Goal: Contribute content: Contribute content

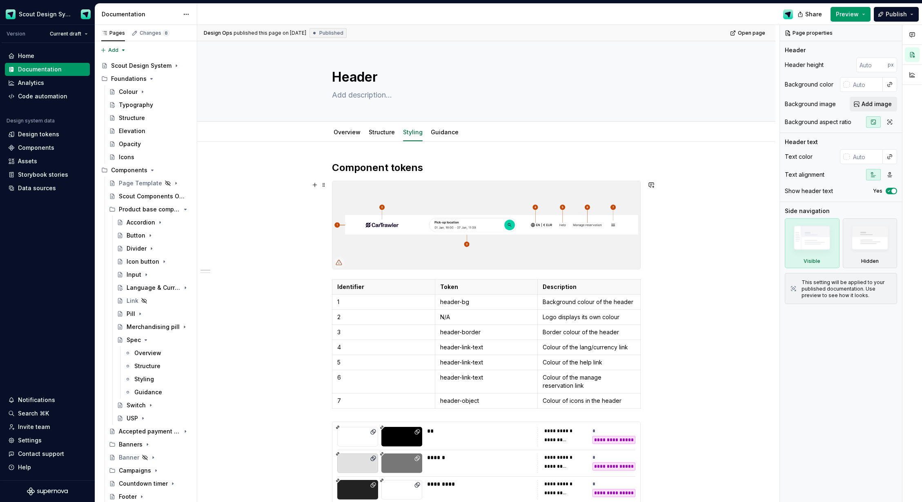
click at [419, 245] on img at bounding box center [486, 225] width 308 height 88
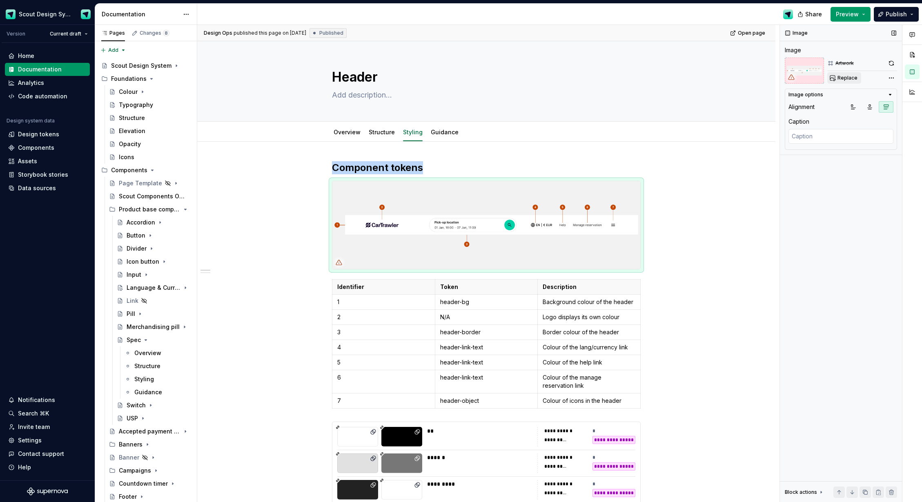
click at [843, 80] on span "Replace" at bounding box center [847, 78] width 20 height 7
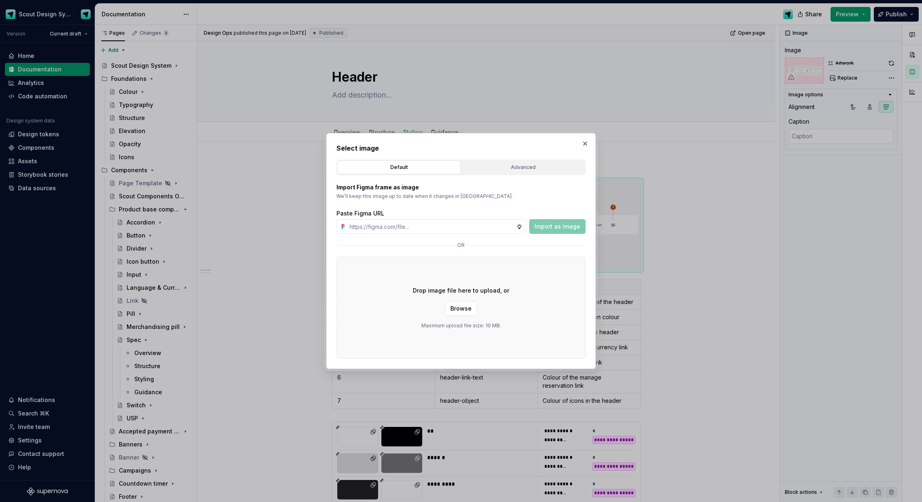
type textarea "*"
type input "[URL][DOMAIN_NAME]"
click at [547, 221] on button "Import as image" at bounding box center [557, 226] width 56 height 15
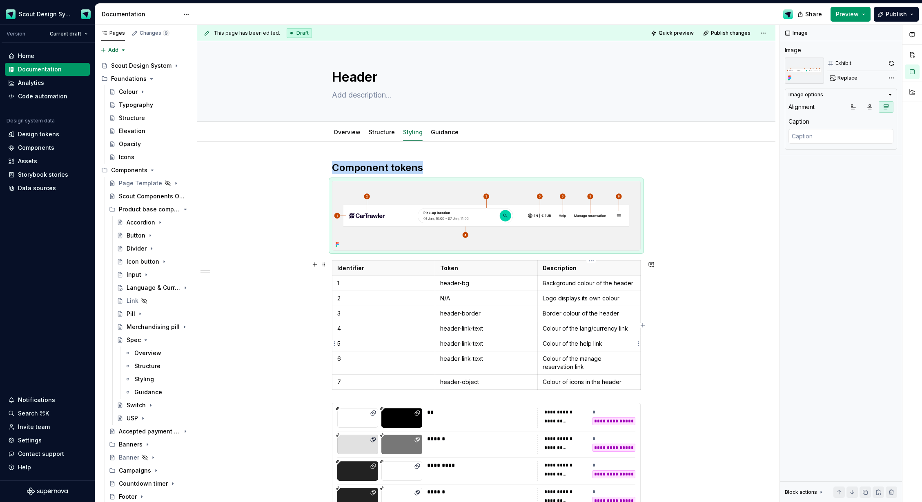
type textarea "*"
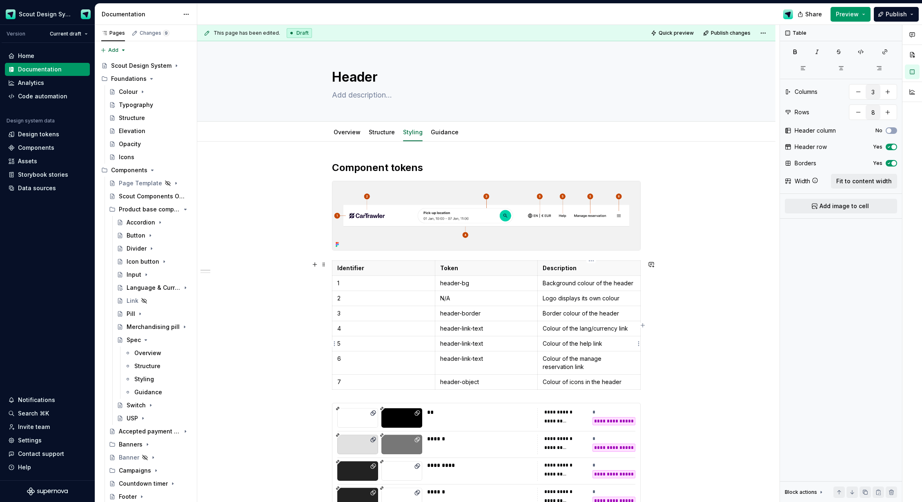
click at [590, 345] on p "Colour of the help link" at bounding box center [589, 344] width 93 height 8
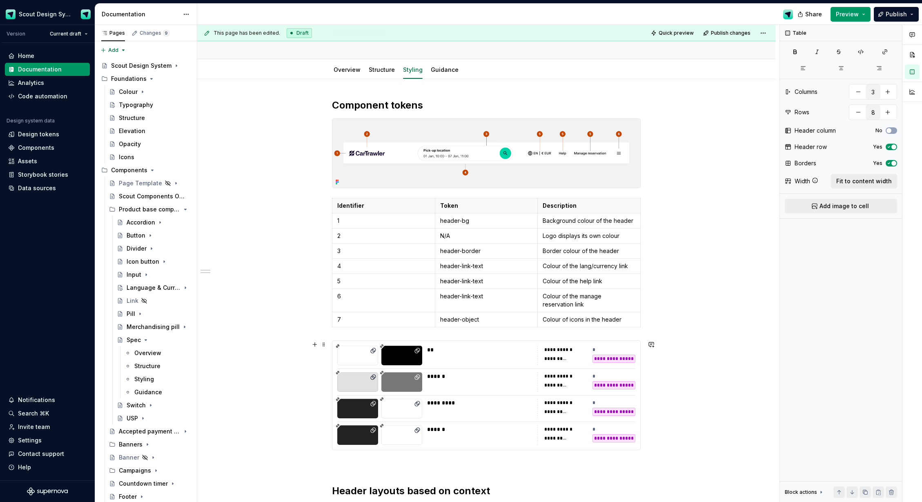
scroll to position [65, 0]
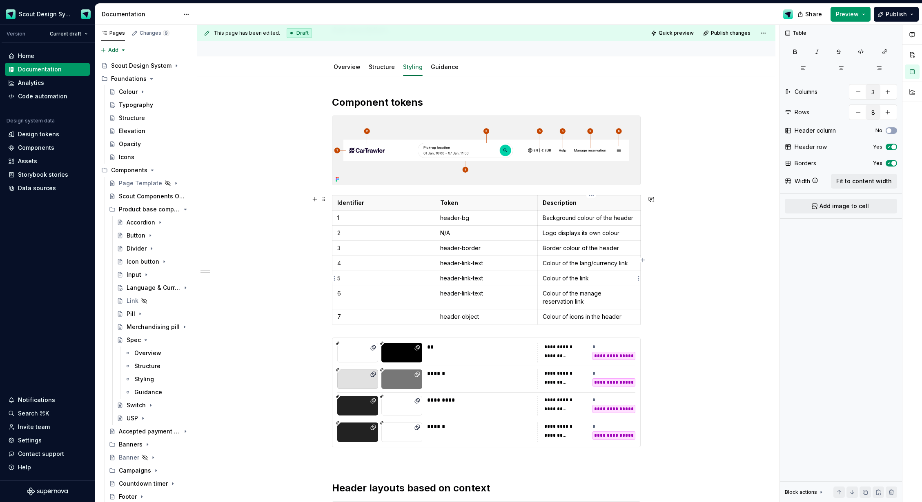
click at [603, 280] on p "Colour of the link" at bounding box center [589, 278] width 93 height 8
click at [483, 317] on p "header-object" at bounding box center [486, 317] width 93 height 8
click at [463, 295] on p "header-link-text" at bounding box center [486, 294] width 93 height 8
click at [561, 315] on p "Colour of icons in the header" at bounding box center [589, 317] width 93 height 8
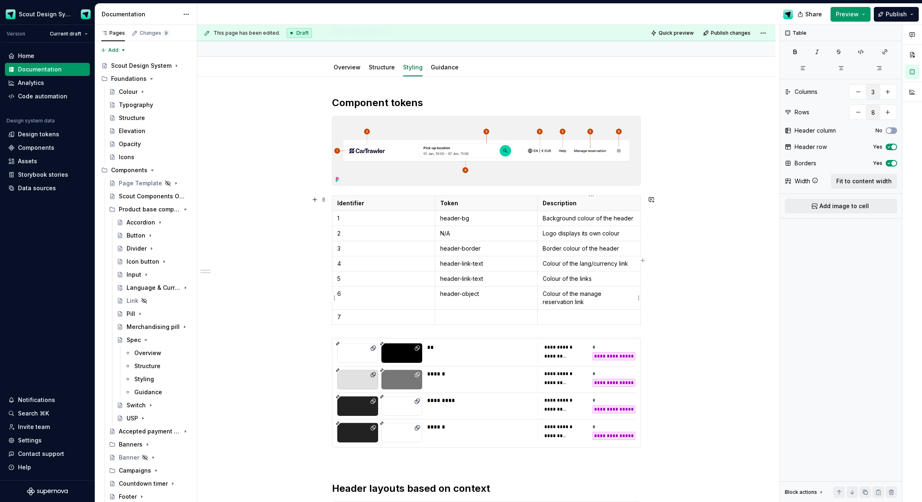
click at [559, 299] on p "Colour of the manage reservation link" at bounding box center [589, 298] width 93 height 16
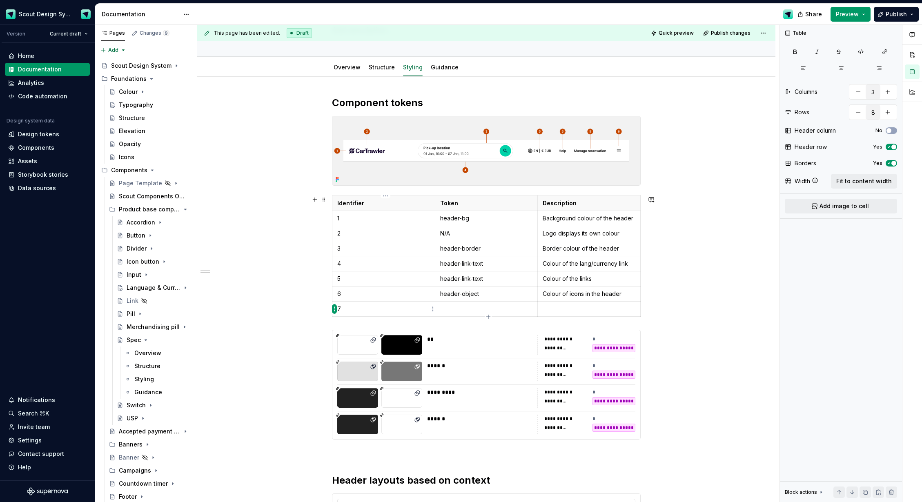
click at [334, 312] on html "Scout Design System Version Current draft Home Documentation Analytics Code aut…" at bounding box center [461, 251] width 922 height 502
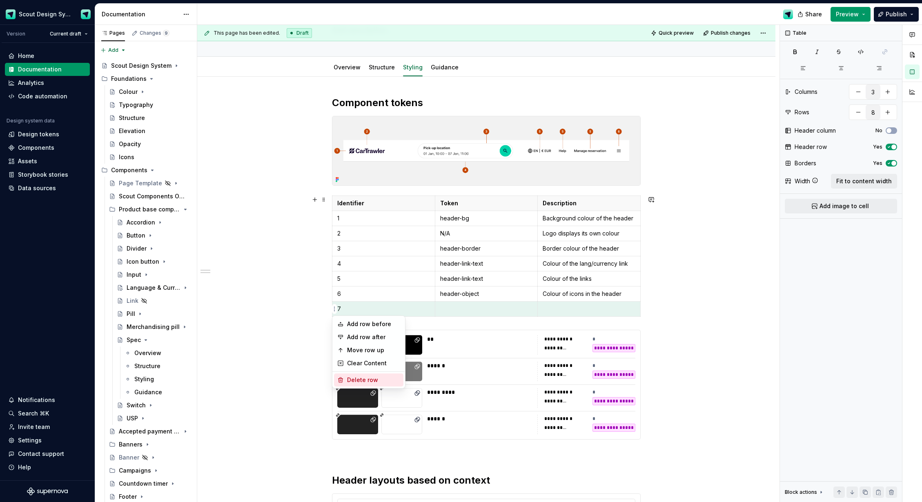
click at [356, 376] on div "Delete row" at bounding box center [373, 380] width 53 height 8
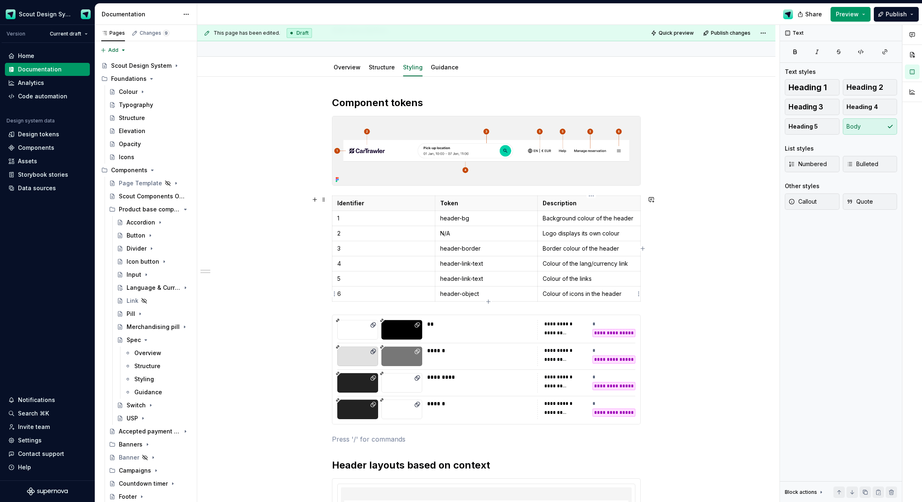
click at [578, 293] on p "Colour of icons in the header" at bounding box center [589, 294] width 93 height 8
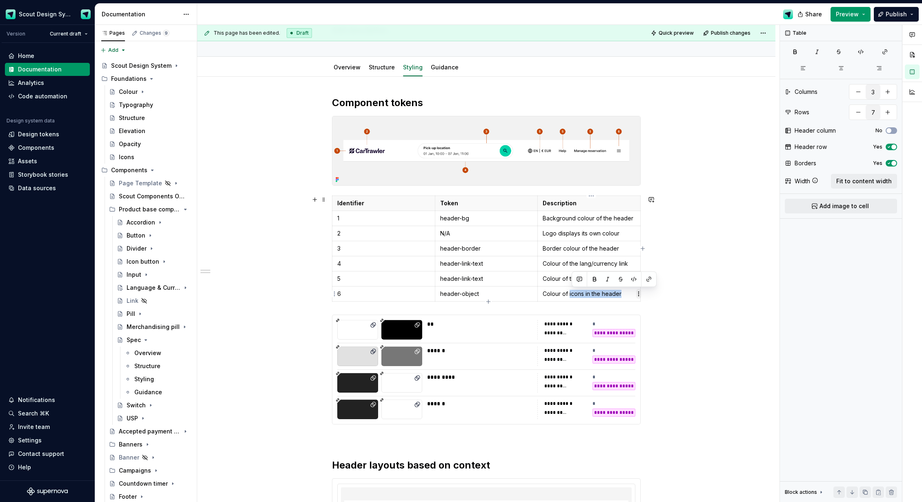
drag, startPoint x: 572, startPoint y: 294, endPoint x: 637, endPoint y: 293, distance: 65.7
click at [623, 293] on p "Colour of icons in the header" at bounding box center [589, 294] width 93 height 8
drag, startPoint x: 298, startPoint y: 327, endPoint x: 286, endPoint y: 325, distance: 12.6
click at [298, 327] on div "**********" at bounding box center [486, 507] width 578 height 860
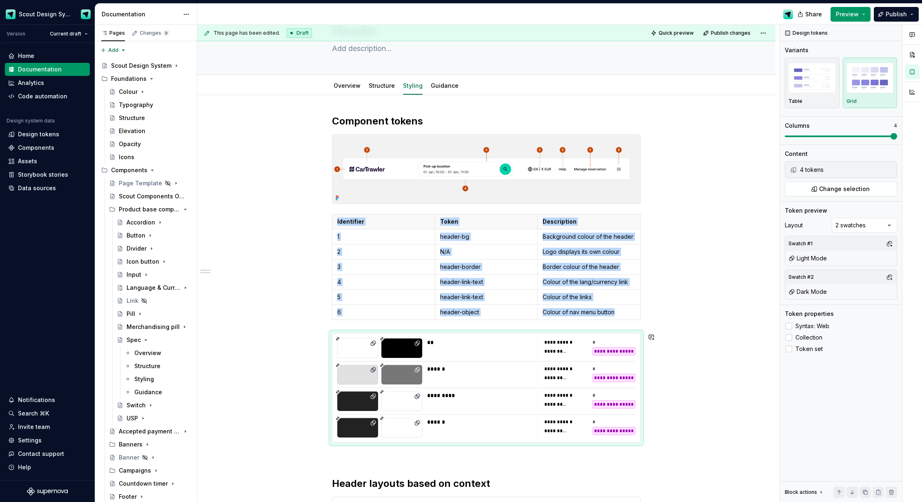
scroll to position [0, 0]
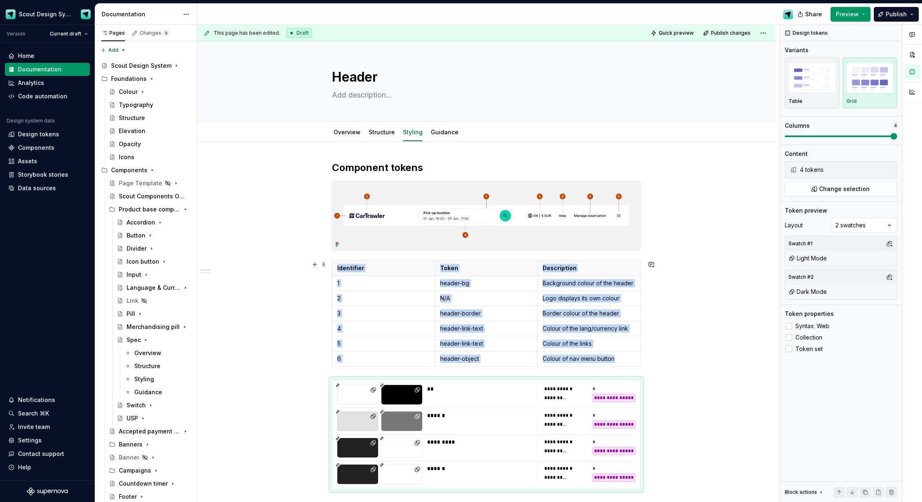
type textarea "*"
click at [483, 316] on p "header-border" at bounding box center [486, 313] width 93 height 8
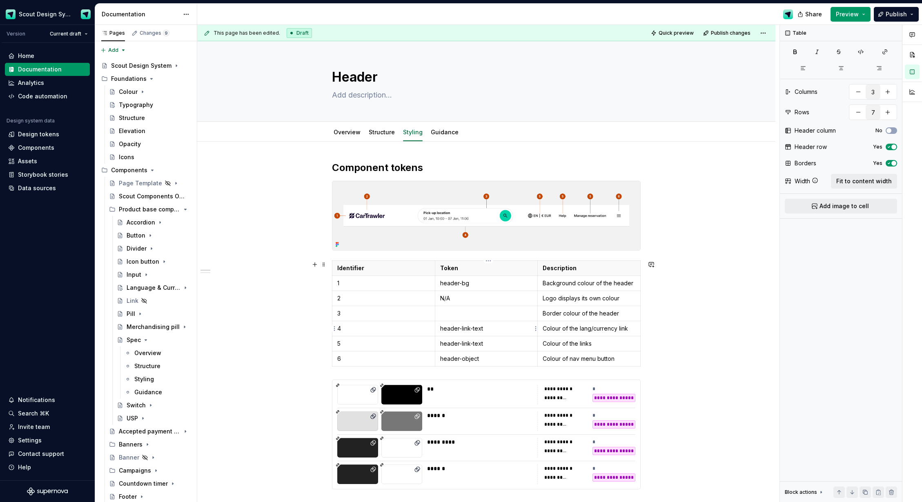
click at [477, 328] on p "header-link-text" at bounding box center [486, 329] width 93 height 8
click at [570, 318] on td "Border colour of the header" at bounding box center [589, 313] width 103 height 15
click at [563, 331] on p "Colour of the lang/currency link" at bounding box center [589, 329] width 93 height 8
drag, startPoint x: 468, startPoint y: 313, endPoint x: 481, endPoint y: 311, distance: 12.8
click at [468, 312] on p at bounding box center [486, 313] width 93 height 8
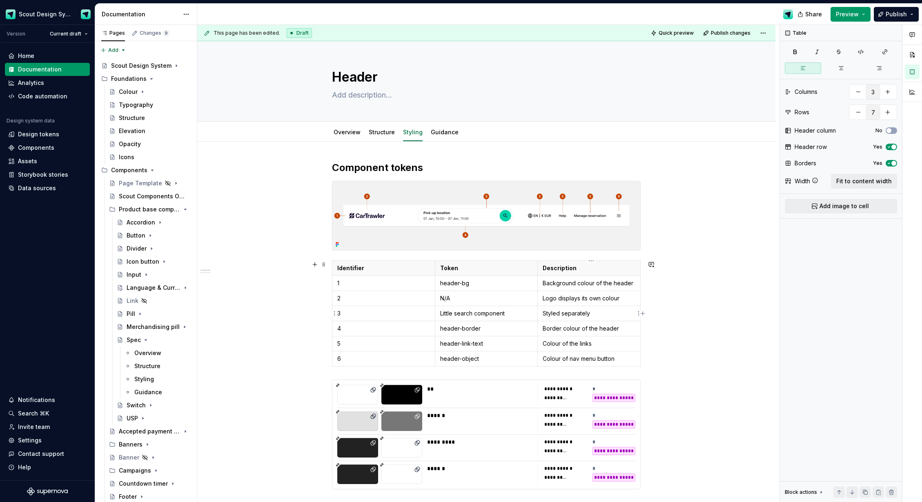
click at [576, 314] on p "Styled separately" at bounding box center [589, 313] width 93 height 8
click at [639, 299] on button "button" at bounding box center [640, 298] width 11 height 11
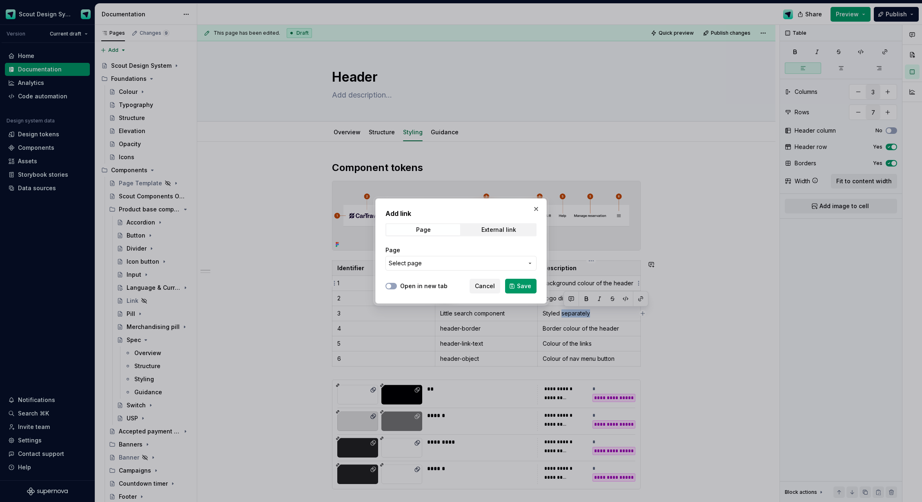
click at [454, 260] on span "Select page" at bounding box center [456, 263] width 135 height 8
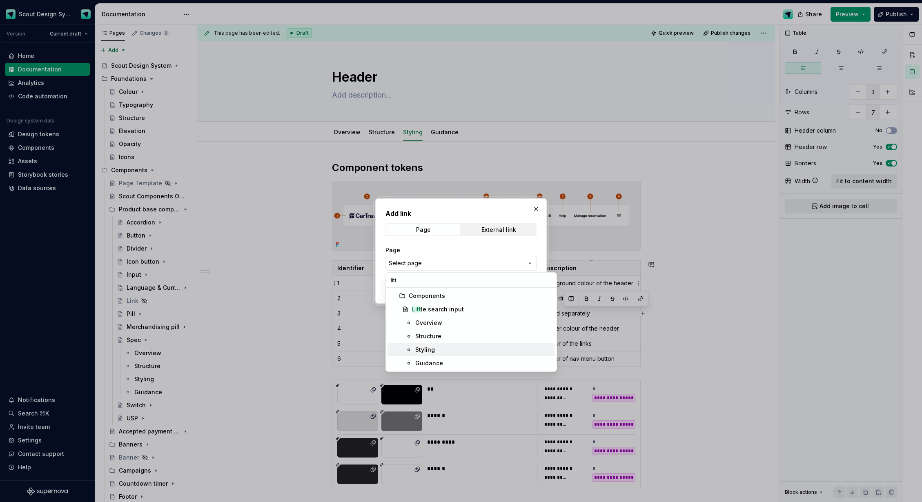
type input "litt"
click at [432, 351] on div "Styling" at bounding box center [425, 350] width 20 height 8
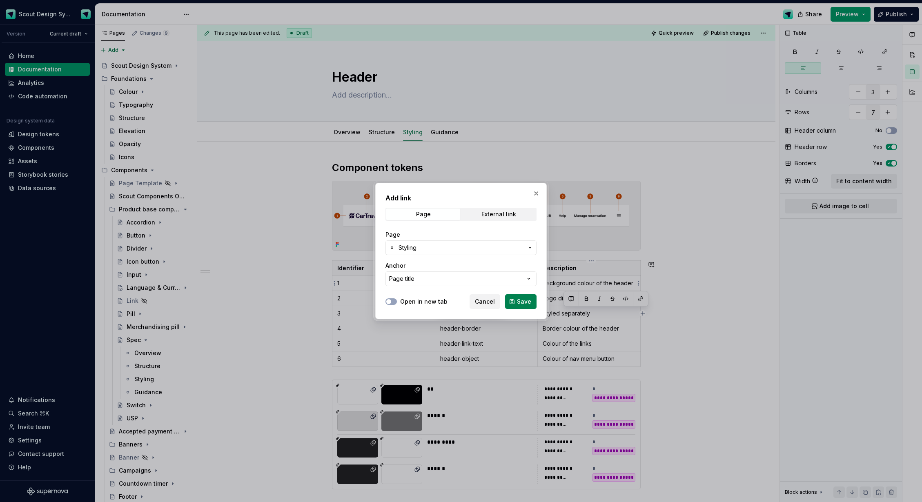
click at [523, 303] on span "Save" at bounding box center [524, 302] width 14 height 8
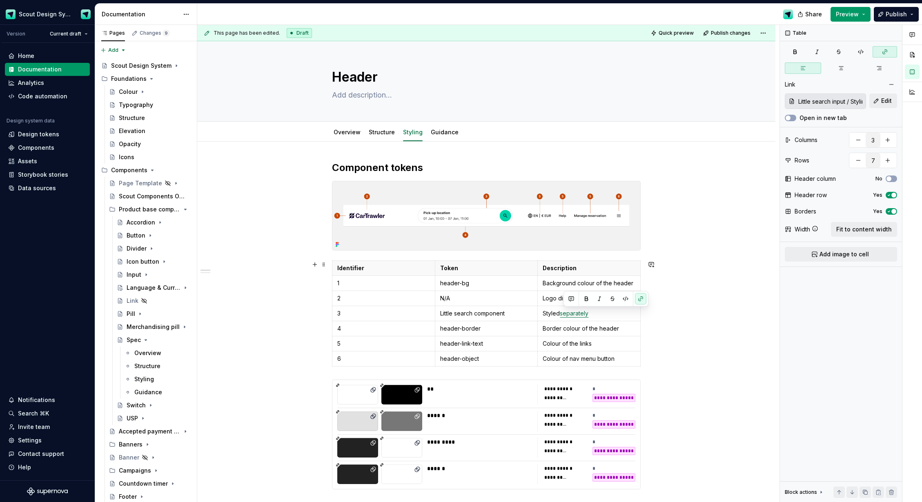
drag, startPoint x: 292, startPoint y: 344, endPoint x: 292, endPoint y: 340, distance: 4.1
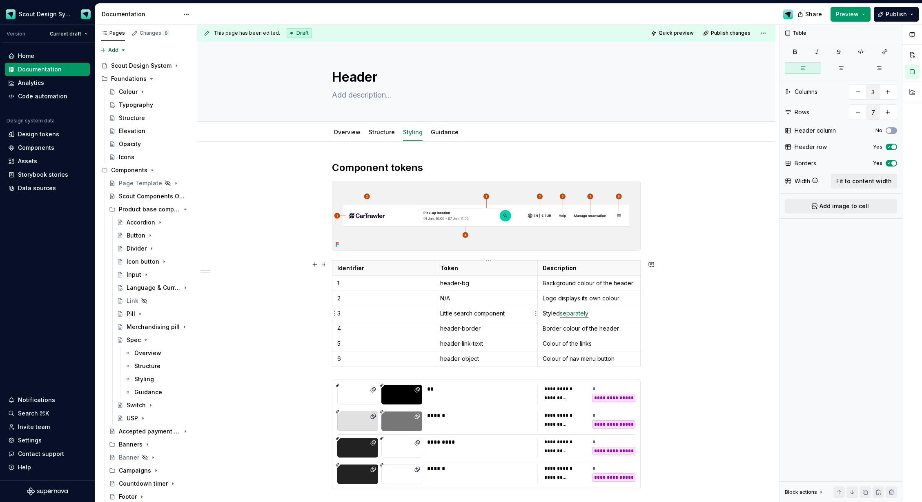
click at [467, 315] on p "Little search component" at bounding box center [486, 313] width 93 height 8
click at [519, 297] on button "button" at bounding box center [519, 298] width 11 height 11
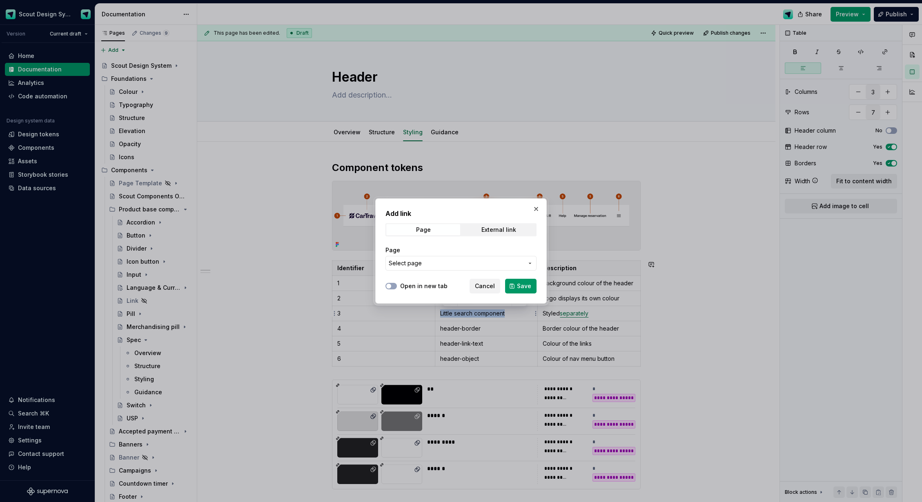
click at [468, 264] on span "Select page" at bounding box center [456, 263] width 135 height 8
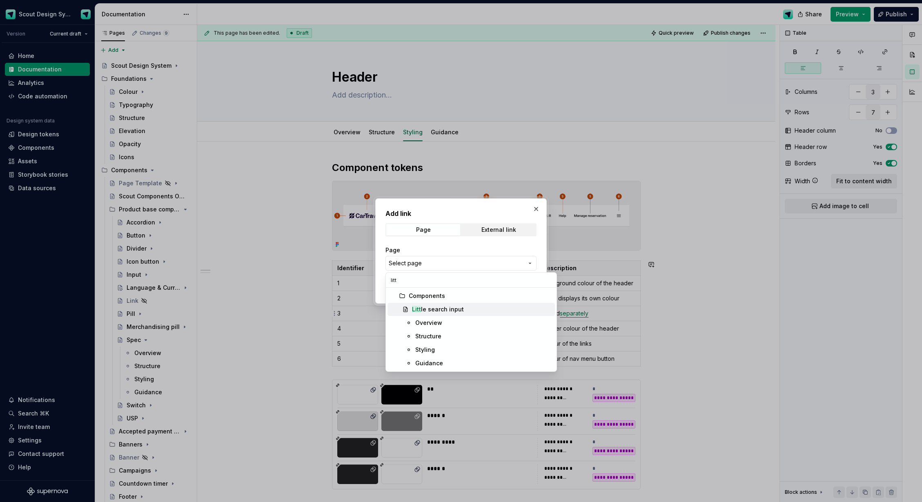
type input "litt"
click at [445, 311] on div "Litt le search input" at bounding box center [438, 309] width 52 height 8
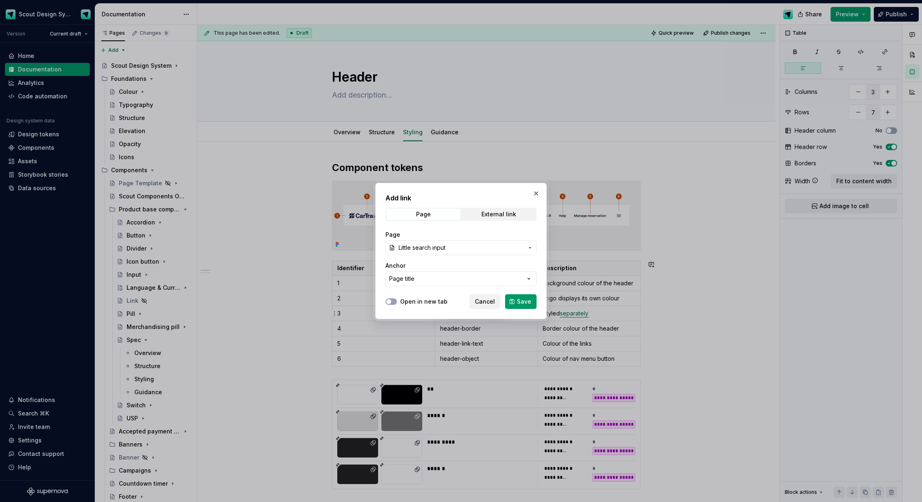
drag, startPoint x: 513, startPoint y: 300, endPoint x: 505, endPoint y: 299, distance: 7.8
click at [513, 300] on button "Save" at bounding box center [520, 301] width 31 height 15
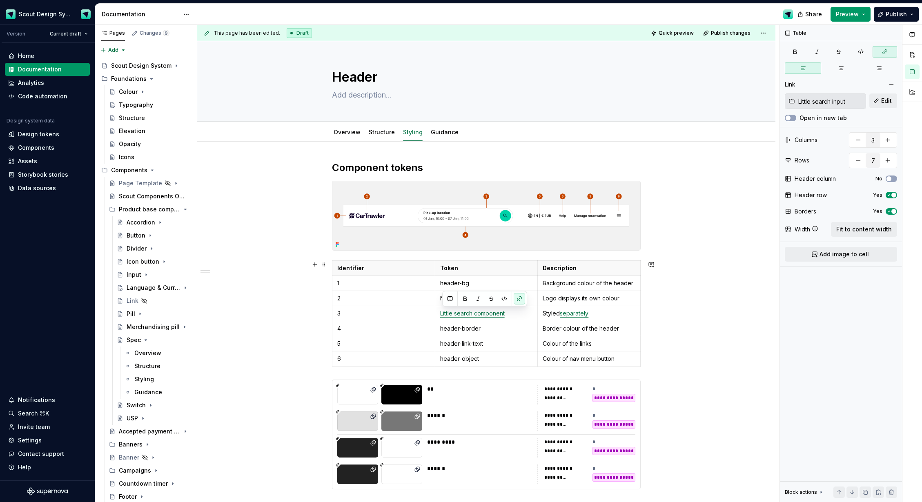
click at [308, 309] on div "**********" at bounding box center [488, 264] width 582 height 478
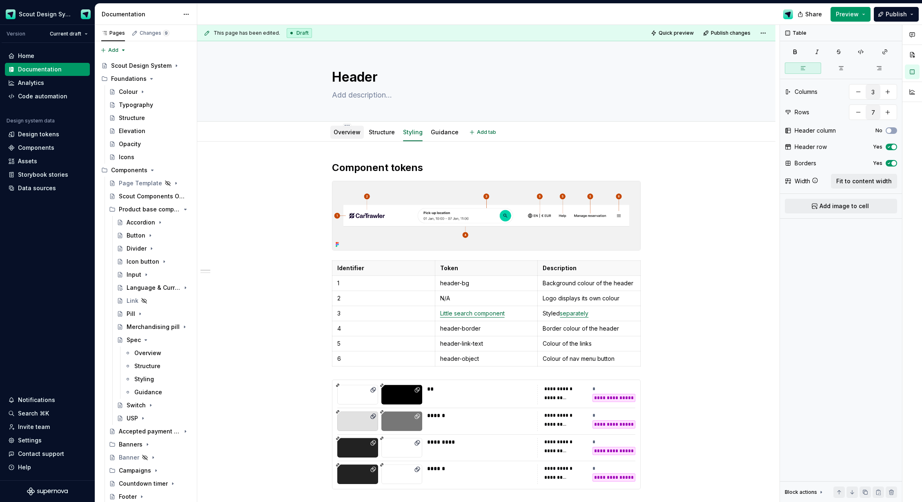
click at [343, 134] on link "Overview" at bounding box center [347, 132] width 27 height 7
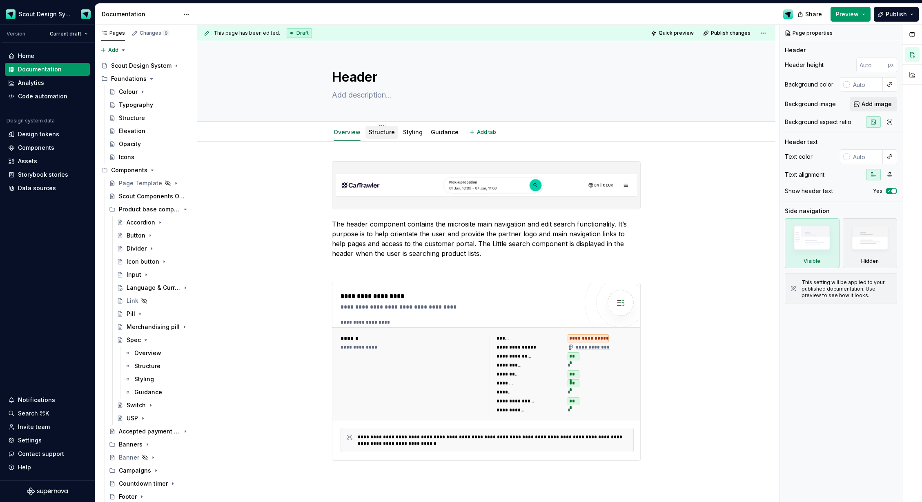
click at [379, 135] on link "Structure" at bounding box center [382, 132] width 26 height 7
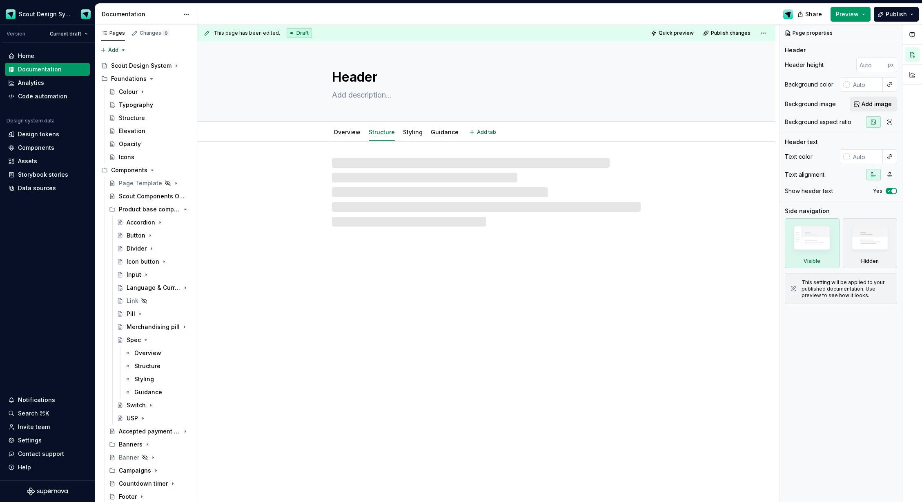
type textarea "*"
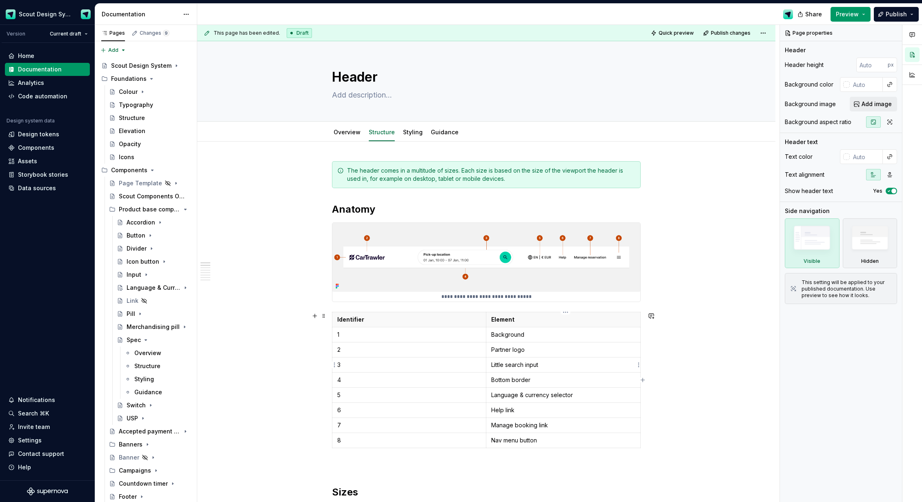
click at [526, 365] on p "Little search input" at bounding box center [563, 365] width 144 height 8
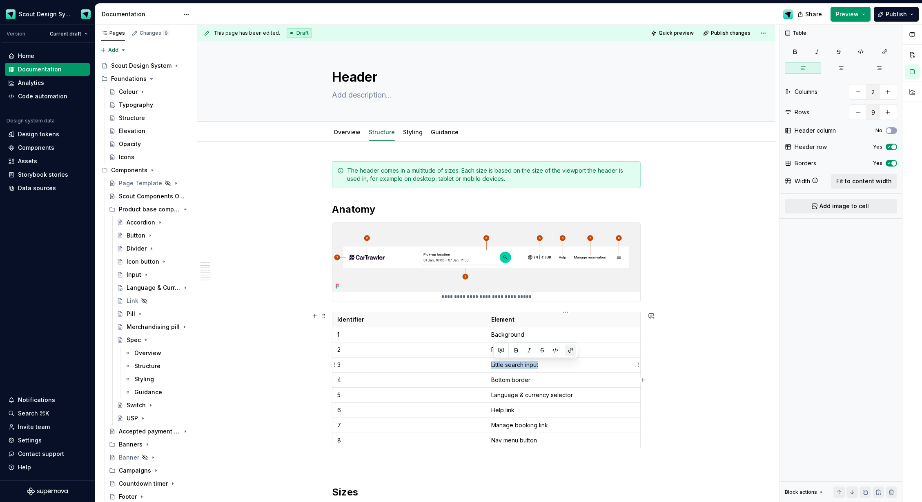
click at [566, 348] on button "button" at bounding box center [570, 350] width 11 height 11
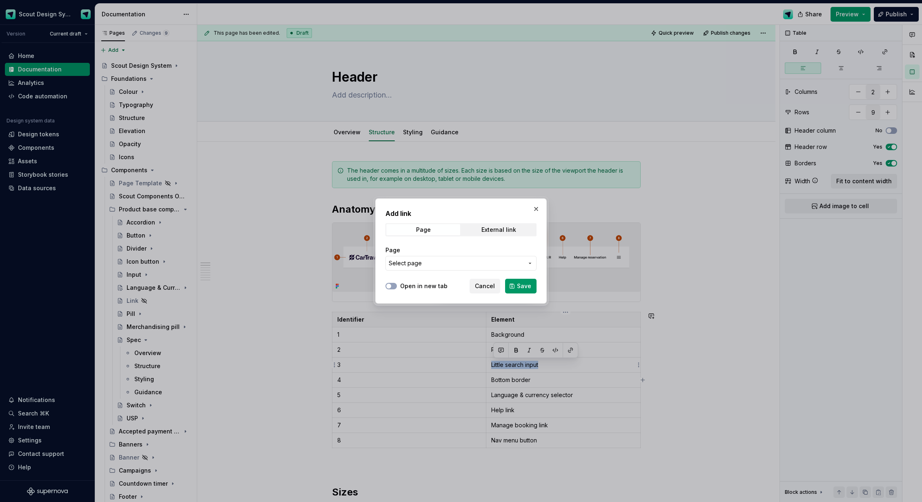
drag, startPoint x: 445, startPoint y: 263, endPoint x: 434, endPoint y: 266, distance: 10.6
click at [444, 263] on span "Select page" at bounding box center [456, 263] width 135 height 8
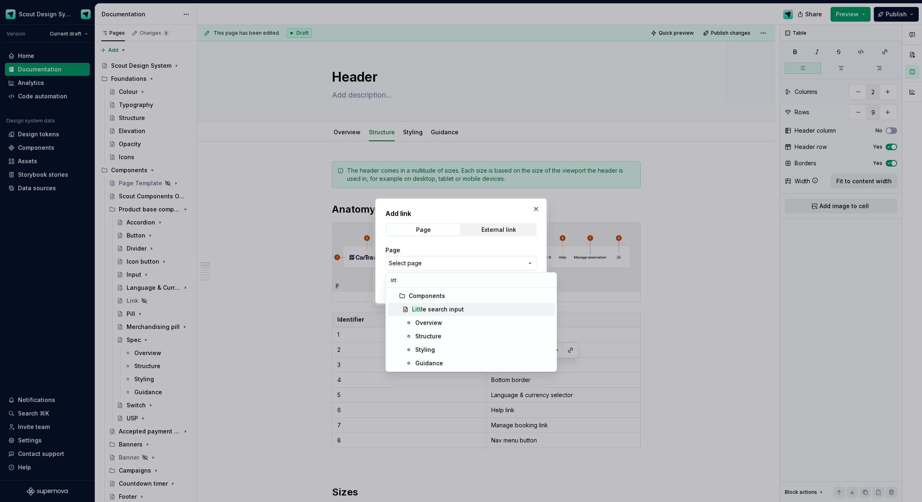
type input "litt"
click at [439, 312] on div "Litt le search input" at bounding box center [438, 309] width 52 height 8
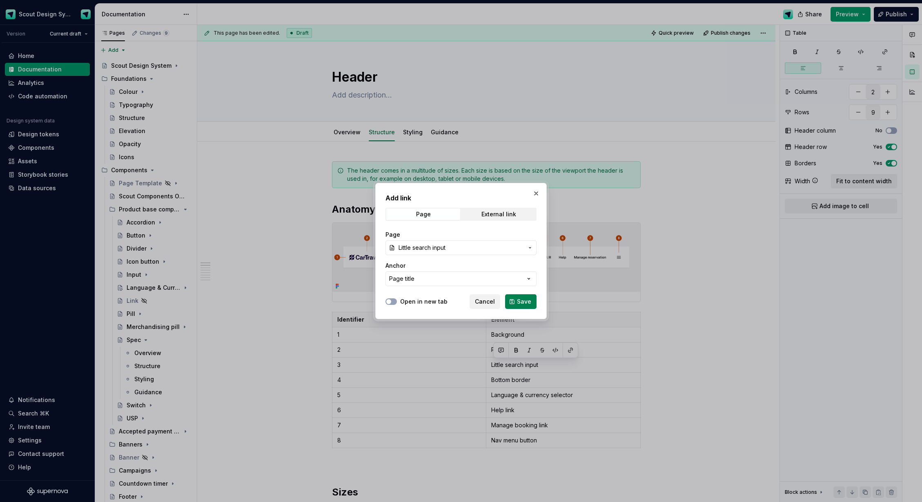
click at [515, 301] on button "Save" at bounding box center [520, 301] width 31 height 15
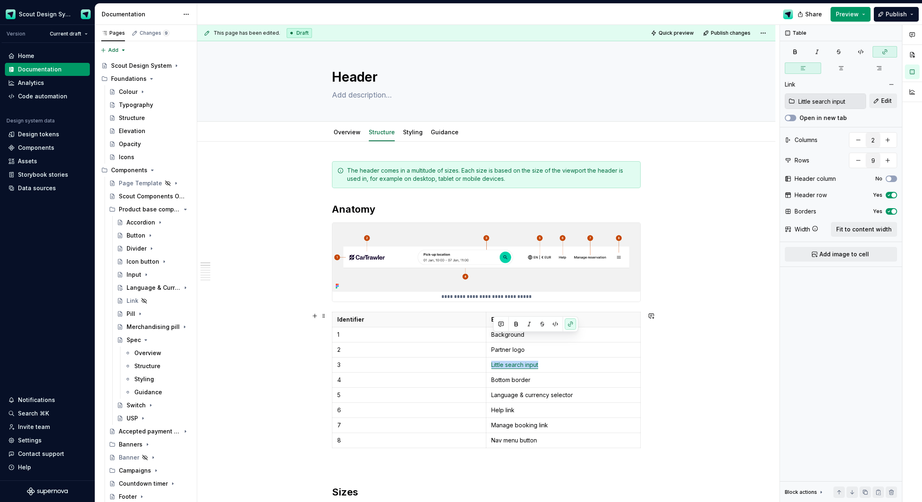
scroll to position [39, 0]
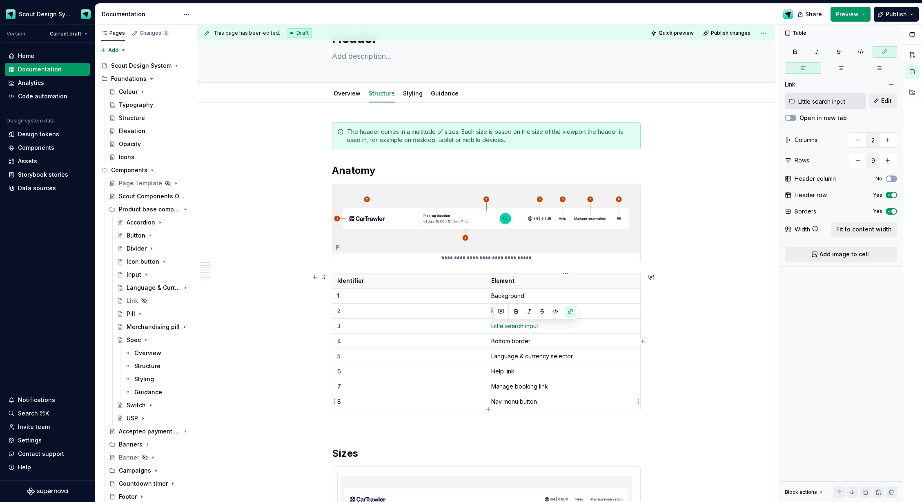
click at [509, 401] on p "Nav menu button" at bounding box center [563, 402] width 144 height 8
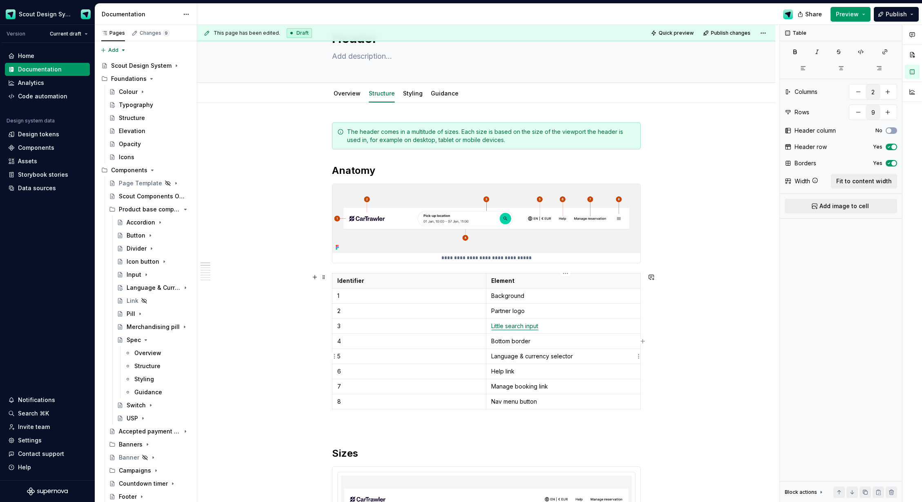
click at [520, 361] on td "Language & currency selector" at bounding box center [563, 356] width 154 height 15
click at [573, 344] on button "button" at bounding box center [570, 341] width 11 height 11
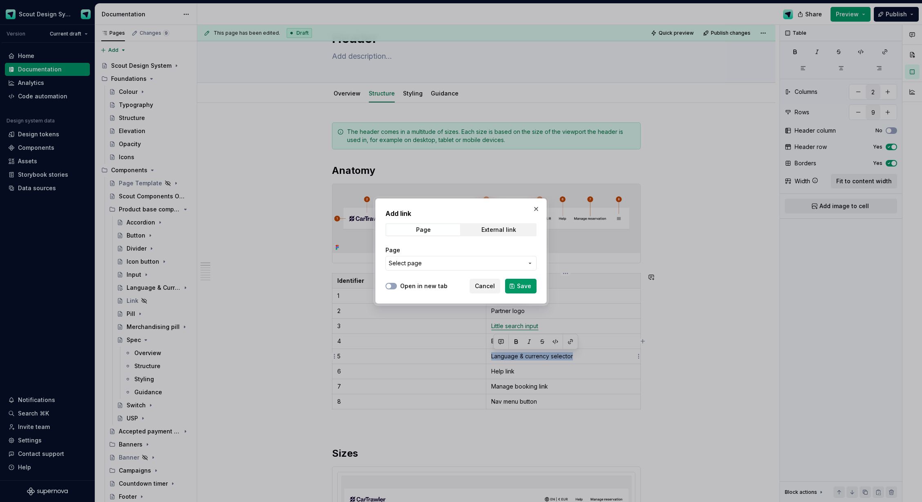
click at [529, 263] on icon "button" at bounding box center [530, 263] width 7 height 7
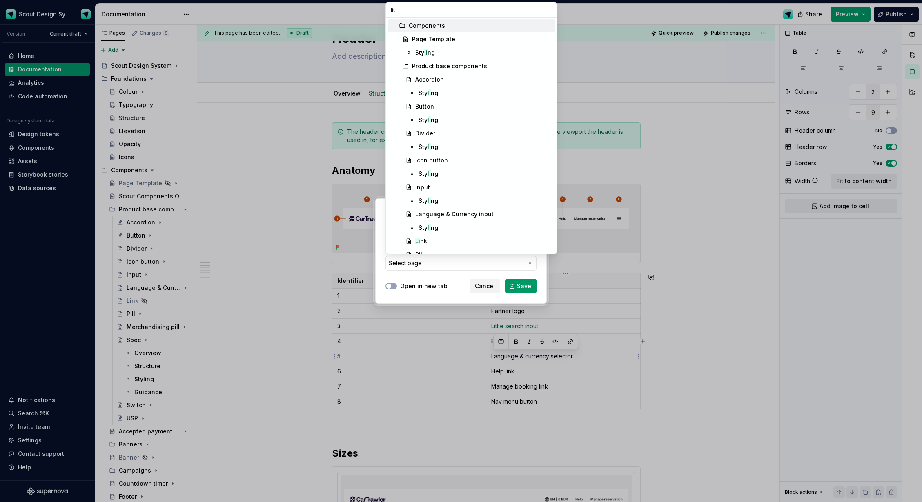
type input "litt"
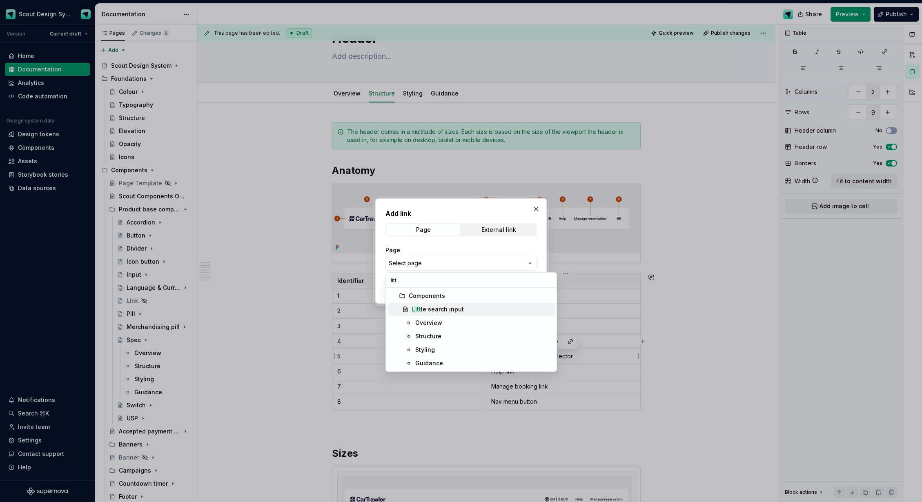
click at [445, 310] on div "Litt le search input" at bounding box center [438, 309] width 52 height 8
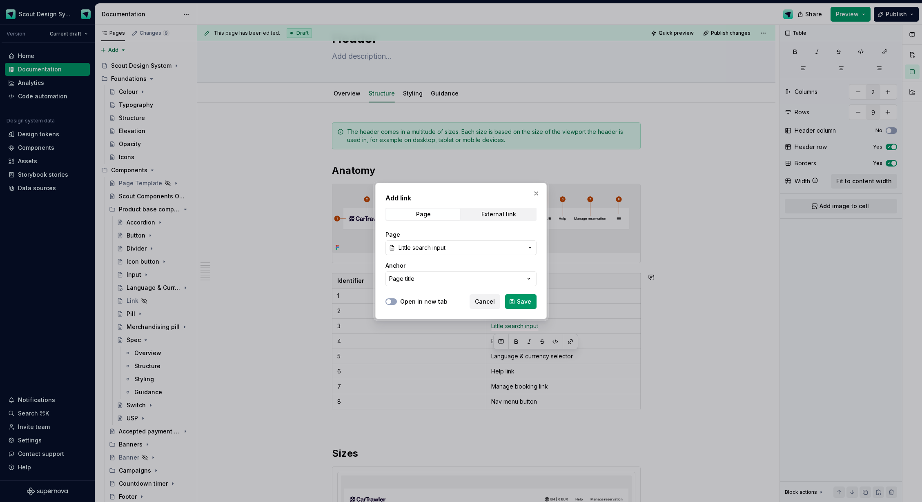
drag, startPoint x: 528, startPoint y: 304, endPoint x: 368, endPoint y: 313, distance: 159.5
click at [528, 304] on span "Save" at bounding box center [524, 302] width 14 height 8
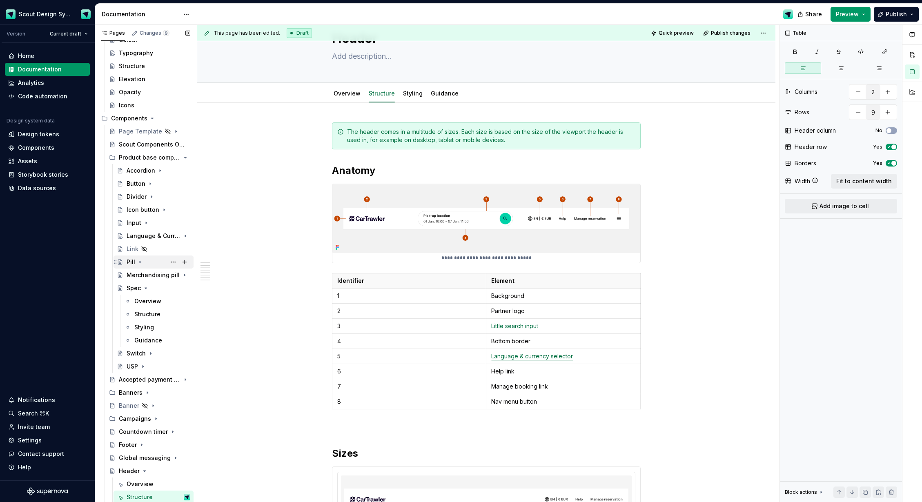
scroll to position [51, 0]
click at [164, 159] on icon "Page tree" at bounding box center [162, 158] width 7 height 7
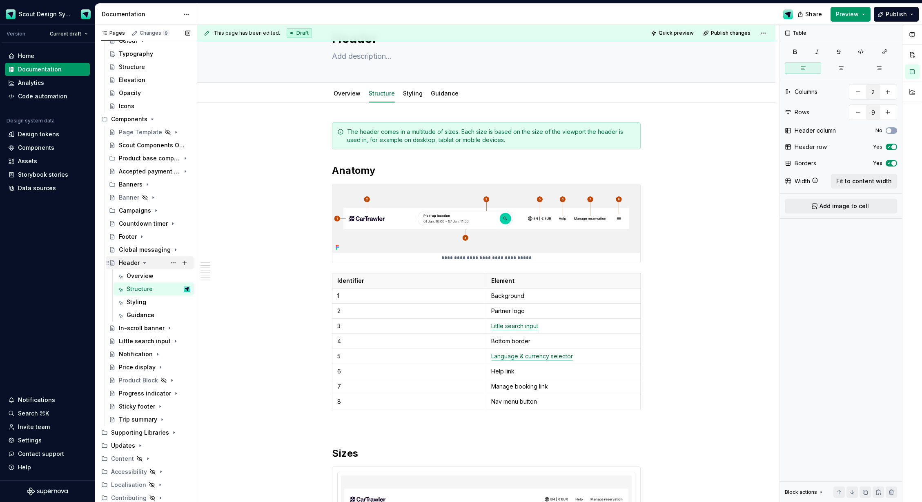
click at [145, 263] on icon "Page tree" at bounding box center [144, 263] width 7 height 7
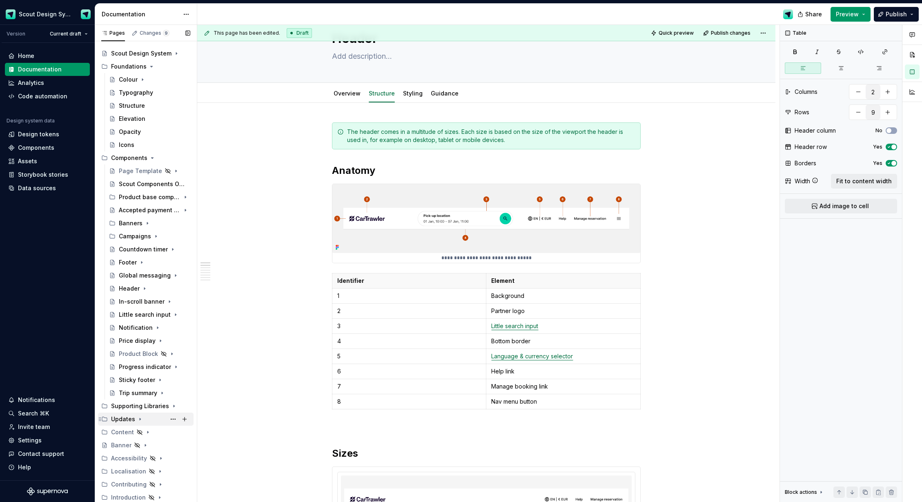
scroll to position [0, 0]
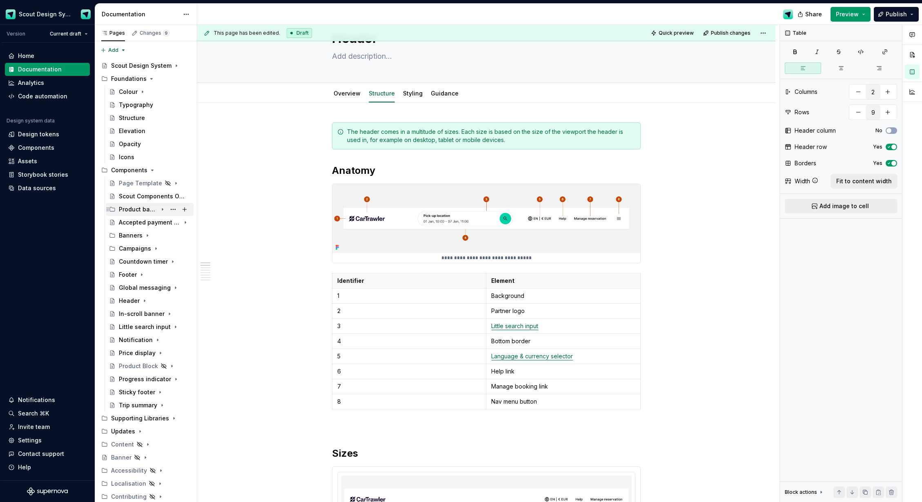
click at [162, 211] on icon "Page tree" at bounding box center [162, 209] width 7 height 7
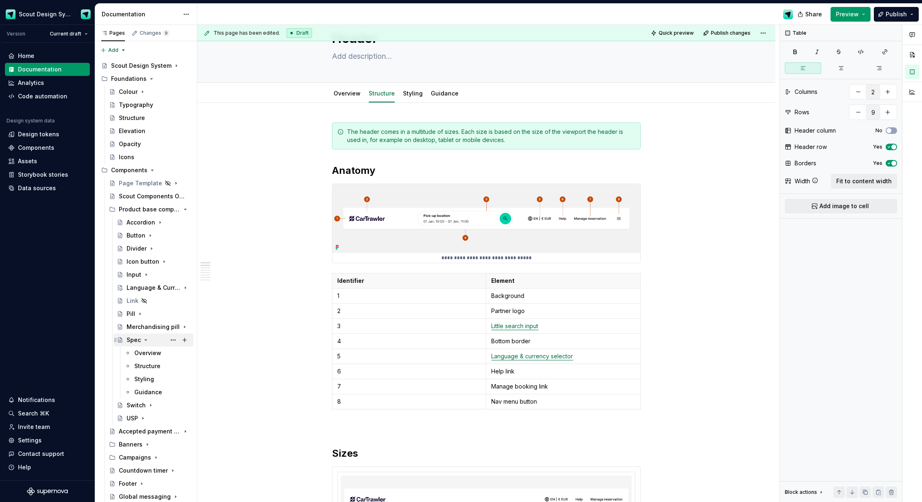
click at [144, 338] on icon "Page tree" at bounding box center [145, 340] width 7 height 7
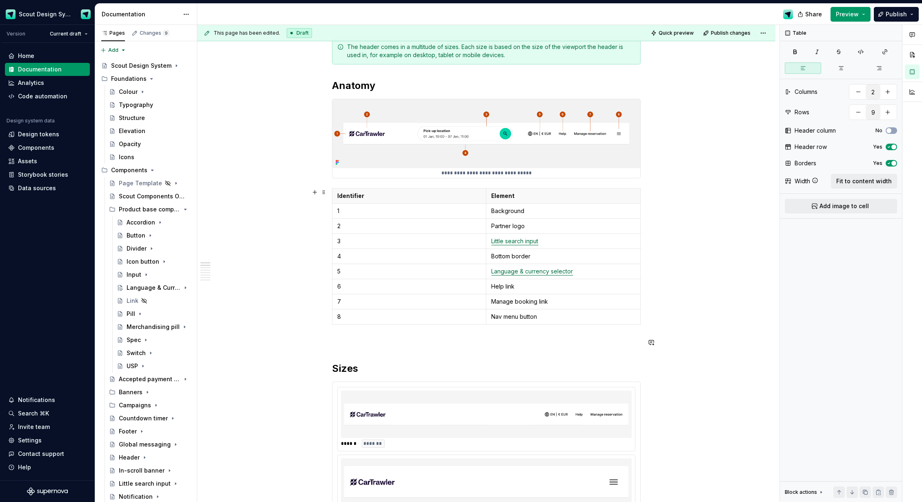
scroll to position [107, 0]
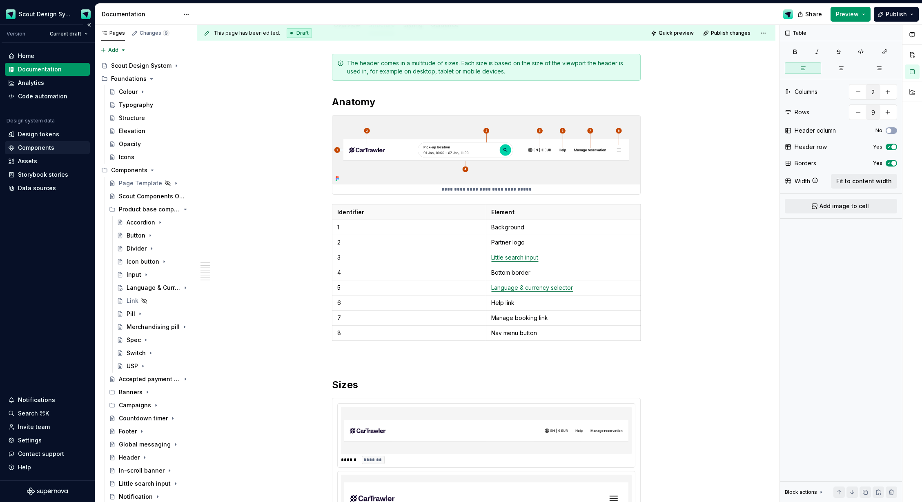
click at [45, 149] on div "Components" at bounding box center [36, 148] width 36 height 8
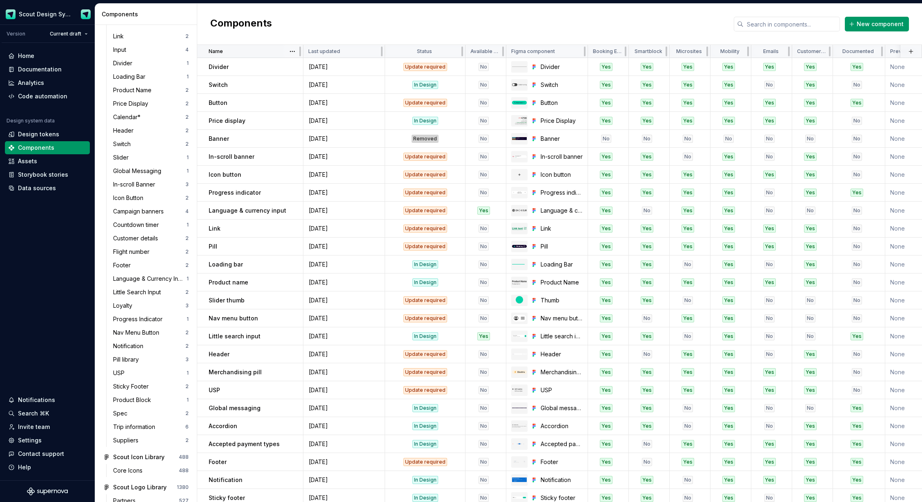
click at [281, 52] on div "Name" at bounding box center [253, 51] width 89 height 7
click at [220, 49] on p "Name" at bounding box center [216, 51] width 14 height 7
click at [291, 51] on html "Scout Design System Version Current draft Home Documentation Analytics Code aut…" at bounding box center [461, 251] width 922 height 502
click at [299, 65] on div "Sort ascending" at bounding box center [323, 67] width 69 height 13
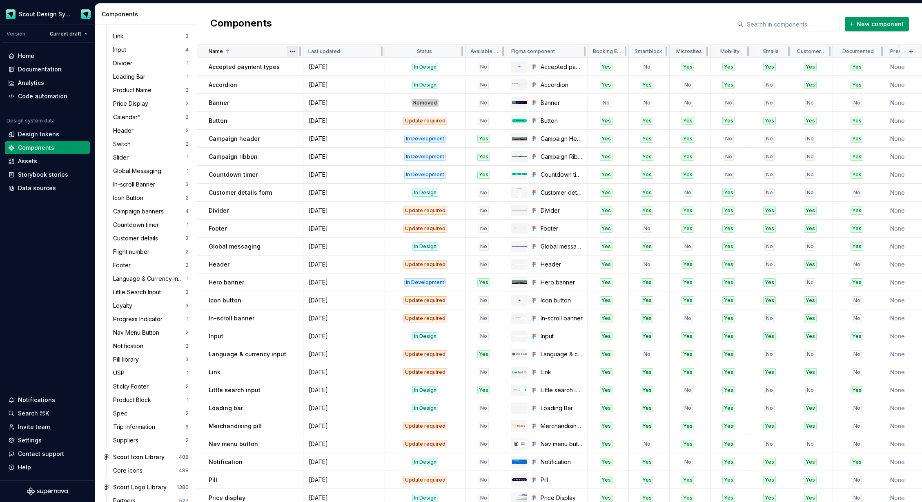
click at [292, 50] on html "Scout Design System Version Current draft Home Documentation Analytics Code aut…" at bounding box center [461, 251] width 922 height 502
click at [367, 51] on html "Scout Design System Version Current draft Home Documentation Analytics Code aut…" at bounding box center [461, 251] width 922 height 502
click at [453, 54] on html "Scout Design System Version Current draft Home Documentation Analytics Code aut…" at bounding box center [461, 251] width 922 height 502
click at [485, 111] on div "Sort ascending" at bounding box center [490, 110] width 53 height 8
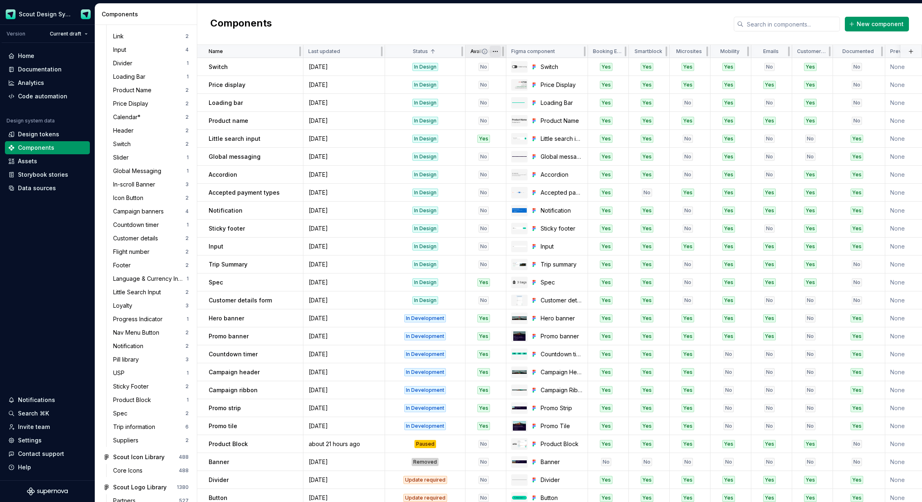
click at [497, 53] on html "Scout Design System Version Current draft Home Documentation Analytics Code aut…" at bounding box center [461, 251] width 922 height 502
click at [516, 110] on div "Sort ascending" at bounding box center [531, 110] width 53 height 8
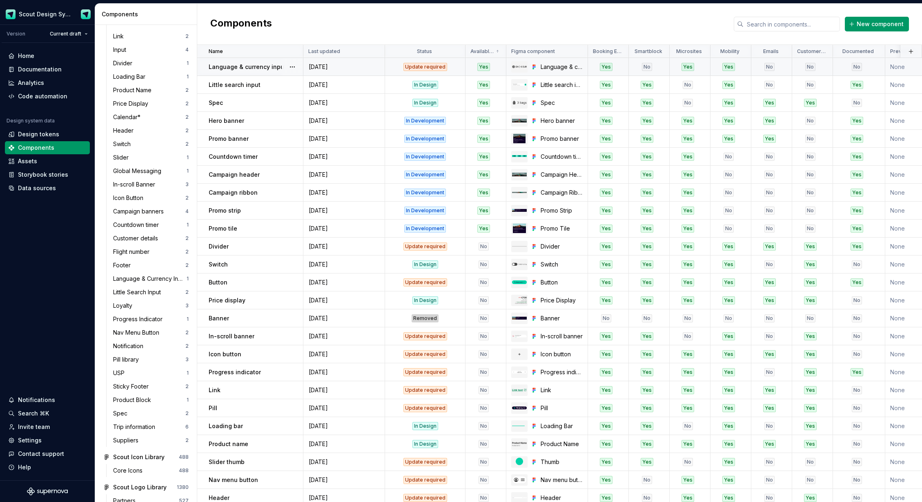
click at [398, 67] on div "Update required" at bounding box center [424, 67] width 79 height 8
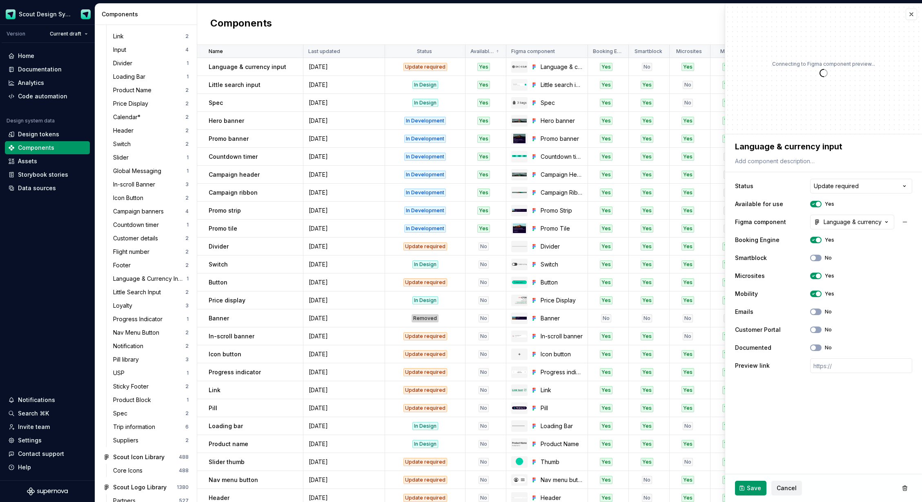
type textarea "*"
click at [841, 182] on html "Scout Design System Version Current draft Home Documentation Analytics Code aut…" at bounding box center [461, 251] width 922 height 502
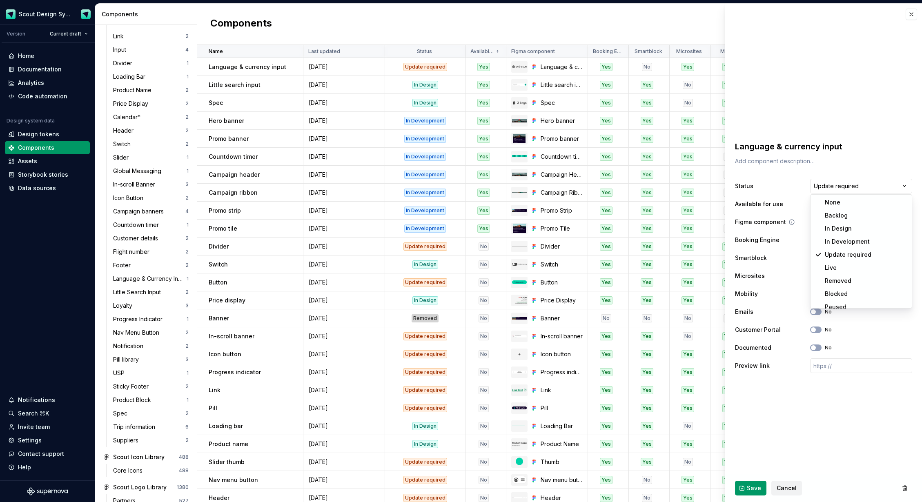
select select "**********"
drag, startPoint x: 760, startPoint y: 488, endPoint x: 748, endPoint y: 484, distance: 12.7
click at [760, 488] on span "Save" at bounding box center [754, 488] width 14 height 8
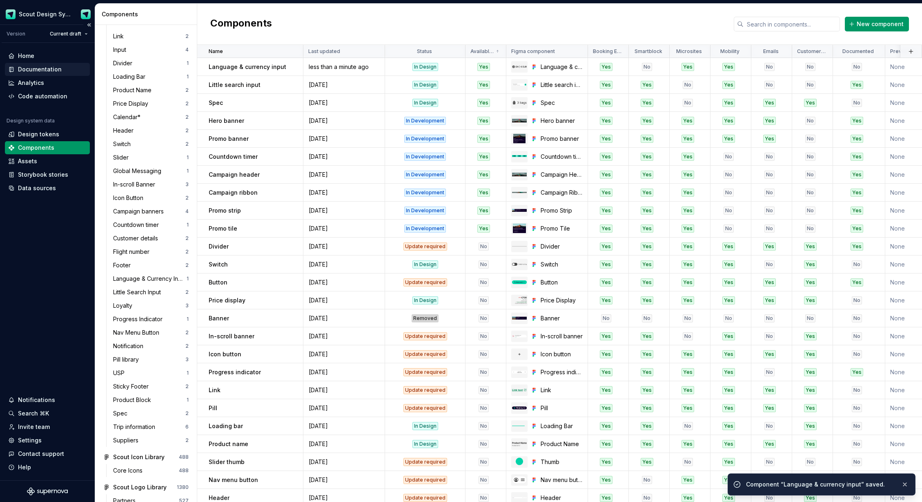
click at [42, 72] on div "Documentation" at bounding box center [40, 69] width 44 height 8
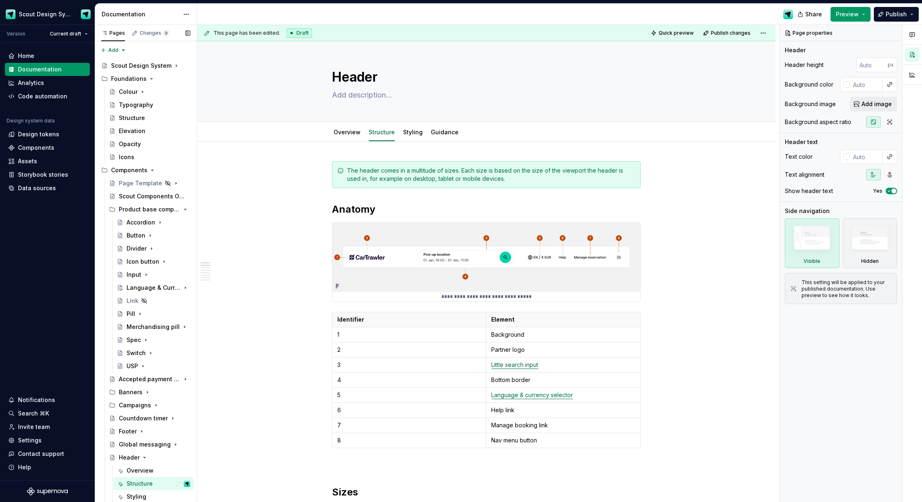
click at [0, 0] on button "Page tree" at bounding box center [0, 0] width 0 height 0
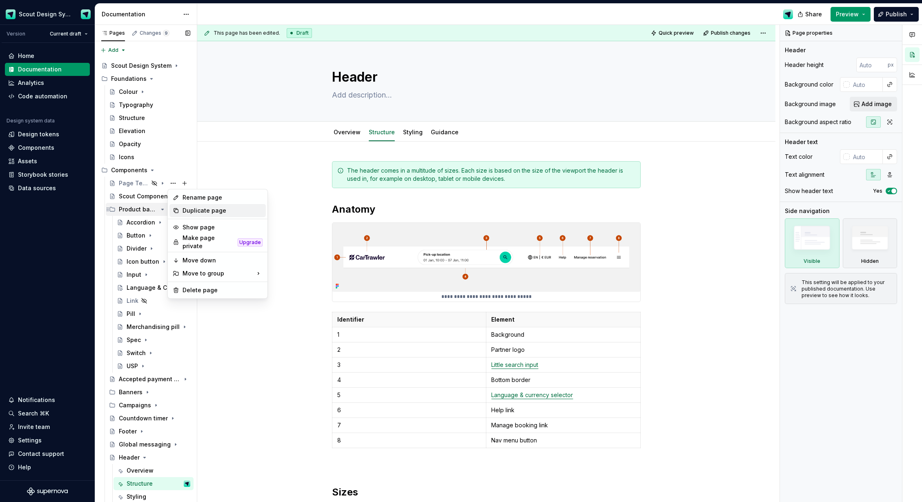
click at [192, 208] on div "Duplicate page" at bounding box center [223, 211] width 80 height 8
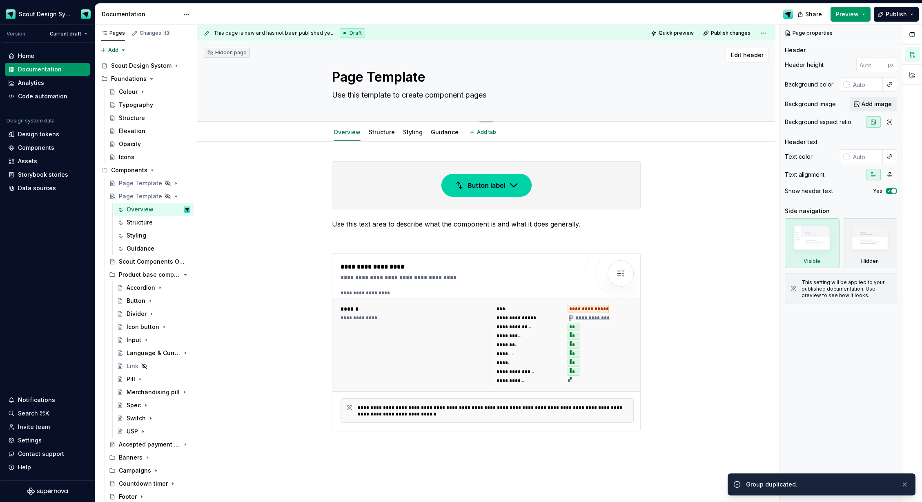
drag, startPoint x: 392, startPoint y: 78, endPoint x: 405, endPoint y: 79, distance: 13.5
click at [392, 78] on textarea "Page Template" at bounding box center [484, 77] width 309 height 20
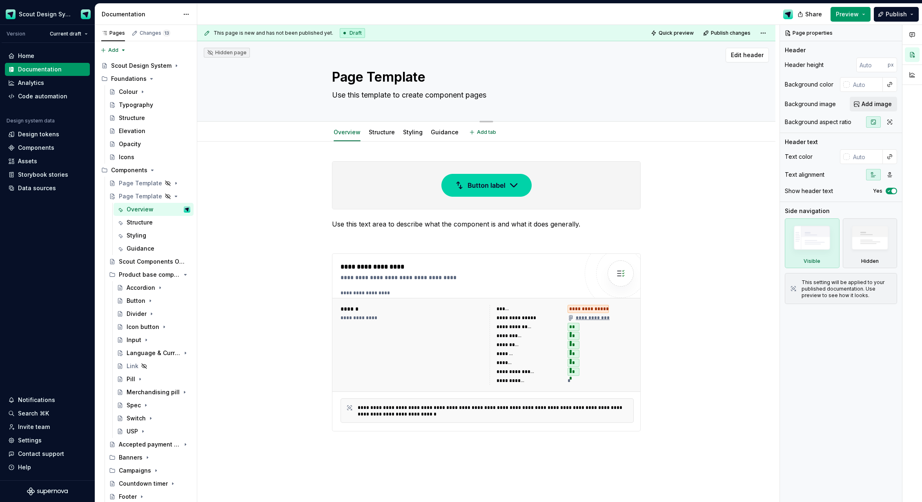
type textarea "*"
type textarea "N"
type textarea "*"
type textarea "Na"
type textarea "*"
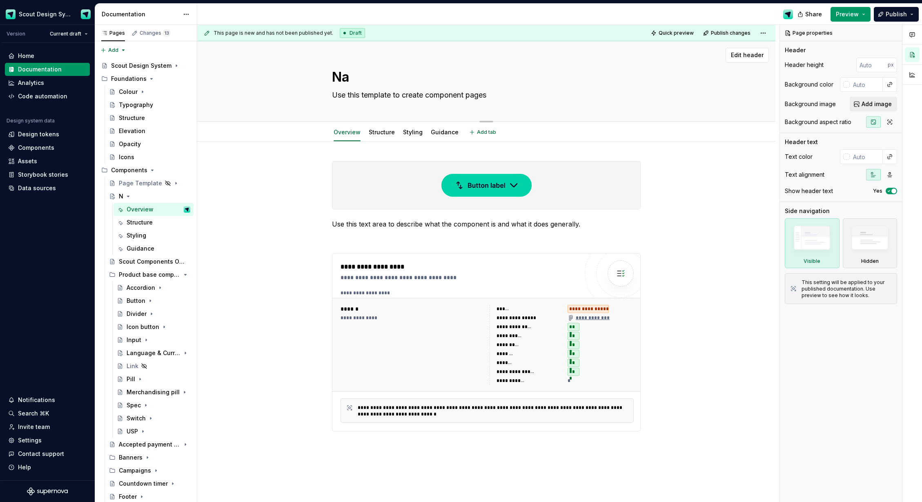
type textarea "Nav"
type textarea "*"
type textarea "Nav"
type textarea "*"
type textarea "Nav m"
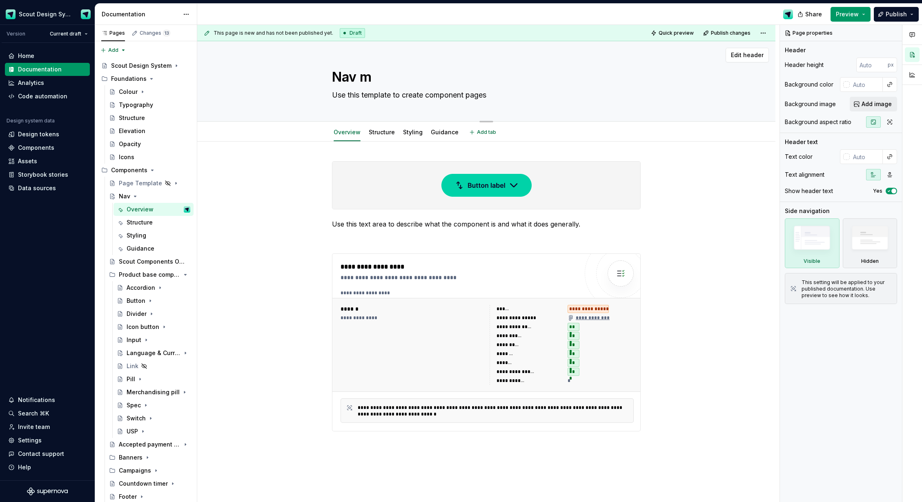
type textarea "*"
type textarea "Nav me"
type textarea "*"
type textarea "Nav men"
type textarea "*"
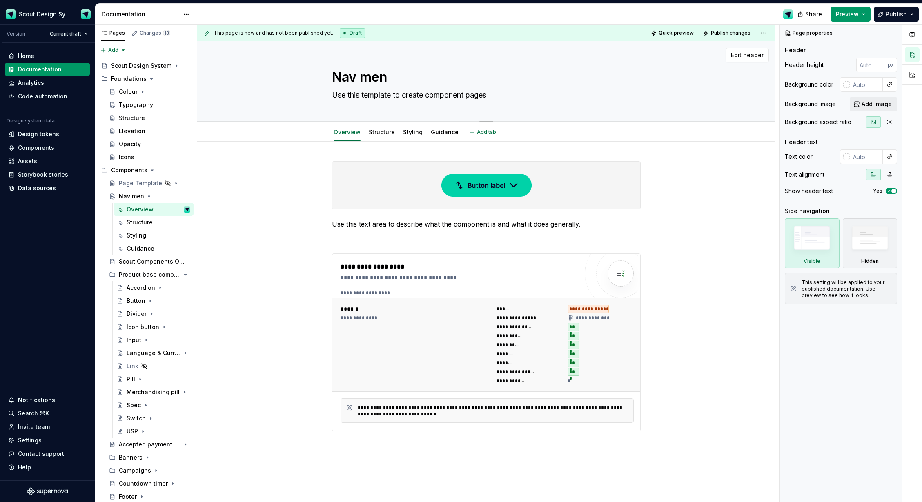
type textarea "Nav menu"
type textarea "*"
type textarea "Nav menu"
type textarea "*"
type textarea "Nav menu b"
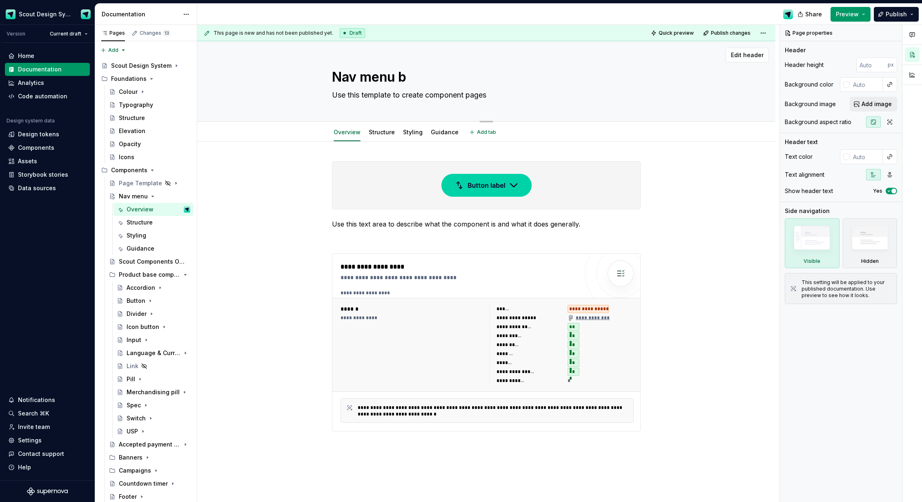
type textarea "*"
type textarea "Nav menu bu"
type textarea "*"
type textarea "Nav menu but"
type textarea "*"
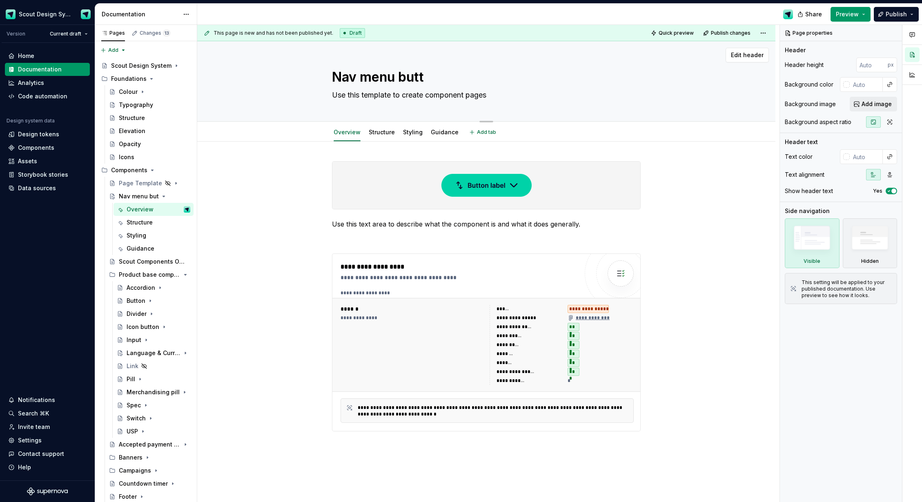
type textarea "Nav menu butto"
type textarea "*"
type textarea "Nav menu button"
type textarea "*"
type textarea "Nav menu button"
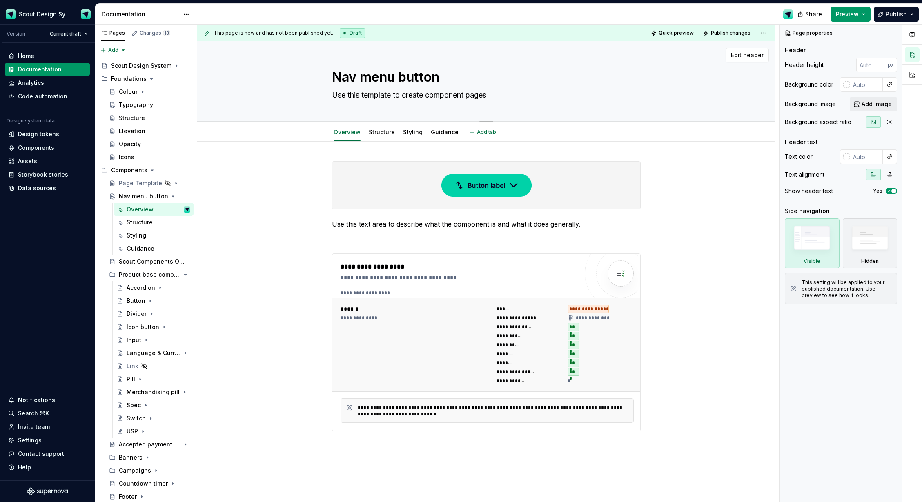
click at [452, 93] on textarea "Use this template to create component pages" at bounding box center [484, 95] width 309 height 13
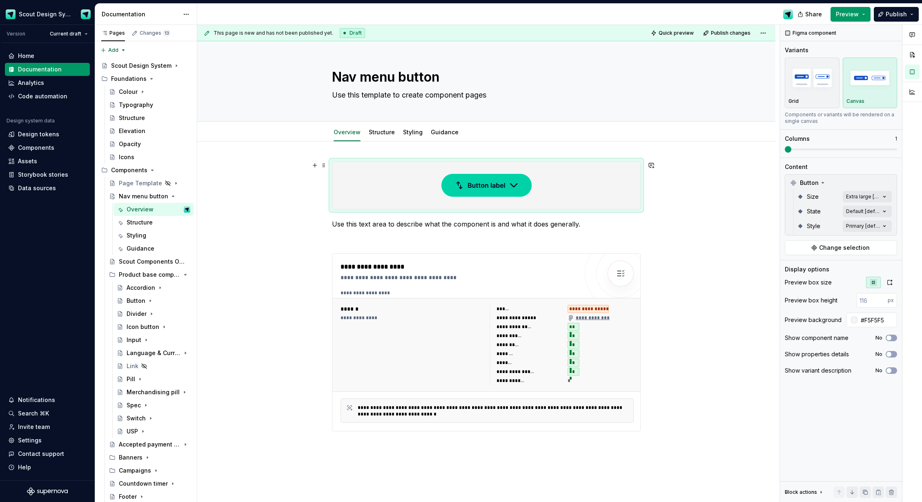
click at [352, 191] on div at bounding box center [486, 185] width 308 height 47
click at [414, 97] on textarea "Use this template to create component pages" at bounding box center [484, 95] width 309 height 13
type textarea "*"
click at [417, 171] on div at bounding box center [486, 185] width 308 height 47
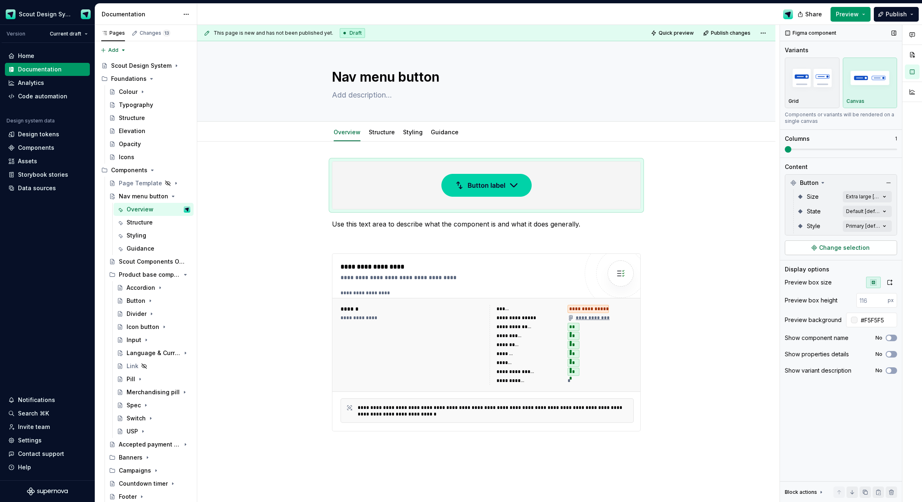
click at [851, 247] on span "Change selection" at bounding box center [844, 248] width 51 height 8
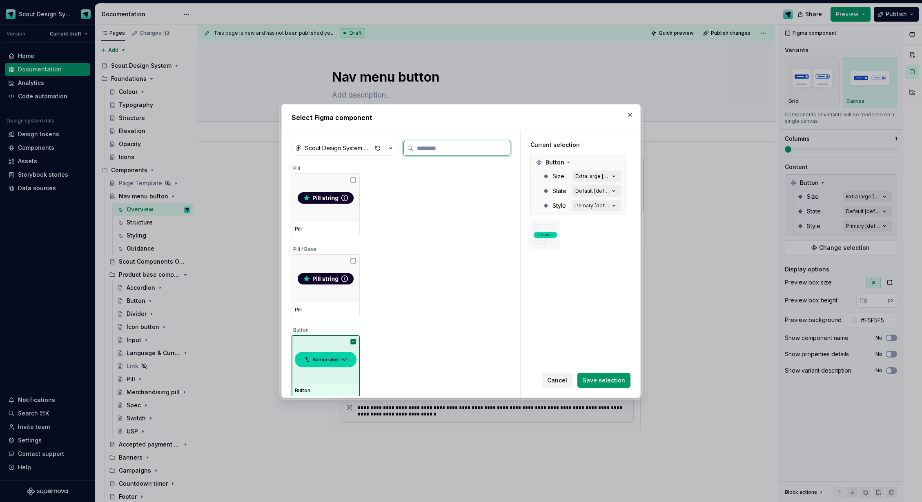
click at [347, 349] on img at bounding box center [326, 359] width 62 height 23
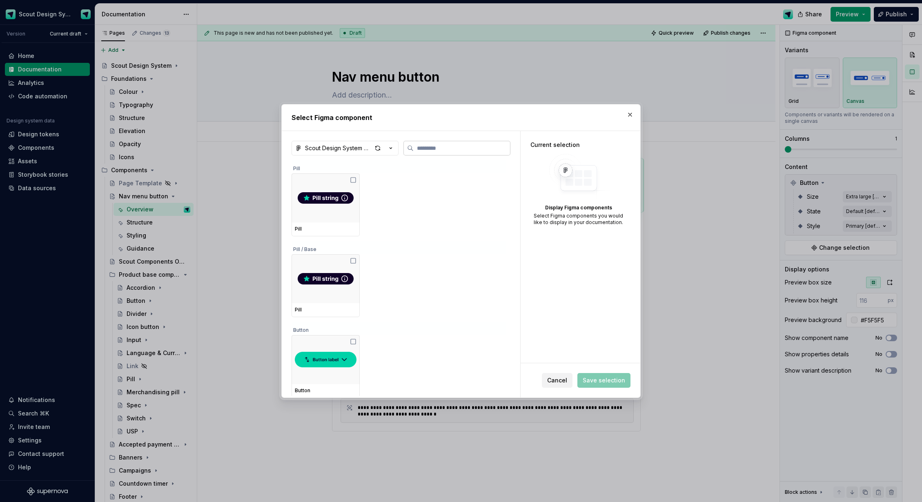
click at [441, 149] on input "search" at bounding box center [462, 148] width 96 height 8
type textarea "*"
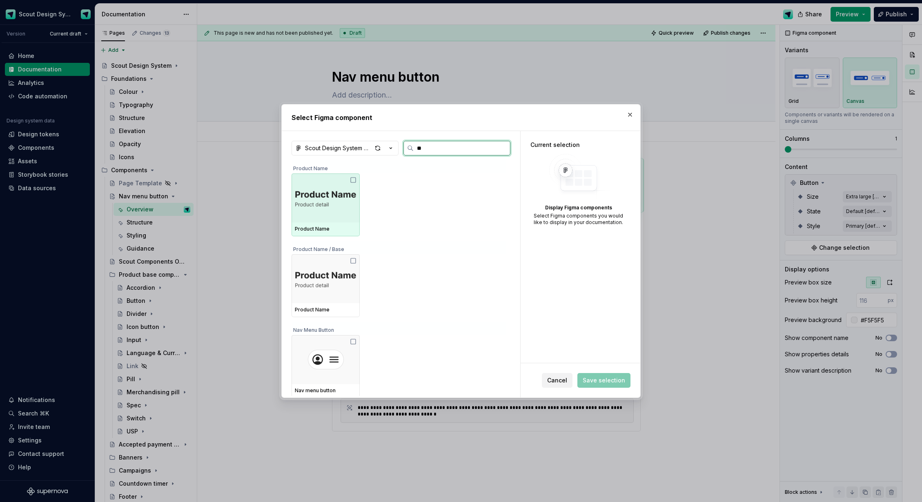
type input "***"
click at [337, 212] on div at bounding box center [326, 198] width 68 height 49
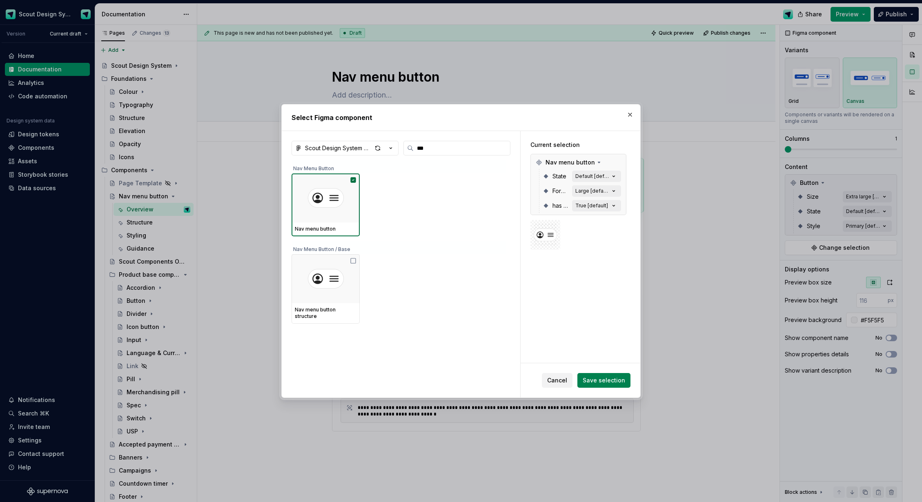
click at [599, 381] on span "Save selection" at bounding box center [604, 380] width 42 height 8
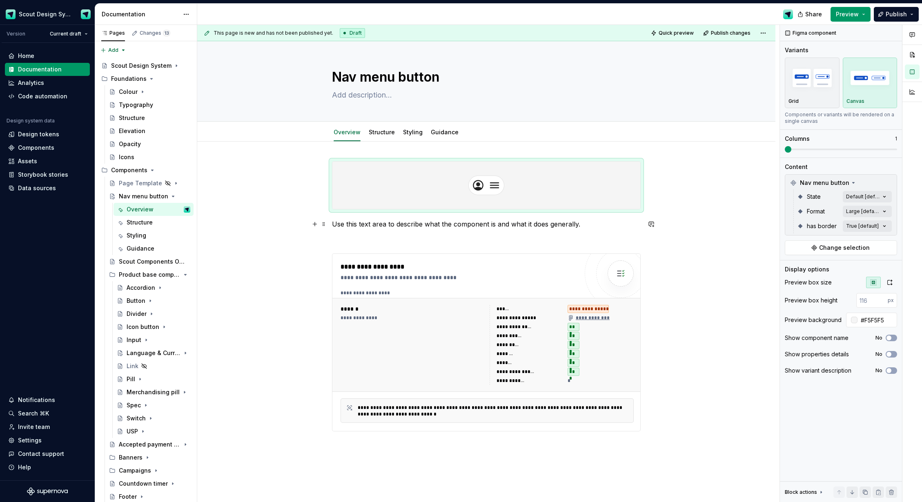
click at [450, 227] on p "Use this text area to describe what the component is and what it does generally." at bounding box center [486, 224] width 309 height 10
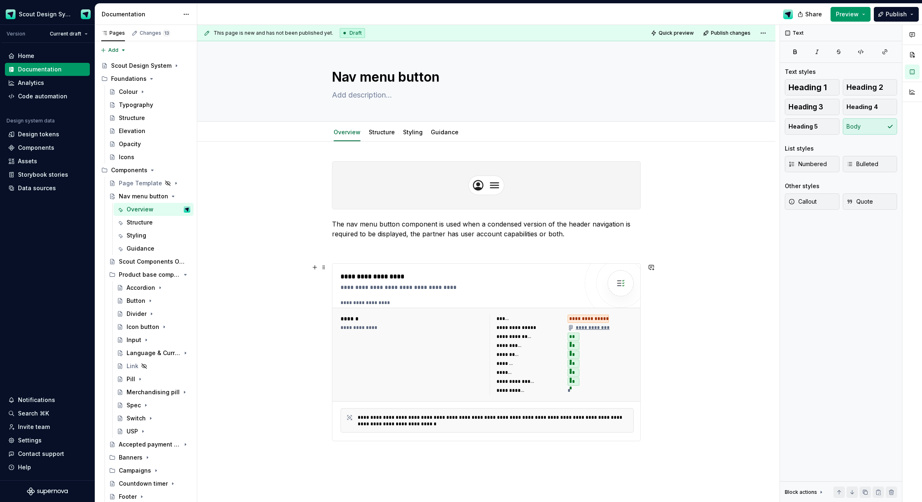
click at [390, 361] on div "**********" at bounding box center [413, 355] width 144 height 80
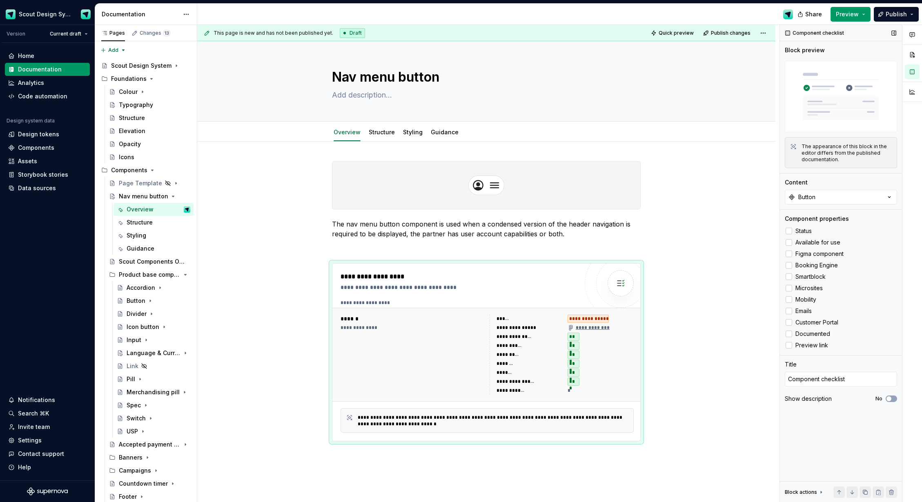
type textarea "*"
click at [844, 189] on div "Content Button" at bounding box center [841, 191] width 112 height 26
click at [841, 194] on button "Button" at bounding box center [841, 197] width 112 height 15
type input "nav"
click at [815, 229] on div "Nav menu button" at bounding box center [814, 230] width 49 height 8
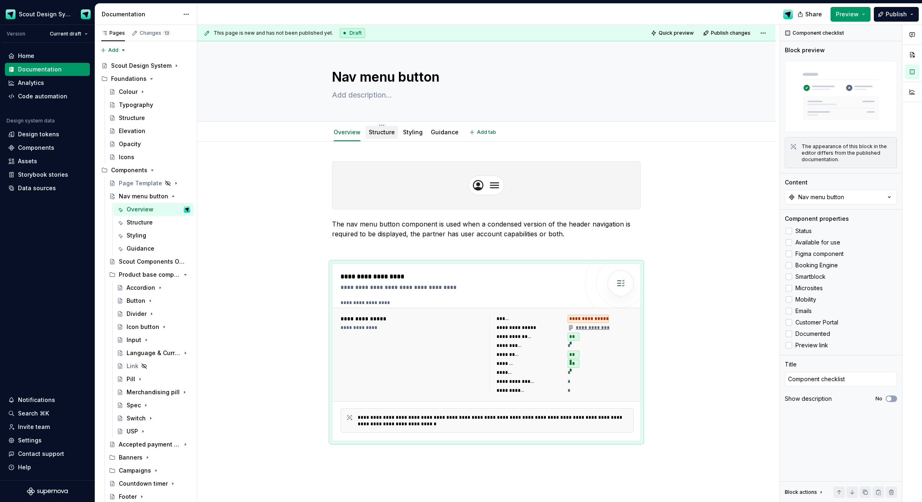
click at [383, 132] on link "Structure" at bounding box center [382, 132] width 26 height 7
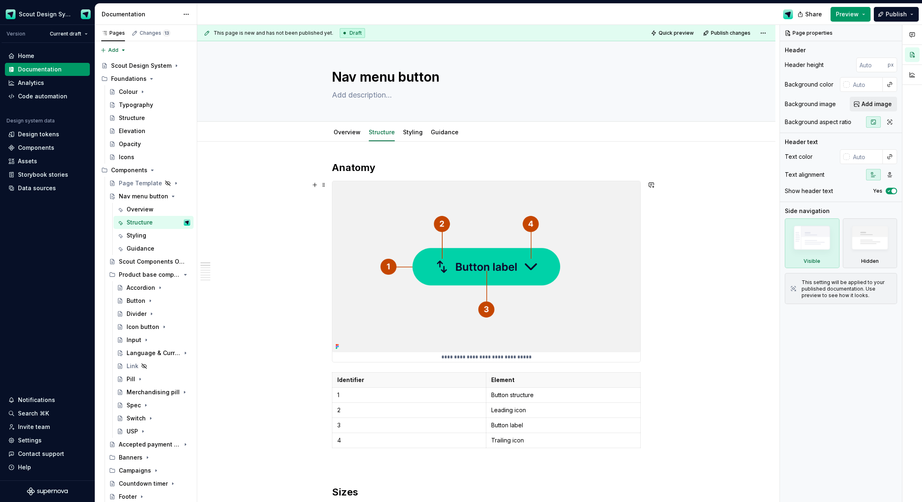
click at [425, 305] on img at bounding box center [486, 266] width 308 height 171
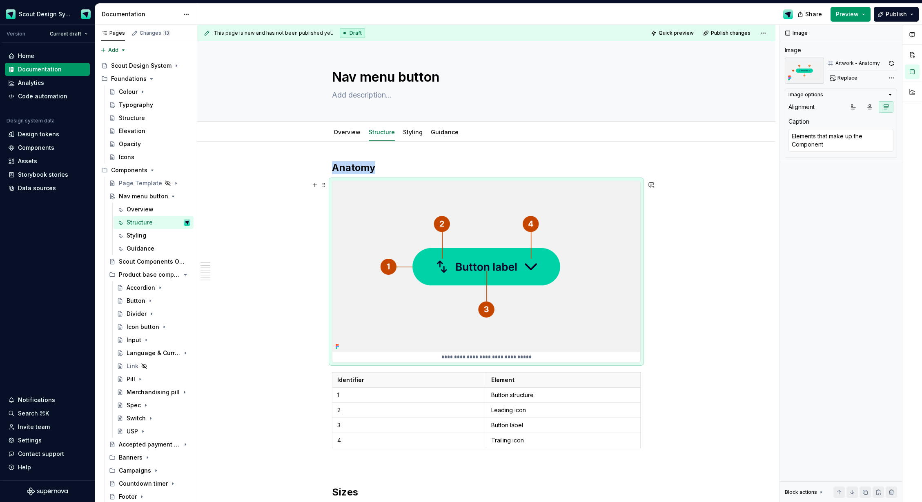
click at [623, 302] on img at bounding box center [486, 266] width 308 height 171
click at [854, 81] on button "Replace" at bounding box center [844, 77] width 34 height 11
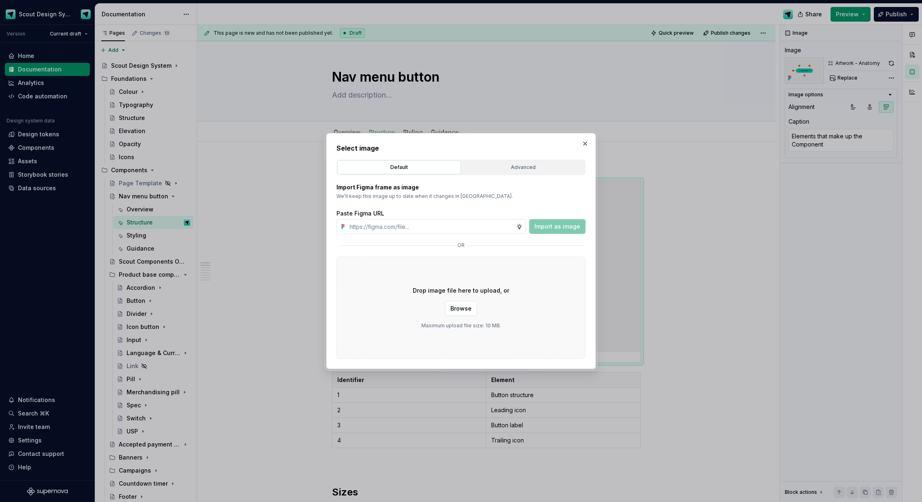
type textarea "*"
type input "[URL][DOMAIN_NAME]"
click at [548, 229] on span "Import as image" at bounding box center [557, 227] width 46 height 8
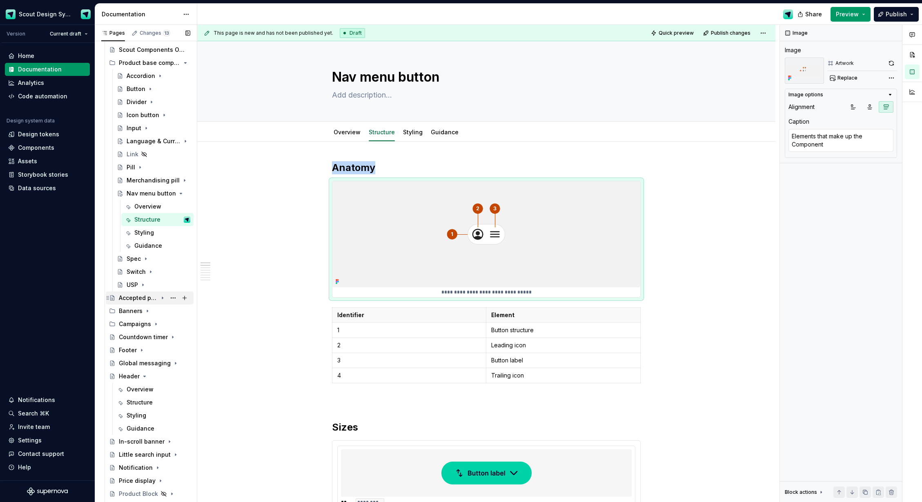
scroll to position [166, 0]
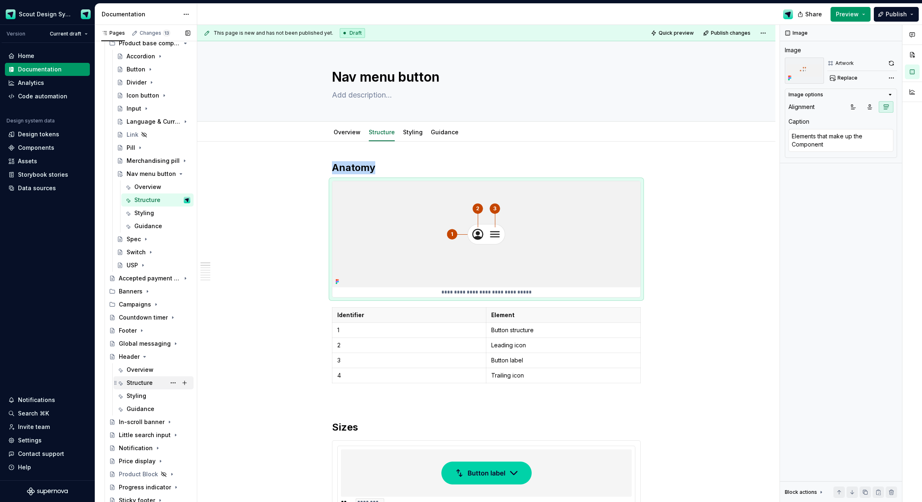
click at [134, 384] on div "Structure" at bounding box center [140, 383] width 26 height 8
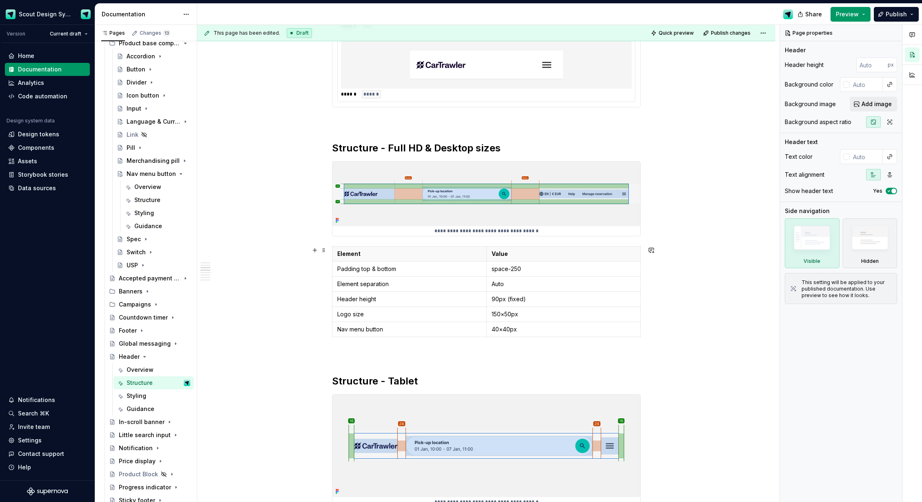
scroll to position [612, 0]
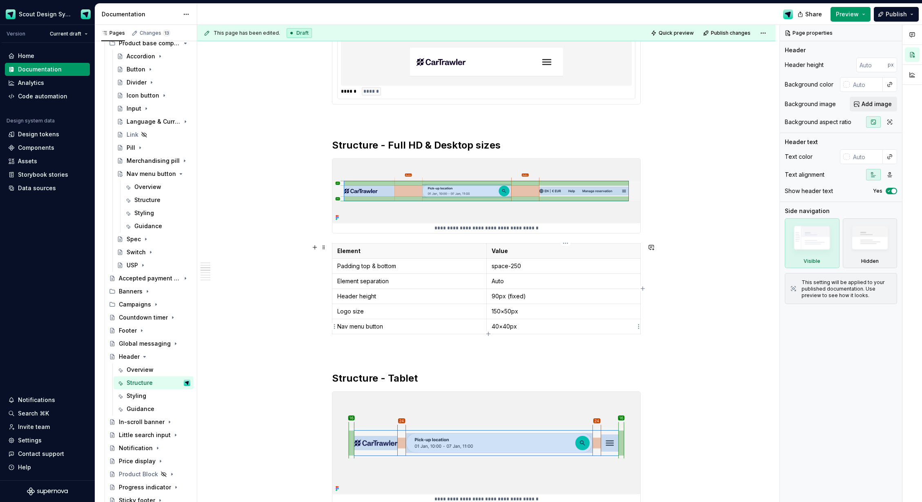
type textarea "*"
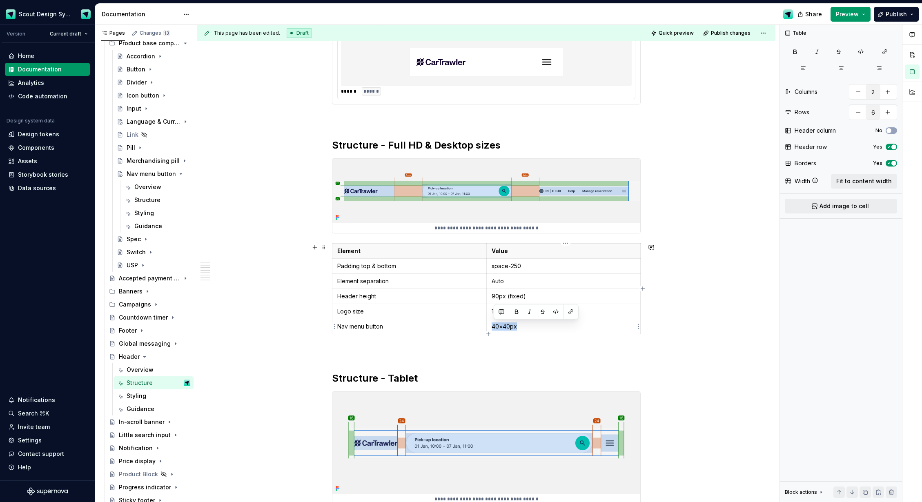
drag, startPoint x: 529, startPoint y: 328, endPoint x: 492, endPoint y: 327, distance: 36.8
click at [492, 327] on td "40×40px" at bounding box center [563, 326] width 154 height 15
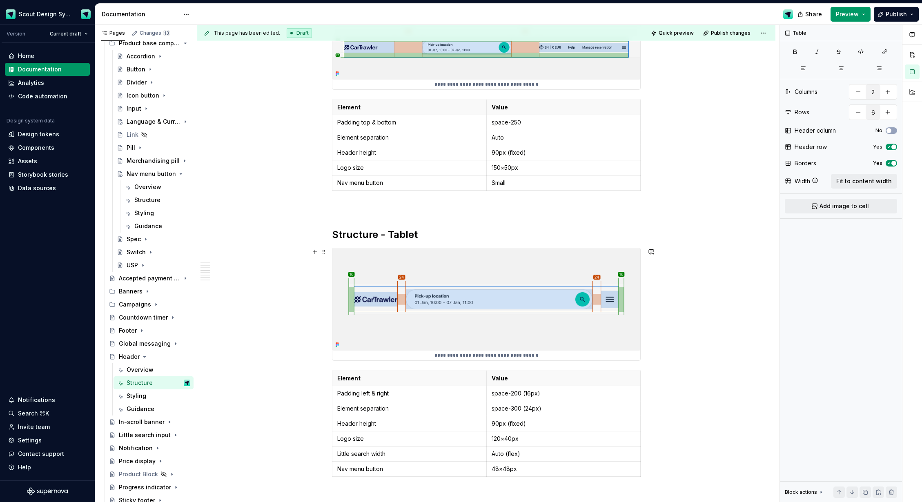
scroll to position [895, 0]
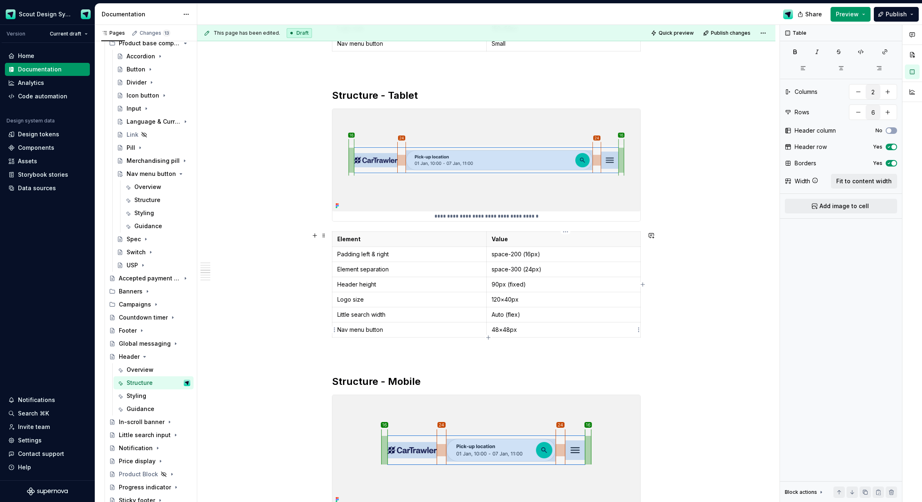
type input "7"
drag, startPoint x: 506, startPoint y: 330, endPoint x: 490, endPoint y: 329, distance: 15.9
click at [490, 329] on td "48×48px" at bounding box center [563, 330] width 154 height 15
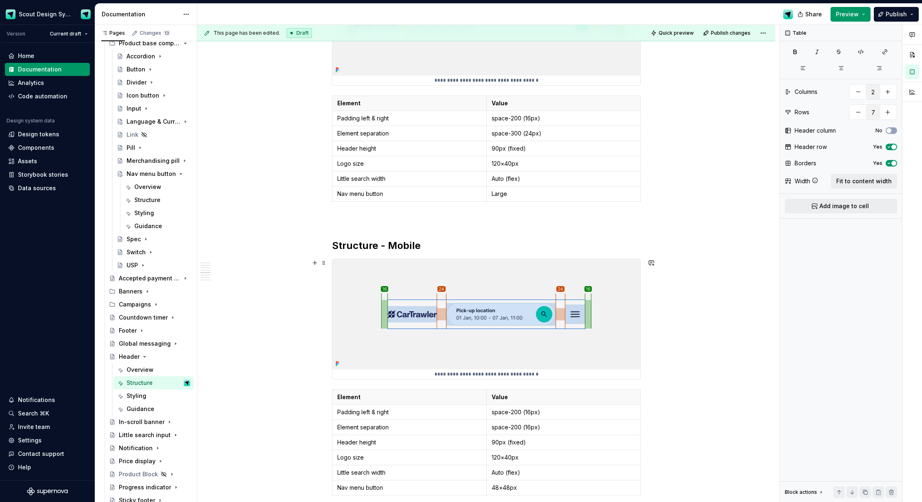
scroll to position [1094, 0]
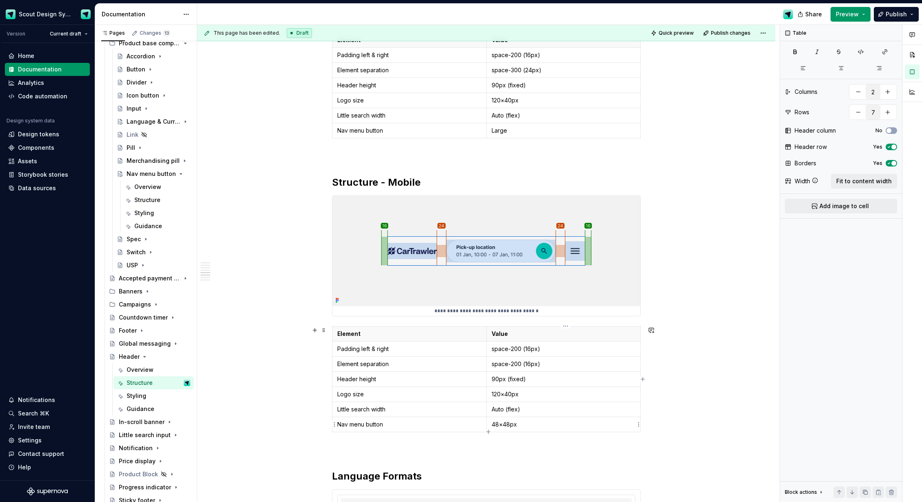
click at [510, 423] on p "48×48px" at bounding box center [564, 425] width 144 height 8
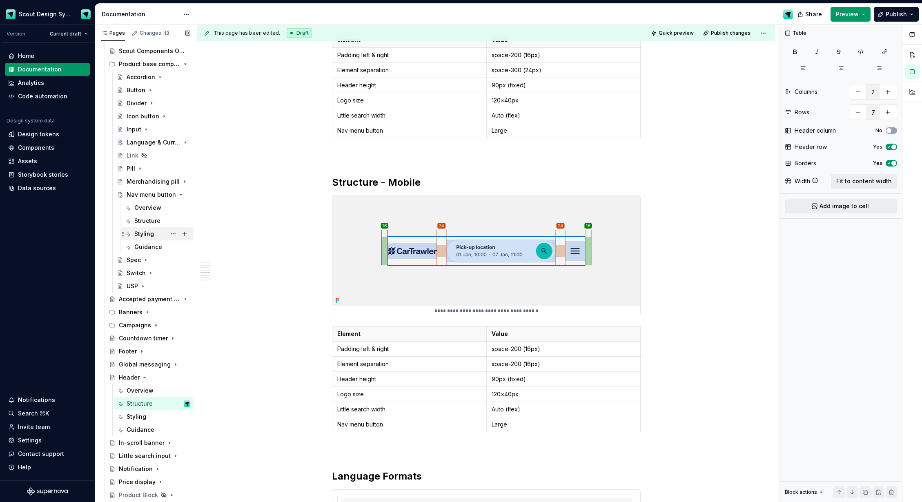
scroll to position [143, 0]
click at [145, 223] on div "Structure" at bounding box center [147, 223] width 26 height 8
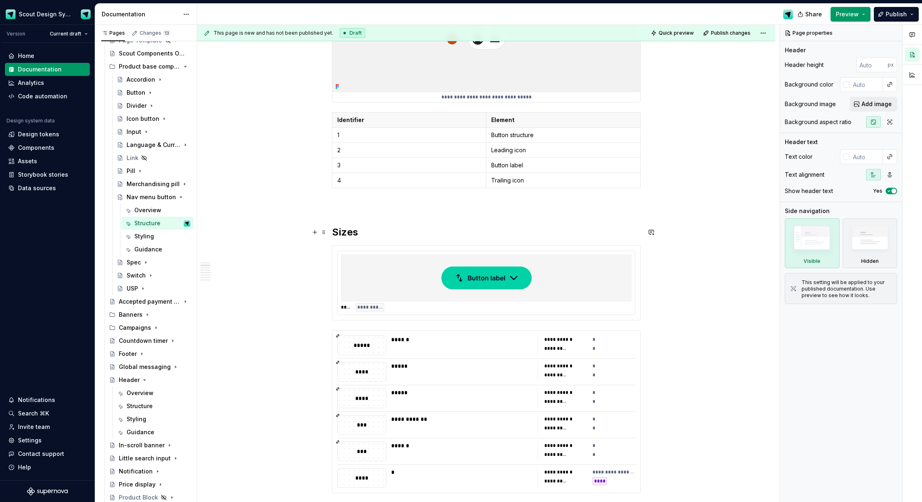
scroll to position [197, 0]
click at [420, 279] on div at bounding box center [486, 276] width 291 height 47
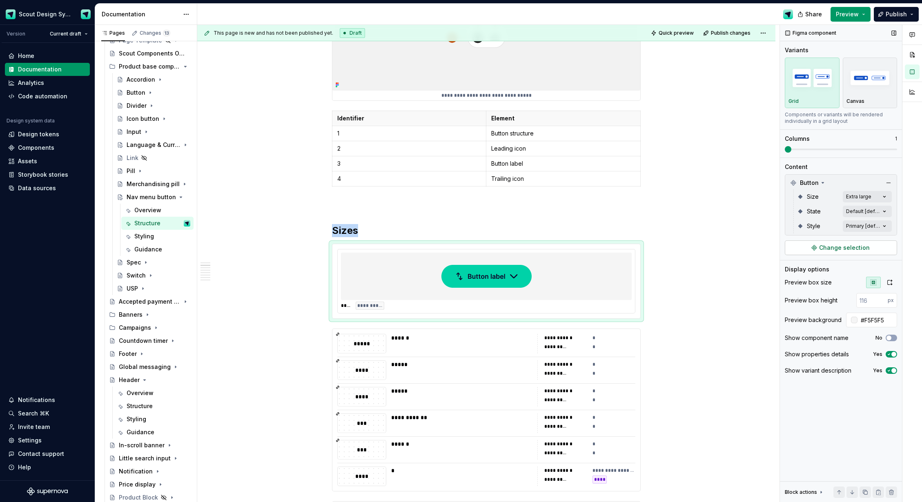
click at [858, 246] on span "Change selection" at bounding box center [844, 248] width 51 height 8
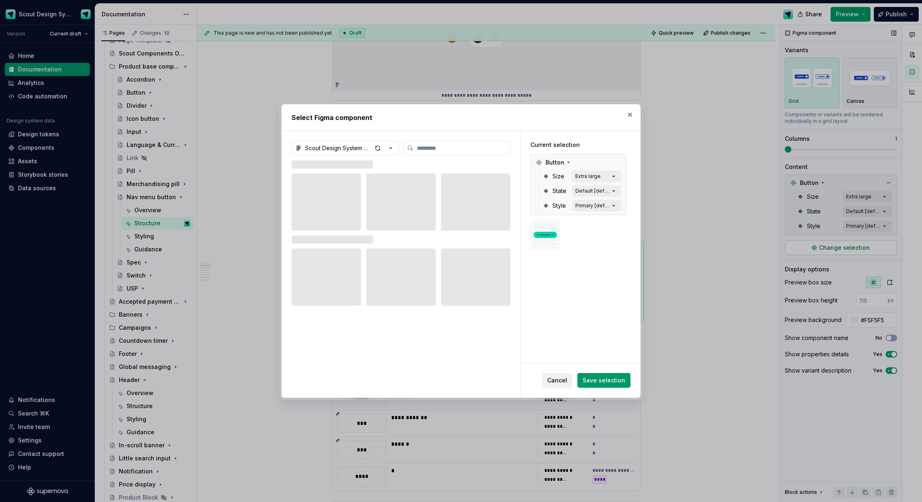
type textarea "*"
type input "***"
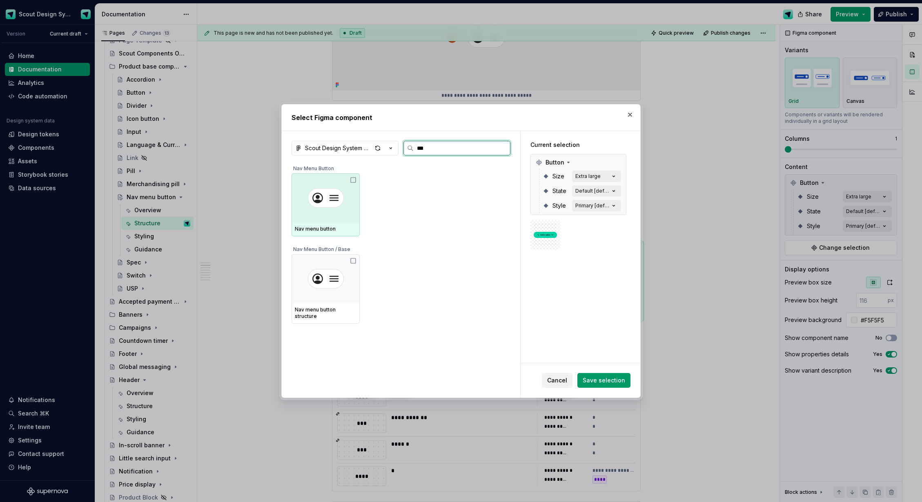
click at [332, 216] on div at bounding box center [326, 198] width 68 height 49
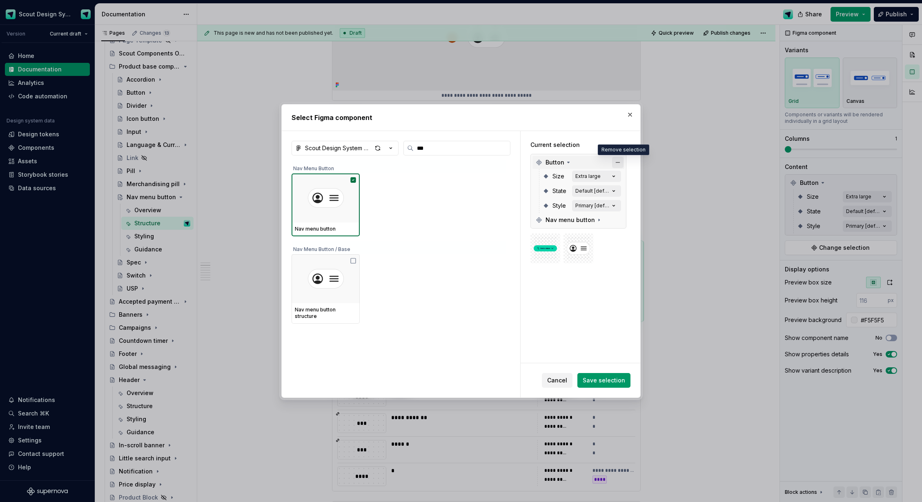
click at [621, 164] on button "button" at bounding box center [617, 162] width 11 height 11
click at [598, 383] on span "Save selection" at bounding box center [604, 380] width 42 height 8
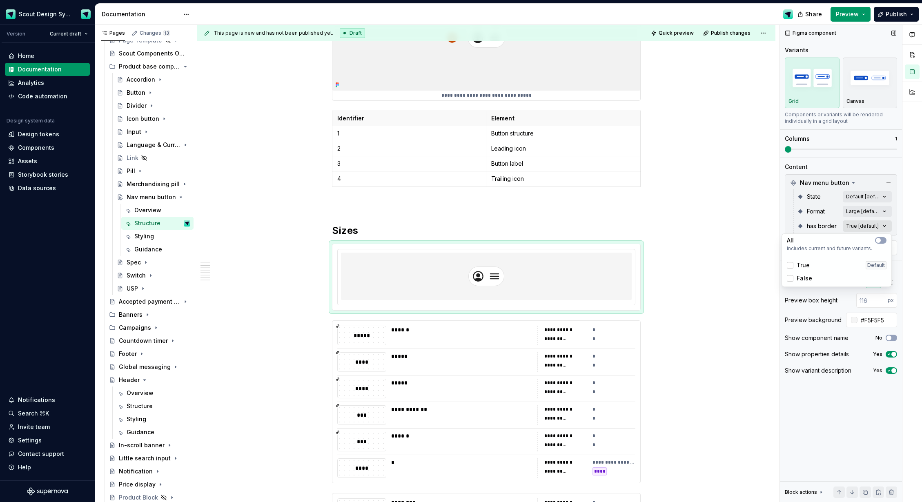
click at [886, 225] on div "Comments Open comments No comments yet Select ‘Comment’ from the block context …" at bounding box center [851, 264] width 142 height 478
click at [881, 211] on div "Comments Open comments No comments yet Select ‘Comment’ from the block context …" at bounding box center [851, 264] width 142 height 478
click at [884, 211] on div "Comments Open comments No comments yet Select ‘Comment’ from the block context …" at bounding box center [851, 264] width 142 height 478
click at [874, 229] on div "All" at bounding box center [837, 226] width 100 height 8
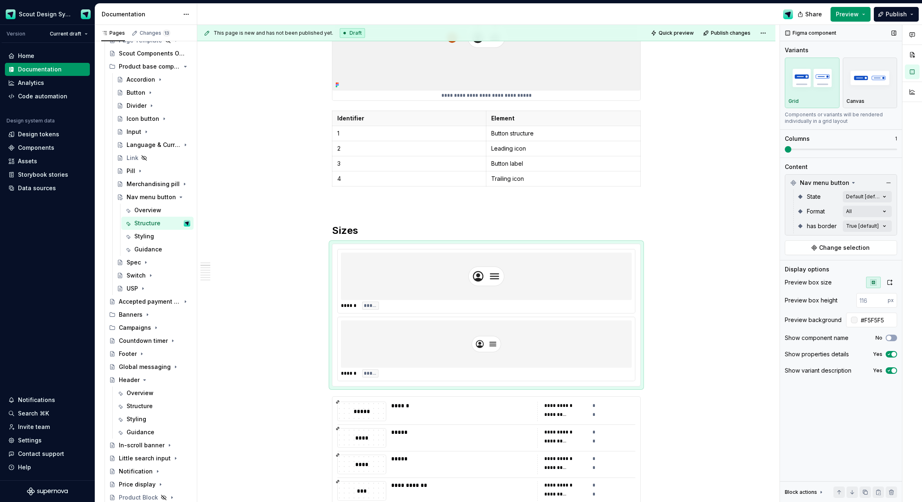
drag, startPoint x: 809, startPoint y: 150, endPoint x: 802, endPoint y: 149, distance: 7.0
click at [840, 151] on div "Comments Open comments No comments yet Select ‘Comment’ from the block context …" at bounding box center [851, 264] width 142 height 478
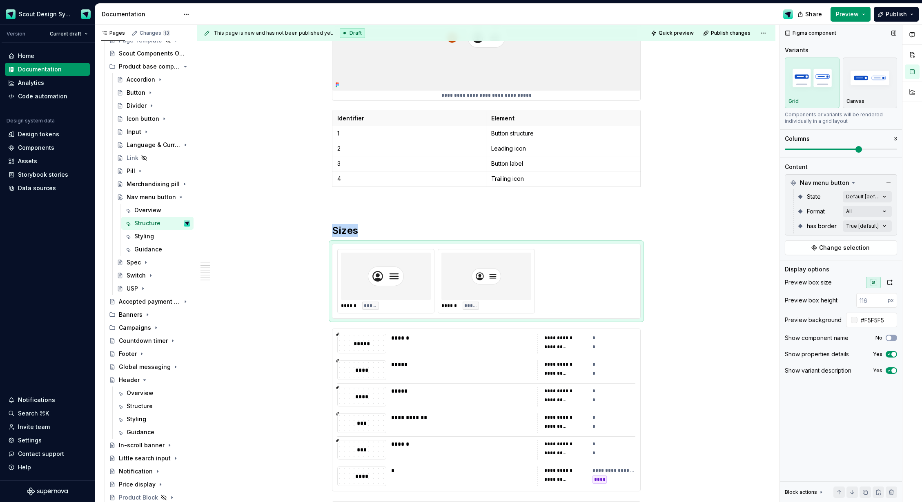
click at [844, 149] on span at bounding box center [841, 149] width 112 height 7
click at [820, 149] on span at bounding box center [823, 149] width 7 height 7
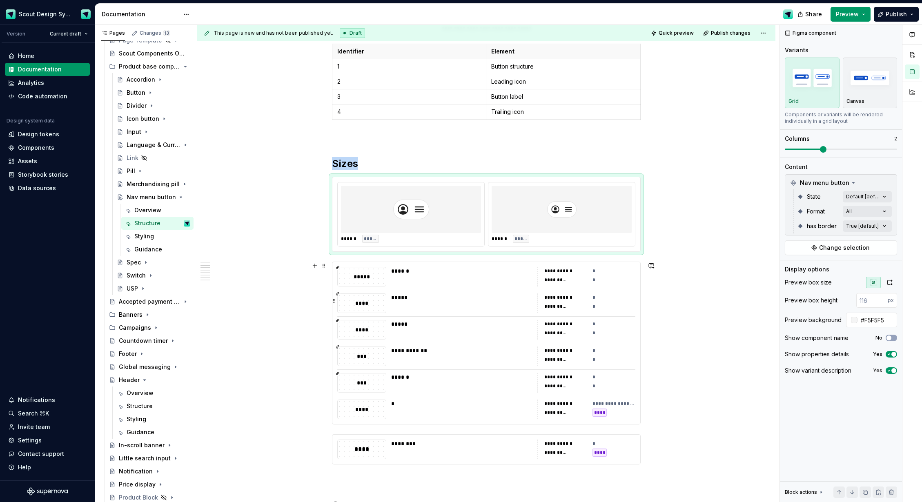
click at [404, 298] on div "*****" at bounding box center [461, 298] width 141 height 8
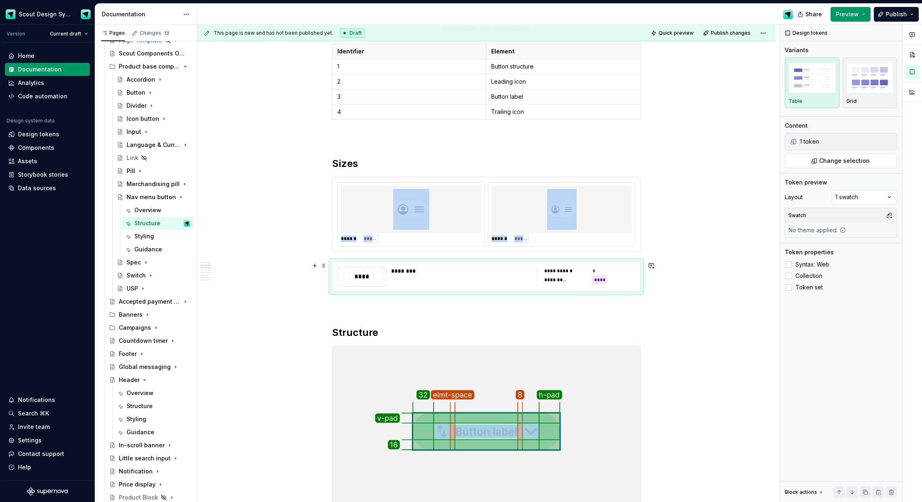
click at [372, 285] on div "****" at bounding box center [362, 276] width 48 height 19
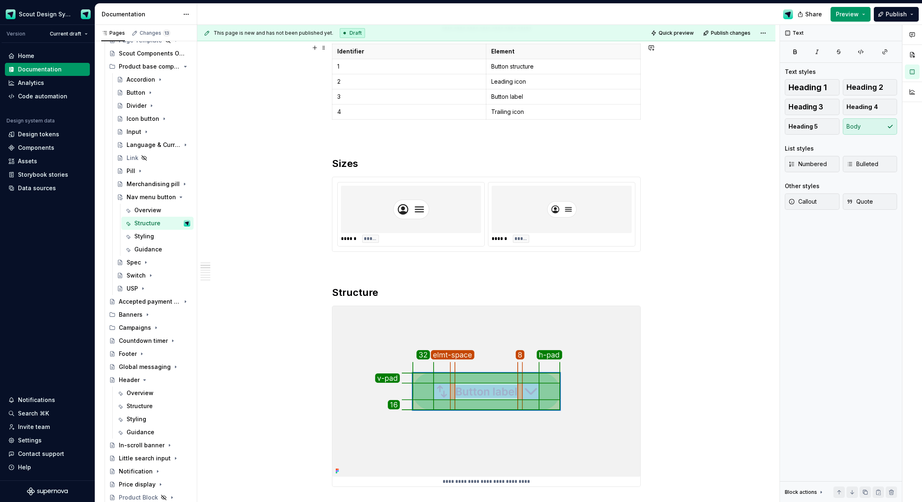
type textarea "*"
click at [317, 267] on button "button" at bounding box center [314, 266] width 11 height 11
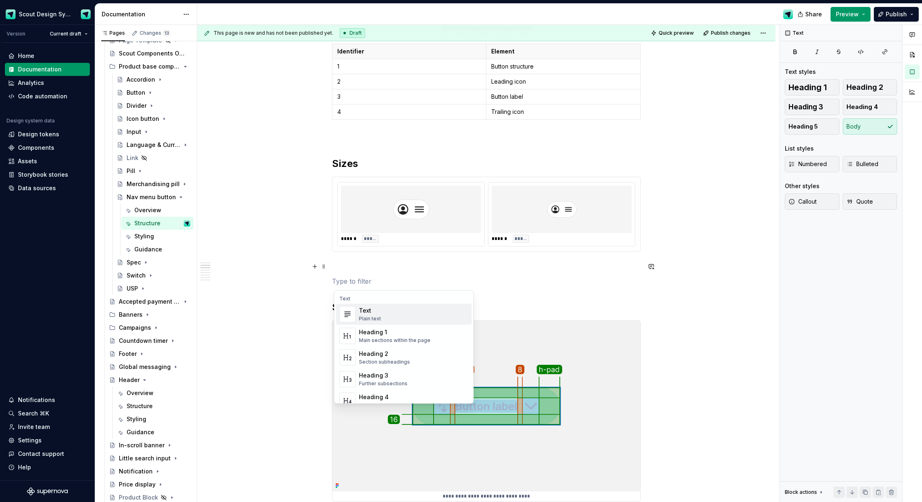
drag, startPoint x: 326, startPoint y: 172, endPoint x: 312, endPoint y: 102, distance: 70.9
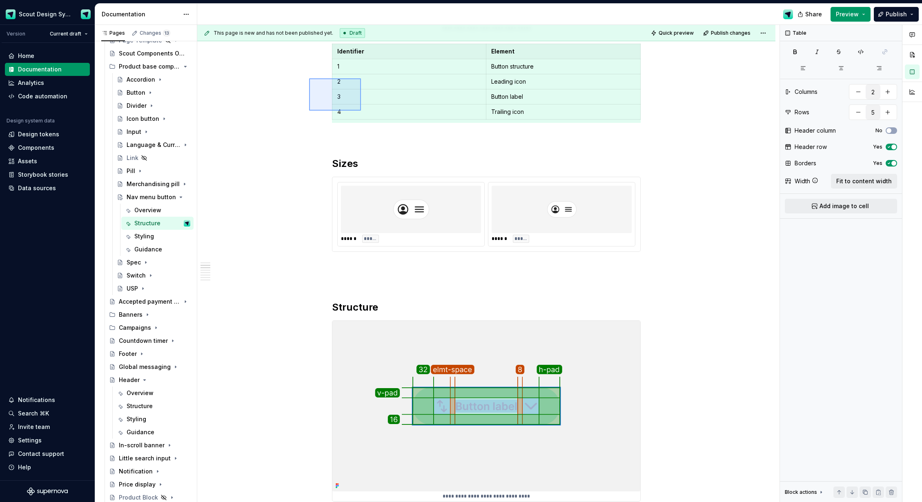
drag, startPoint x: 354, startPoint y: 107, endPoint x: 361, endPoint y: 111, distance: 8.2
click at [361, 111] on div "**********" at bounding box center [488, 264] width 582 height 478
copy div "**********"
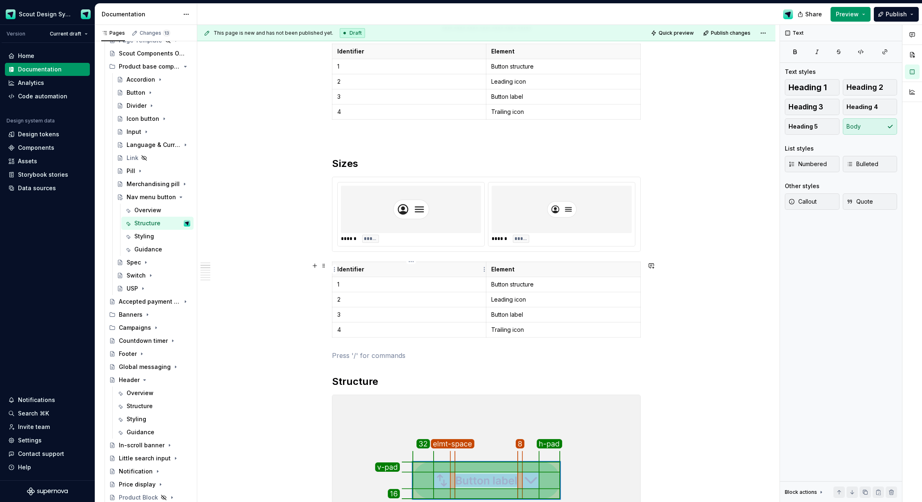
click at [358, 271] on p "Identifier" at bounding box center [409, 269] width 144 height 8
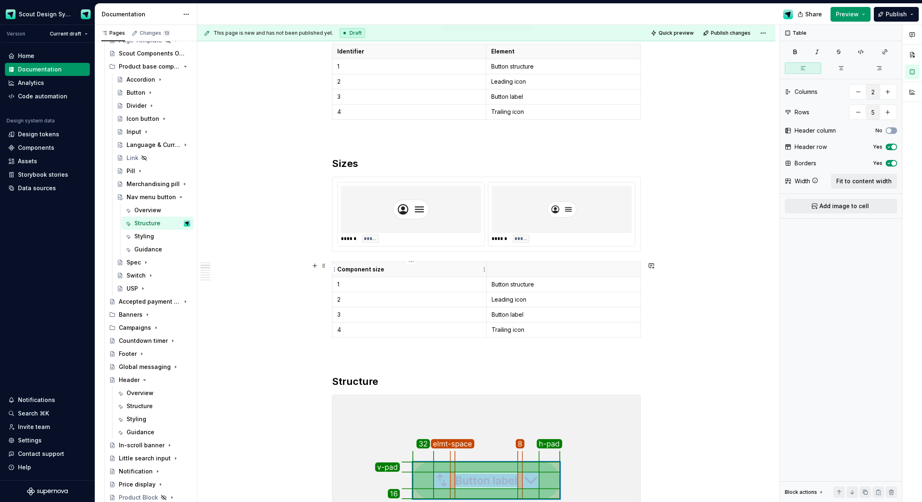
click at [379, 270] on p "Component size" at bounding box center [409, 269] width 144 height 8
click at [361, 271] on p "Component size" at bounding box center [409, 269] width 144 height 8
click at [516, 273] on p at bounding box center [564, 269] width 144 height 8
click at [378, 285] on p "1" at bounding box center [409, 284] width 144 height 8
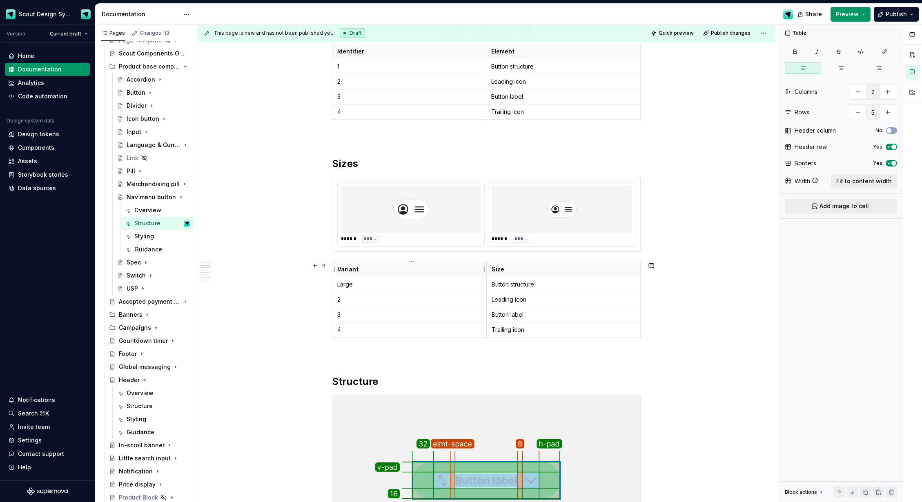
click at [347, 271] on p "Variant" at bounding box center [409, 269] width 144 height 8
click at [499, 269] on p "Size" at bounding box center [564, 269] width 144 height 8
click at [494, 270] on p "Size" at bounding box center [564, 269] width 144 height 8
click at [511, 287] on p "Button structure" at bounding box center [564, 284] width 144 height 8
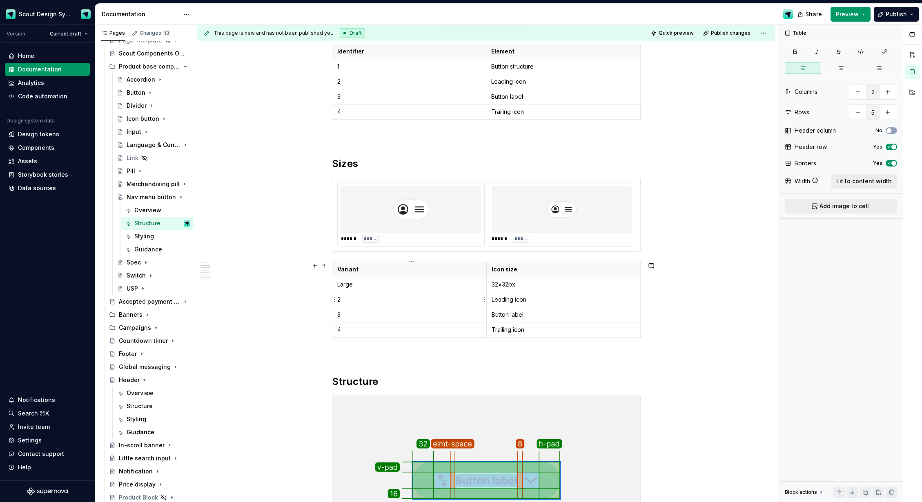
click at [360, 296] on p "2" at bounding box center [409, 300] width 144 height 8
click at [336, 315] on html "Scout Design System Version Current draft Home Documentation Analytics Code aut…" at bounding box center [461, 251] width 922 height 502
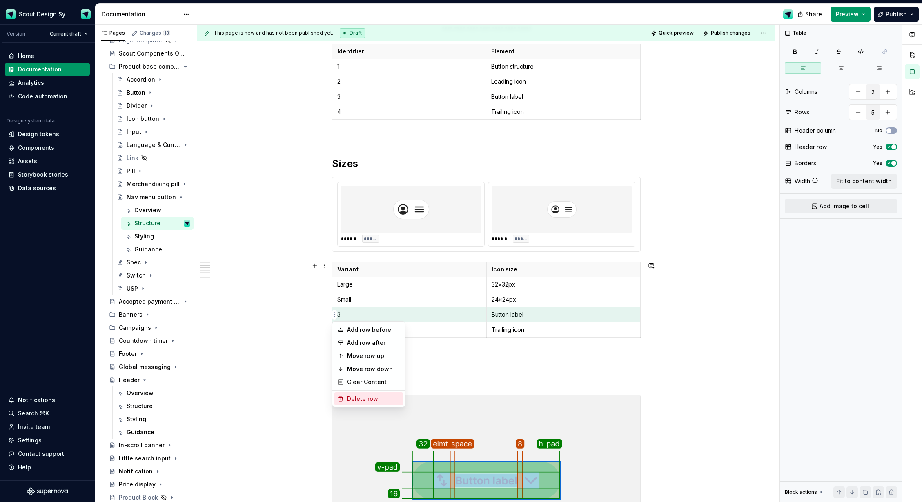
drag, startPoint x: 349, startPoint y: 399, endPoint x: 341, endPoint y: 362, distance: 37.6
click at [348, 399] on div "Delete row" at bounding box center [373, 399] width 53 height 8
type input "4"
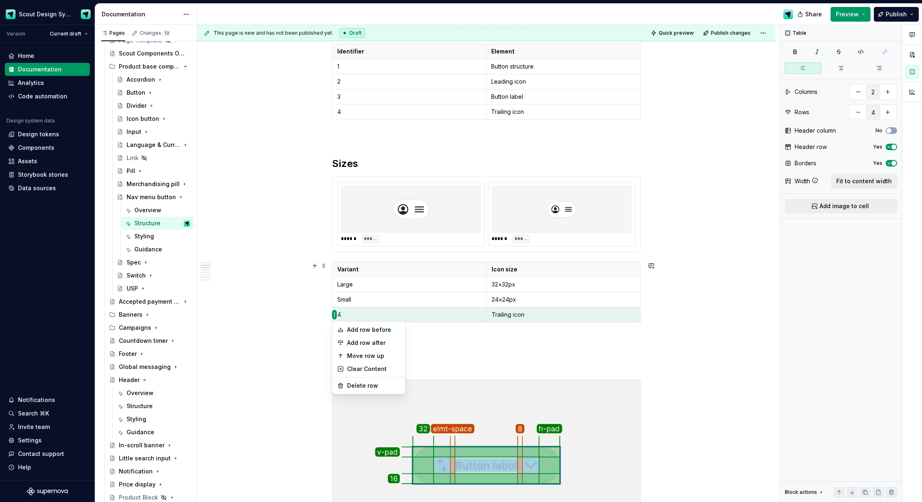
click at [336, 315] on html "Scout Design System Version Current draft Home Documentation Analytics Code aut…" at bounding box center [461, 251] width 922 height 502
click at [334, 314] on html "Scout Design System Version Current draft Home Documentation Analytics Code aut…" at bounding box center [461, 251] width 922 height 502
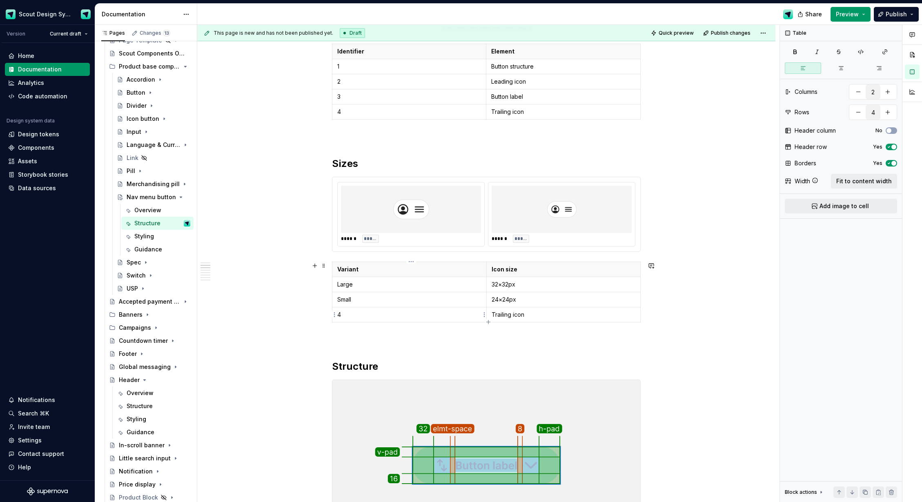
click at [334, 315] on html "Scout Design System Version Current draft Home Documentation Analytics Code aut…" at bounding box center [461, 251] width 922 height 502
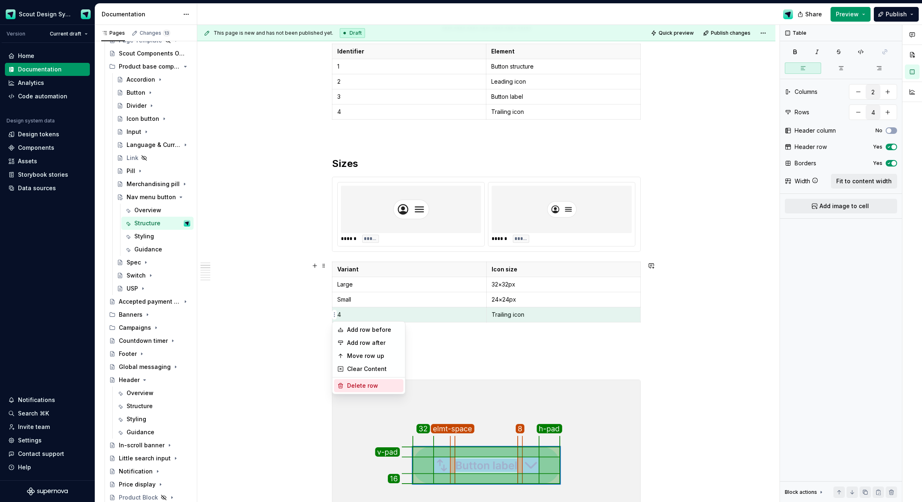
drag, startPoint x: 356, startPoint y: 385, endPoint x: 359, endPoint y: 370, distance: 15.4
click at [356, 385] on div "Delete row" at bounding box center [373, 386] width 53 height 8
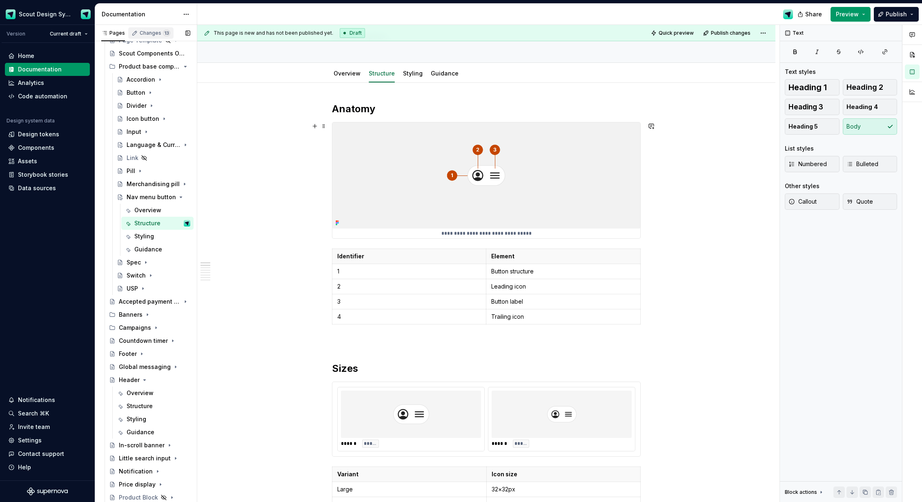
scroll to position [59, 0]
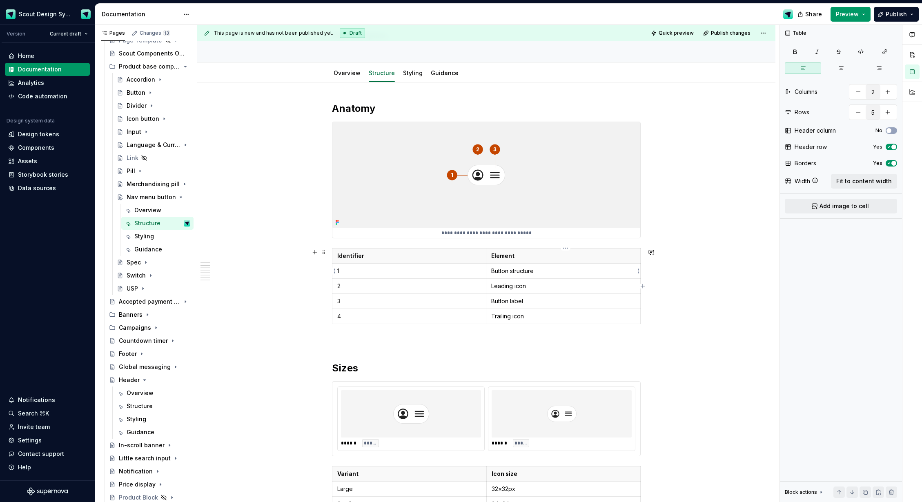
click at [519, 272] on p "Button structure" at bounding box center [563, 271] width 144 height 8
click at [335, 318] on html "Scout Design System Version Current draft Home Documentation Analytics Code aut…" at bounding box center [461, 251] width 922 height 502
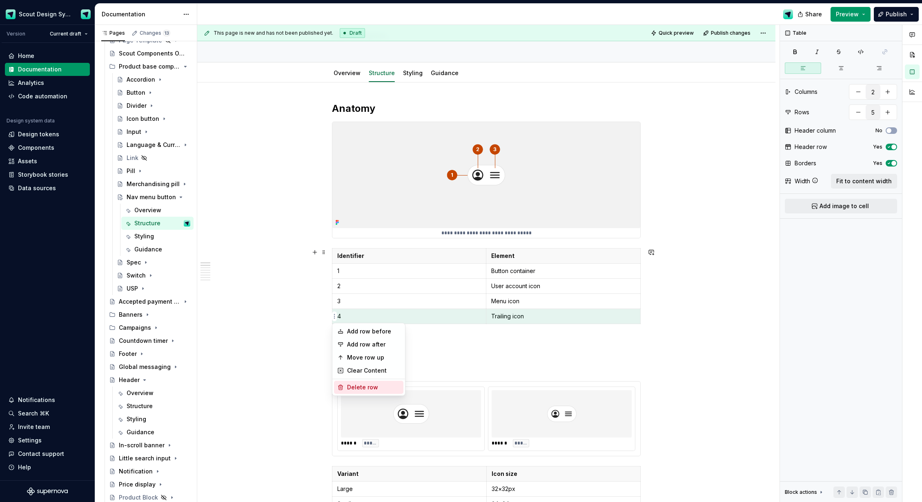
click at [361, 386] on div "Delete row" at bounding box center [373, 387] width 53 height 8
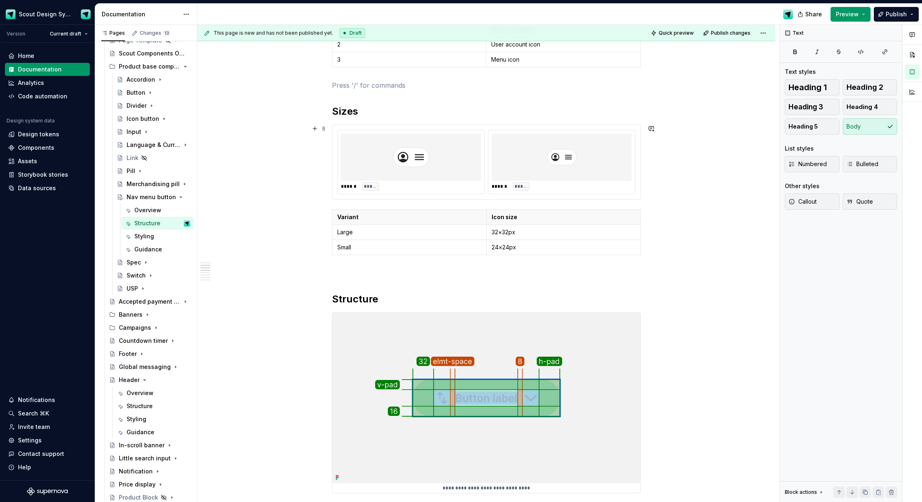
scroll to position [356, 0]
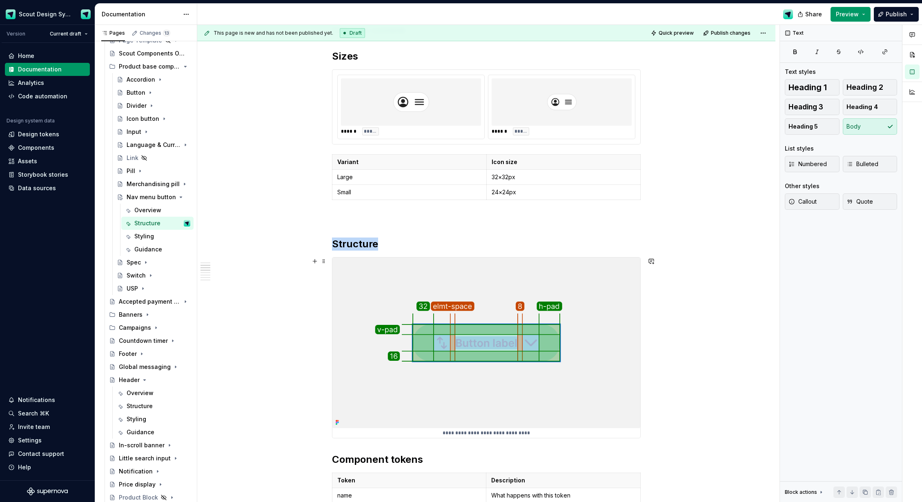
click at [381, 272] on img at bounding box center [486, 343] width 308 height 171
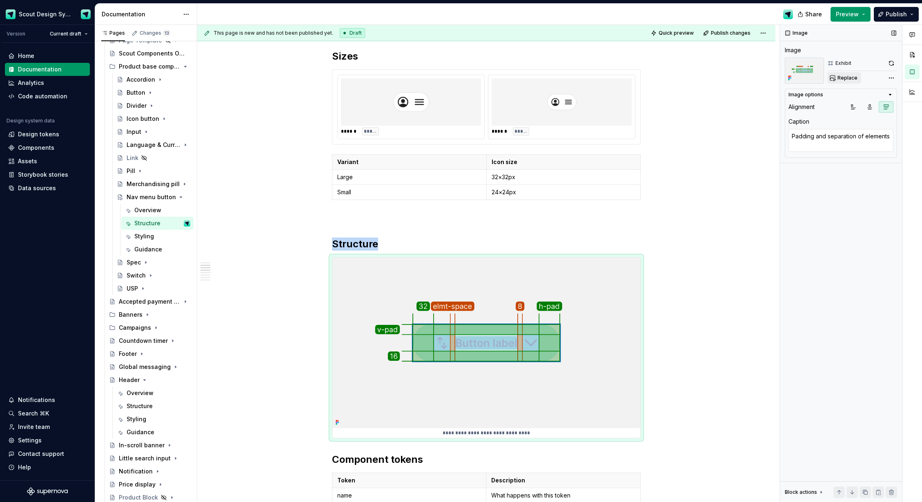
click at [849, 80] on span "Replace" at bounding box center [847, 78] width 20 height 7
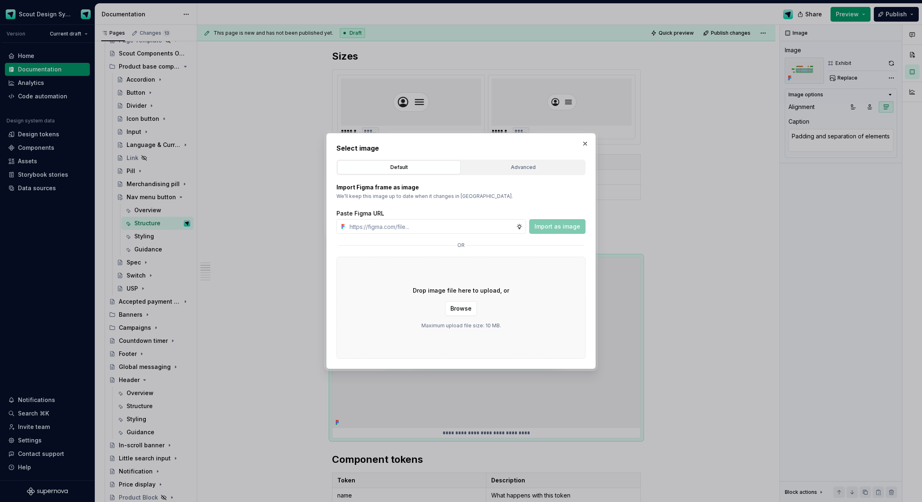
type textarea "*"
type input "[URL][DOMAIN_NAME]"
click at [566, 225] on span "Import as image" at bounding box center [557, 227] width 46 height 8
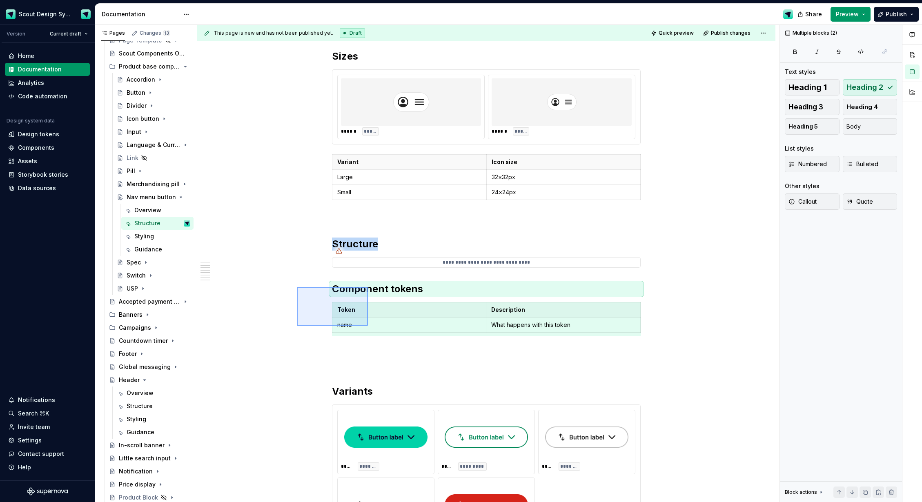
drag, startPoint x: 355, startPoint y: 319, endPoint x: 368, endPoint y: 326, distance: 14.8
click at [368, 326] on div "**********" at bounding box center [488, 264] width 582 height 478
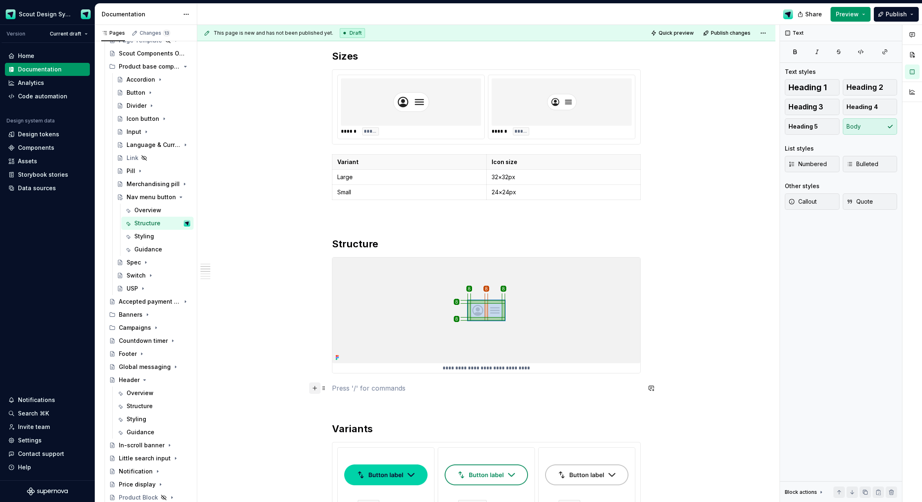
click at [317, 387] on button "button" at bounding box center [314, 388] width 11 height 11
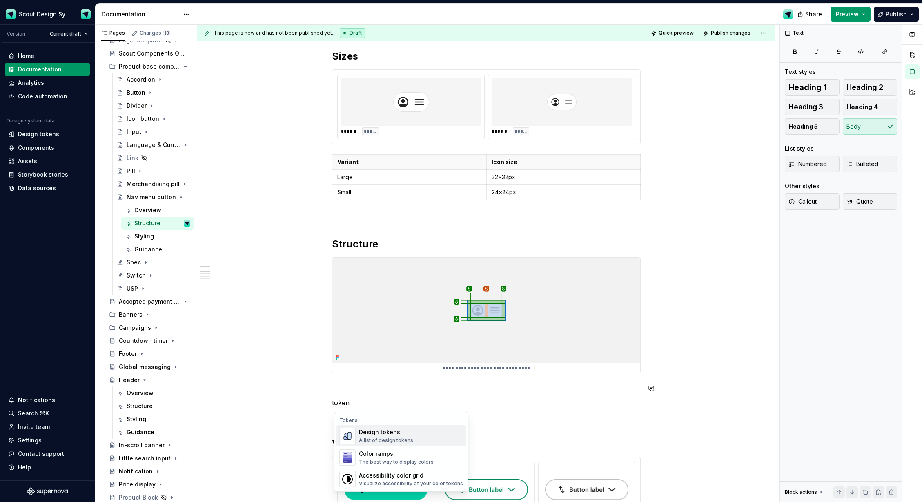
click at [378, 438] on div "A list of design tokens" at bounding box center [386, 440] width 54 height 7
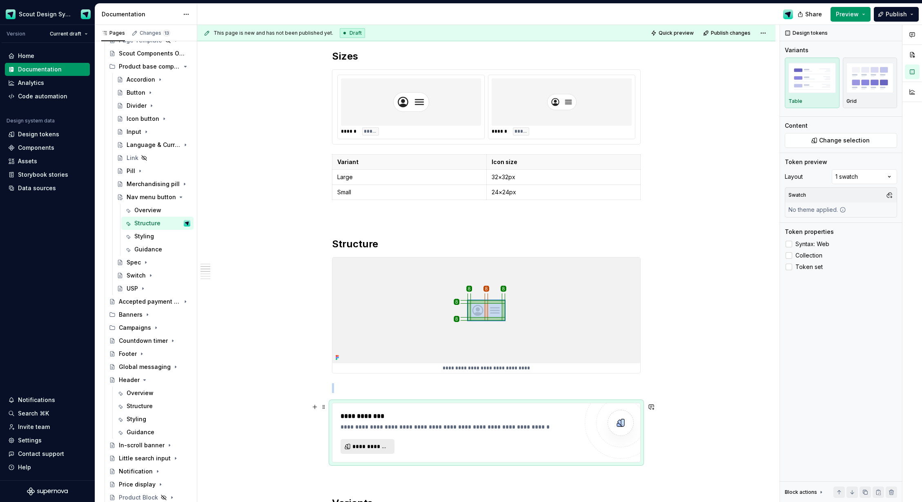
click at [380, 445] on span "**********" at bounding box center [370, 447] width 37 height 8
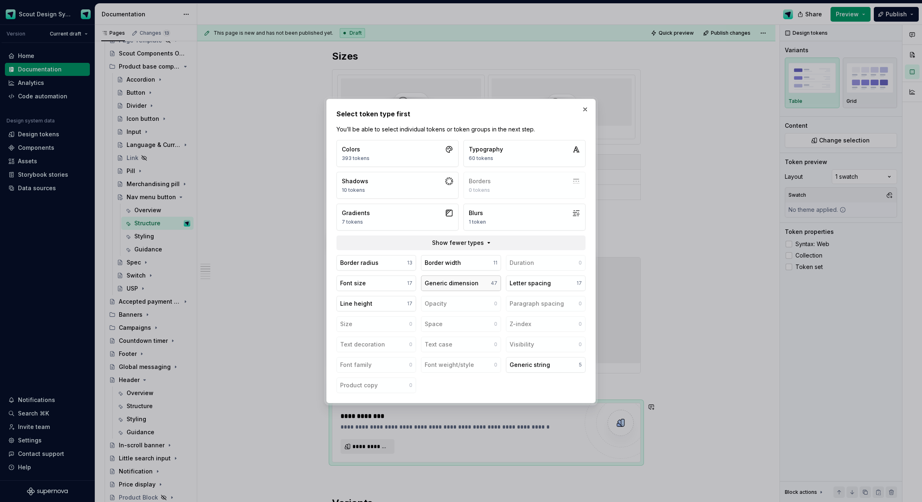
click at [439, 281] on div "Generic dimension" at bounding box center [452, 283] width 54 height 8
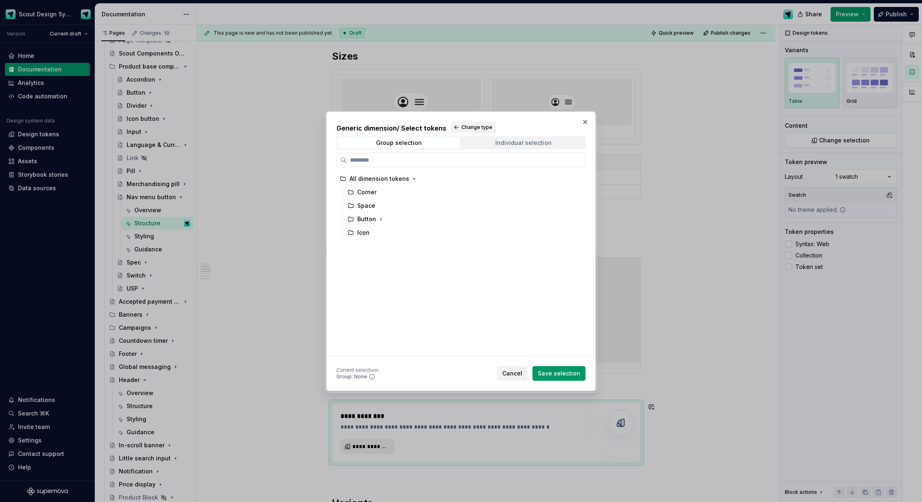
click at [512, 145] on div "Individual selection" at bounding box center [523, 143] width 56 height 7
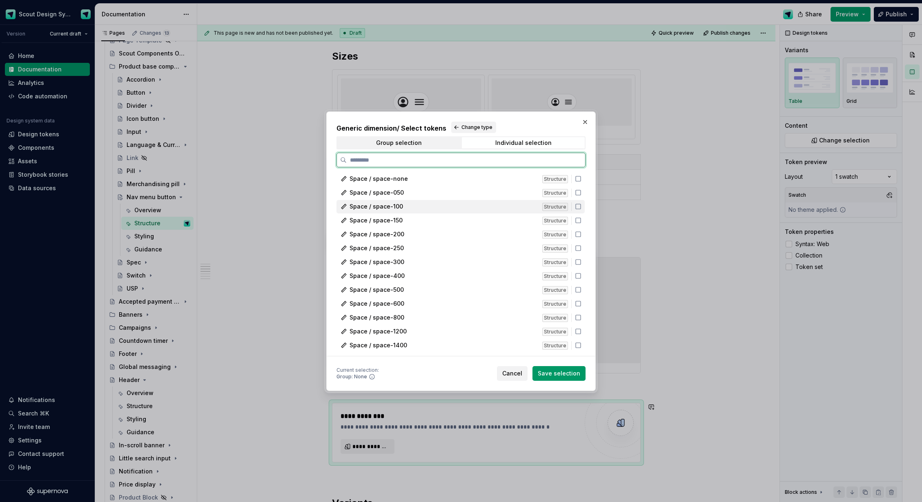
click at [581, 207] on icon at bounding box center [578, 206] width 7 height 7
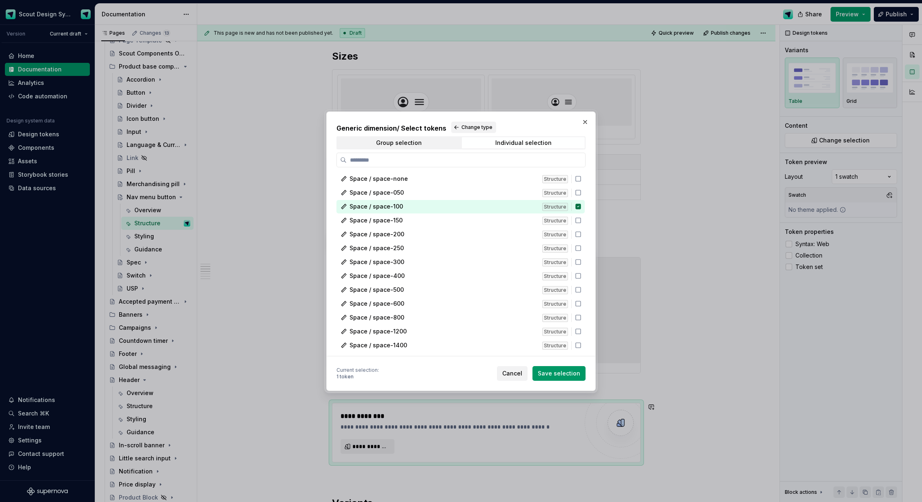
drag, startPoint x: 577, startPoint y: 379, endPoint x: 589, endPoint y: 367, distance: 16.8
click at [577, 379] on button "Save selection" at bounding box center [558, 373] width 53 height 15
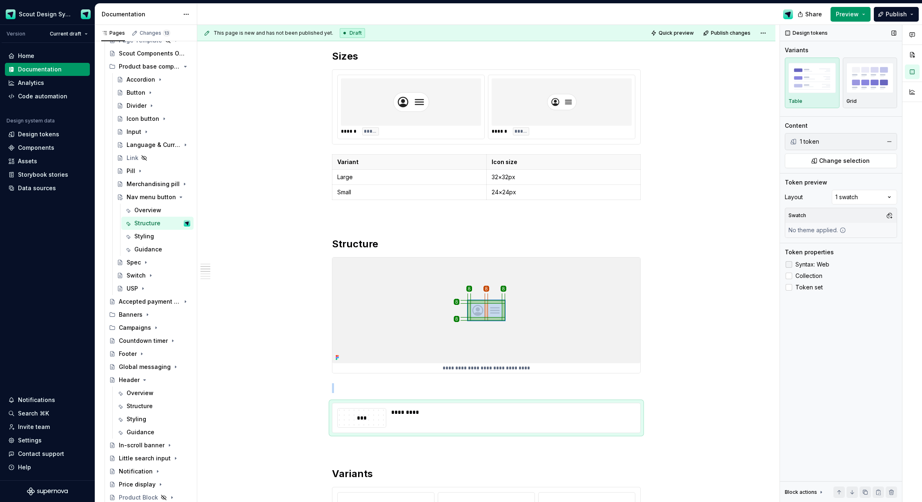
click at [791, 265] on div at bounding box center [789, 264] width 7 height 7
click at [789, 265] on icon at bounding box center [789, 265] width 0 height 0
drag, startPoint x: 791, startPoint y: 265, endPoint x: 790, endPoint y: 274, distance: 8.7
click at [791, 265] on div at bounding box center [789, 264] width 7 height 7
click at [790, 276] on div at bounding box center [789, 276] width 7 height 7
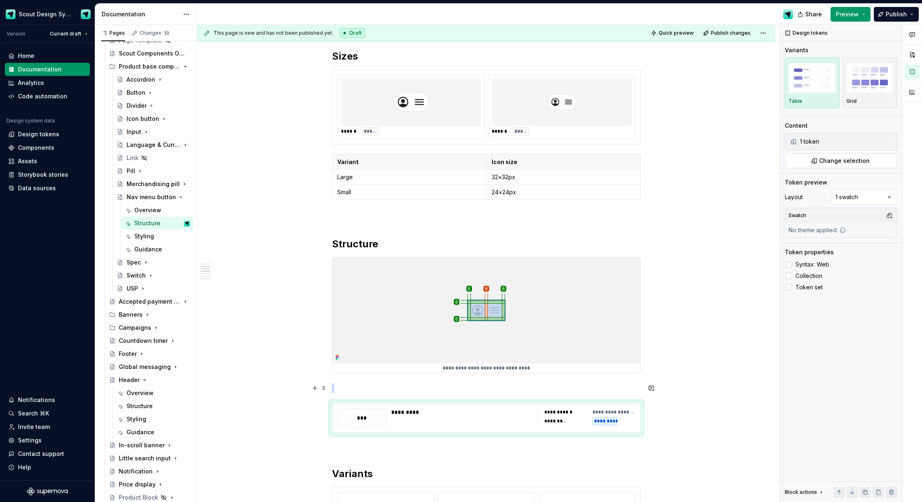
click at [372, 386] on p at bounding box center [486, 388] width 309 height 10
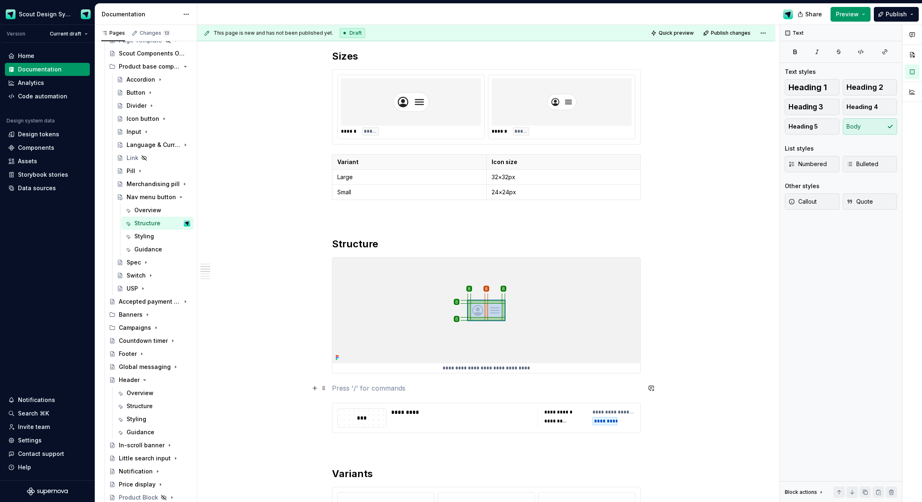
type textarea "*"
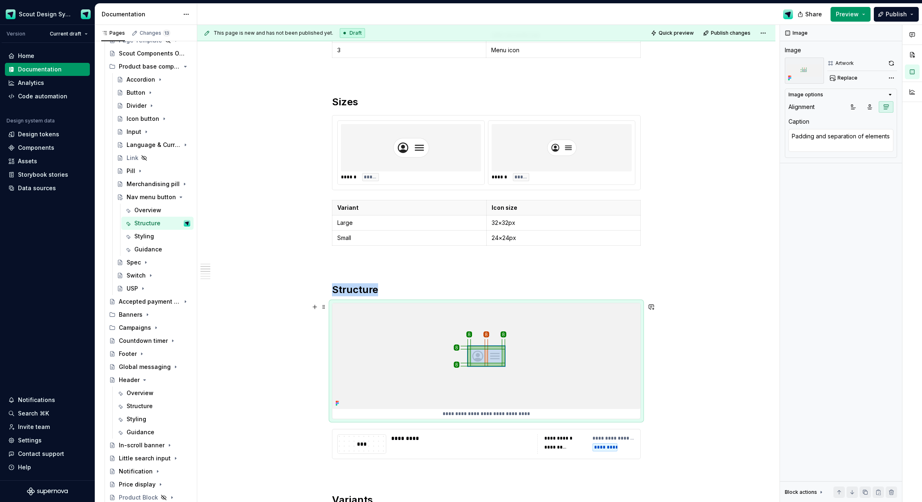
scroll to position [368, 0]
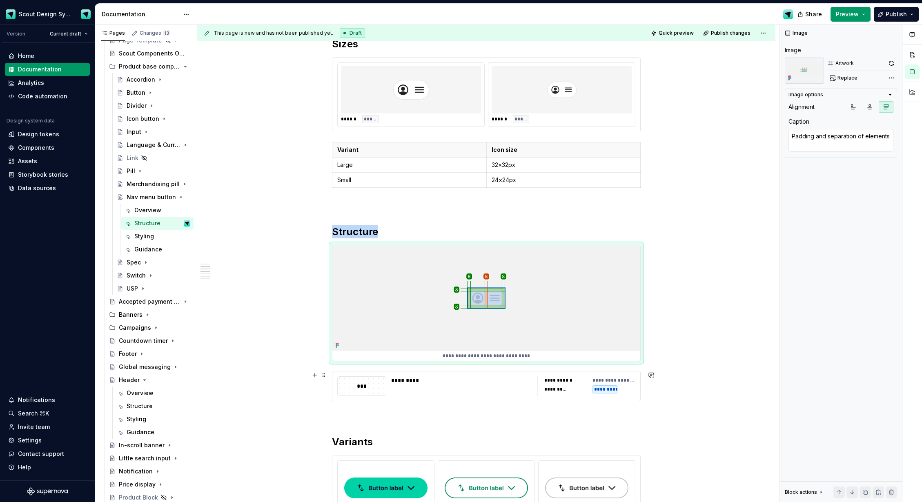
click at [409, 390] on div "*********" at bounding box center [461, 386] width 141 height 20
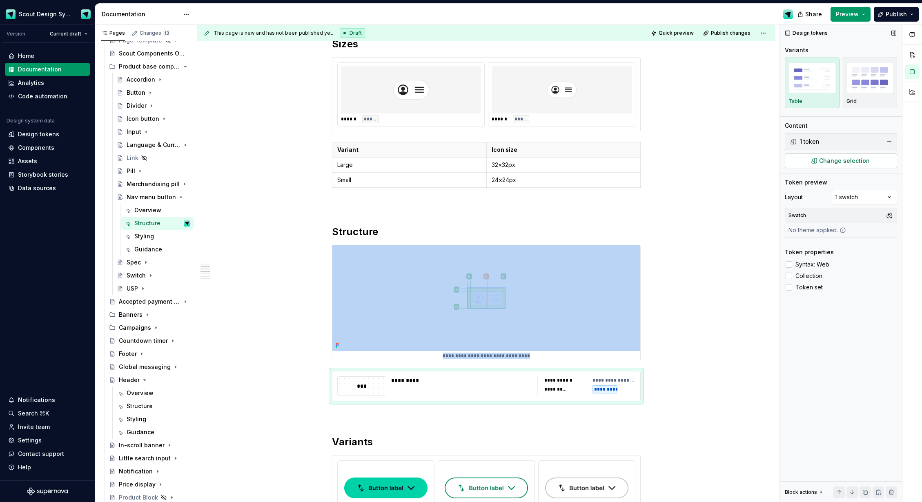
click at [826, 159] on span "Change selection" at bounding box center [844, 161] width 51 height 8
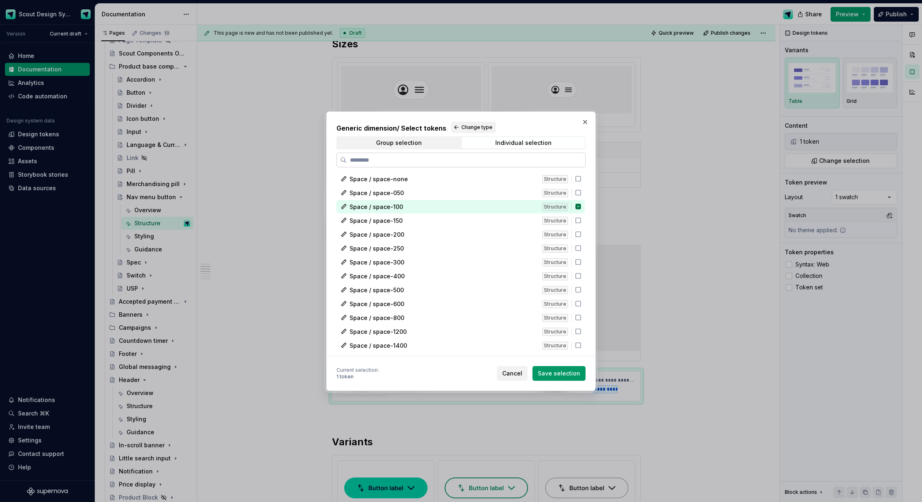
click at [464, 160] on input "search" at bounding box center [466, 160] width 238 height 8
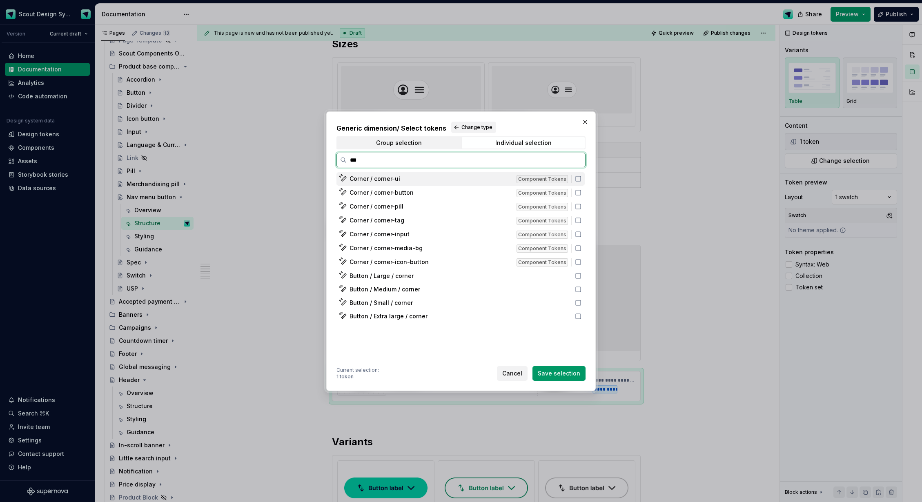
type input "****"
click at [406, 191] on span "Corner / corner-button" at bounding box center [381, 193] width 64 height 8
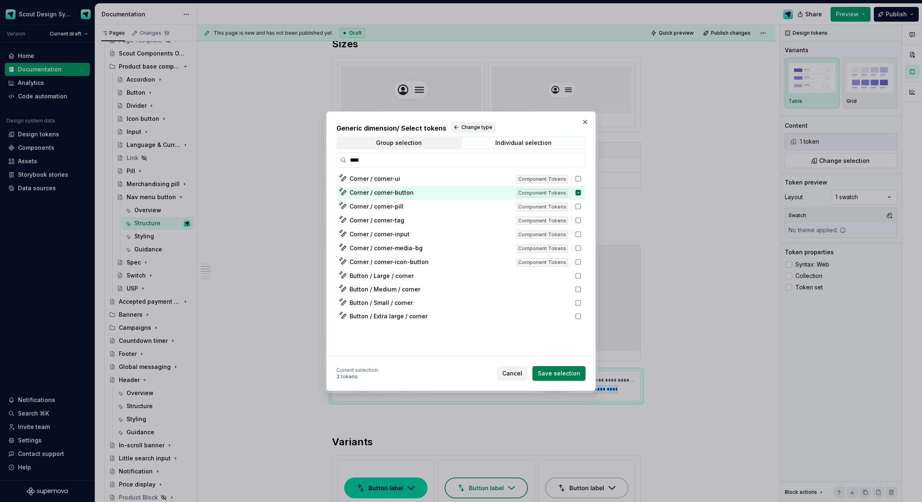
click at [576, 375] on span "Save selection" at bounding box center [559, 374] width 42 height 8
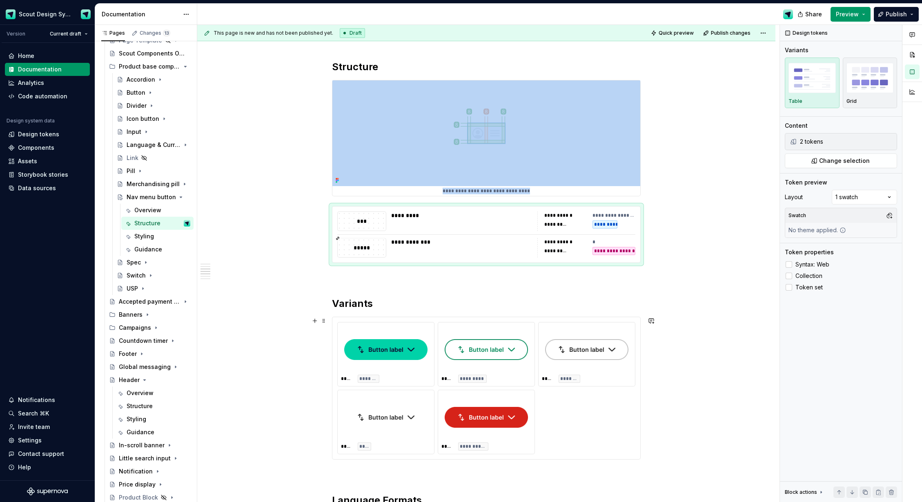
scroll to position [534, 0]
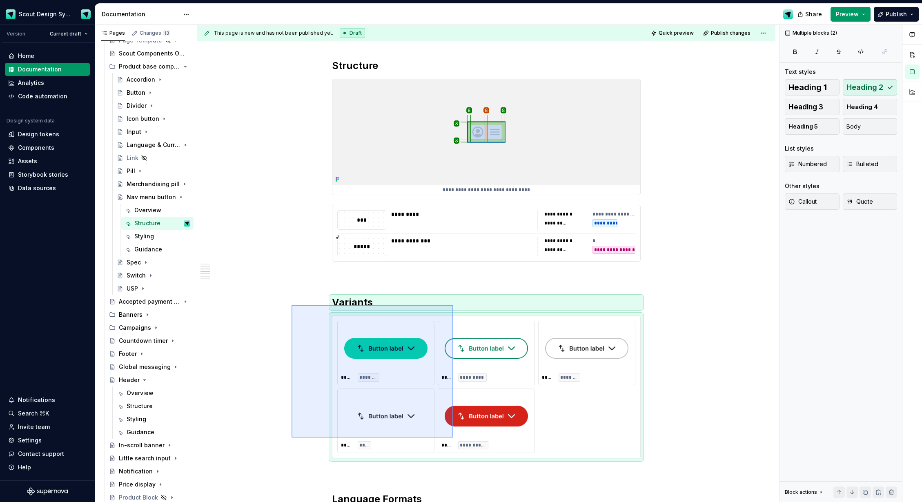
drag, startPoint x: 292, startPoint y: 305, endPoint x: 453, endPoint y: 438, distance: 209.2
click at [453, 438] on div "**********" at bounding box center [488, 264] width 582 height 478
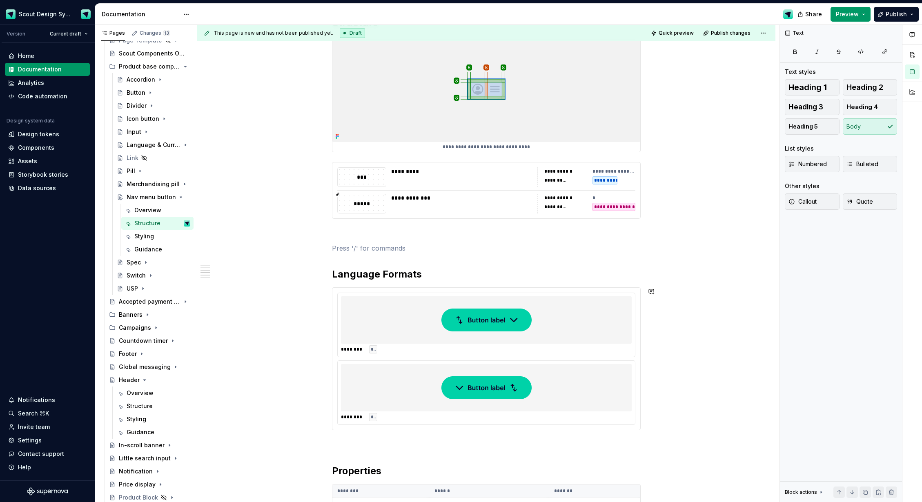
scroll to position [579, 0]
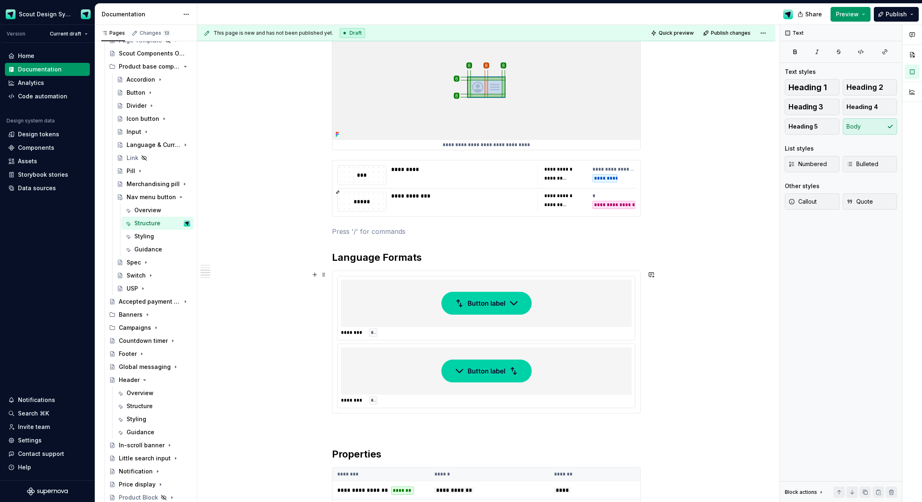
click at [440, 297] on div at bounding box center [486, 303] width 291 height 47
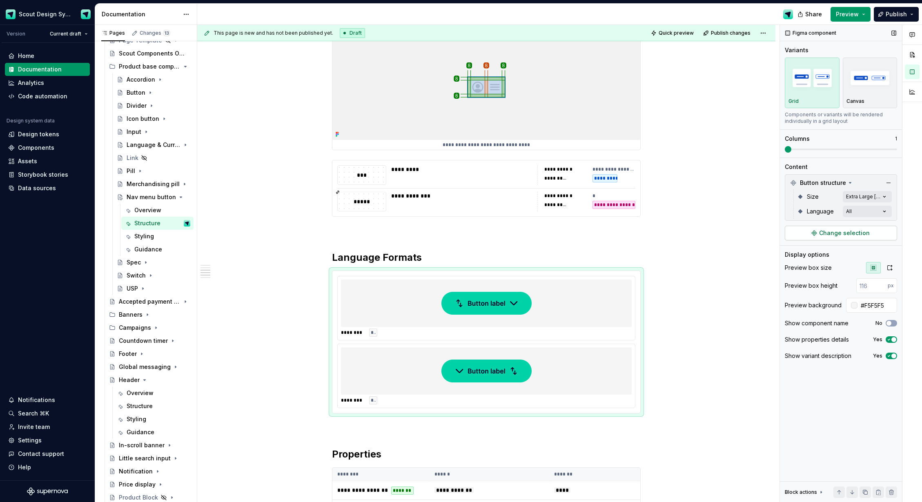
click at [829, 232] on span "Change selection" at bounding box center [844, 233] width 51 height 8
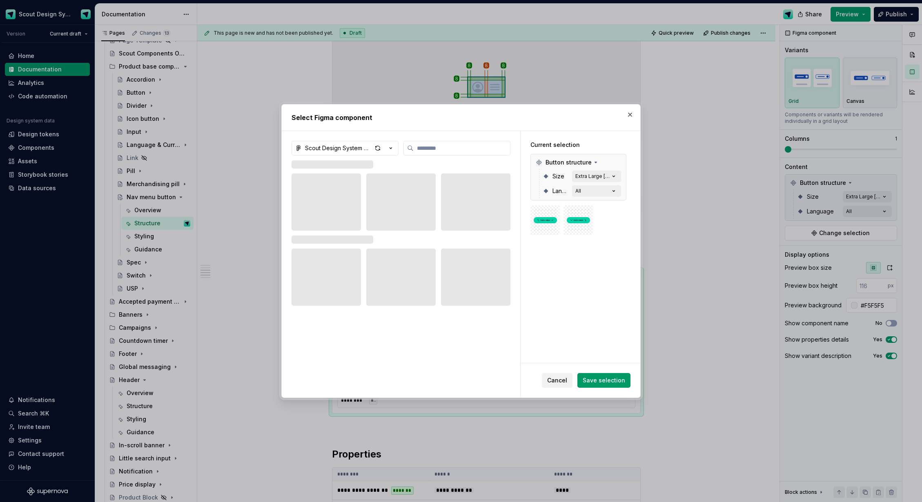
type textarea "*"
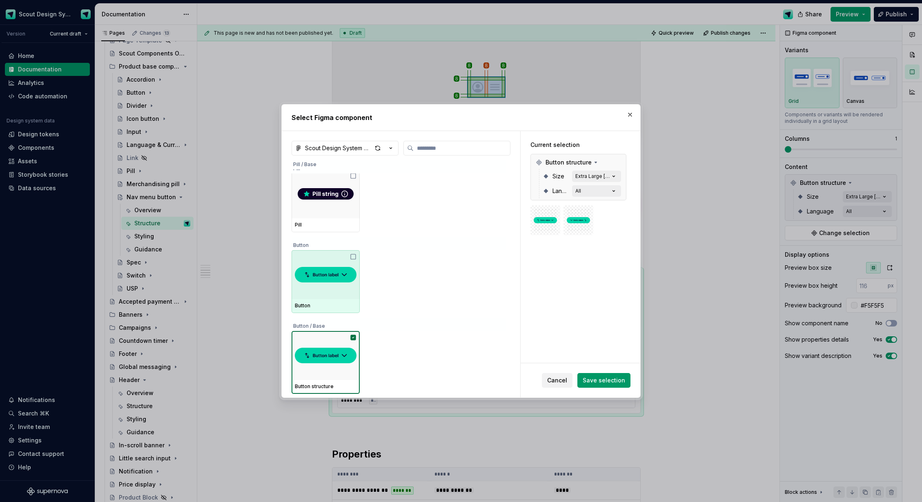
scroll to position [137, 0]
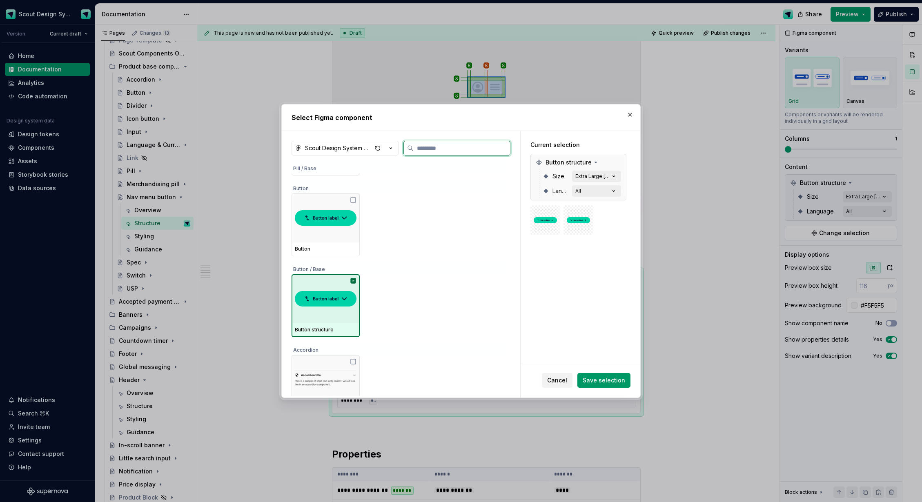
drag, startPoint x: 350, startPoint y: 315, endPoint x: 424, endPoint y: 187, distance: 147.8
click at [351, 314] on div at bounding box center [326, 298] width 68 height 49
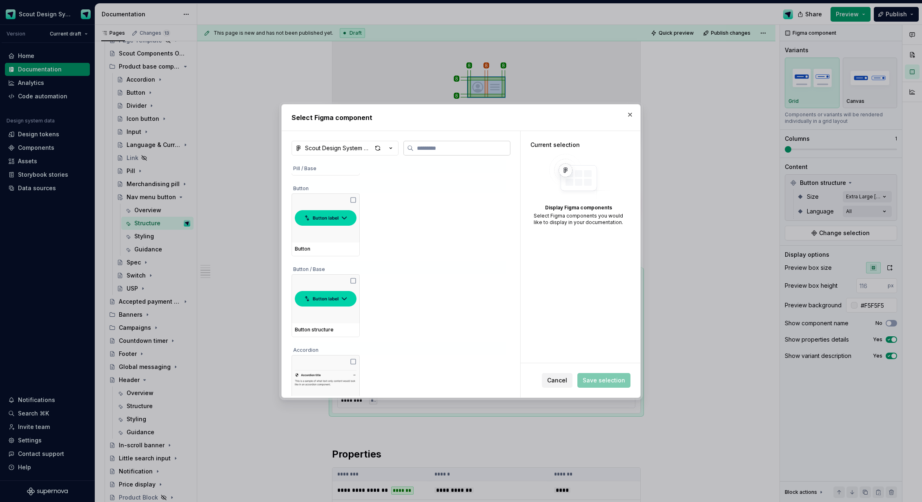
click at [437, 150] on input "search" at bounding box center [462, 148] width 96 height 8
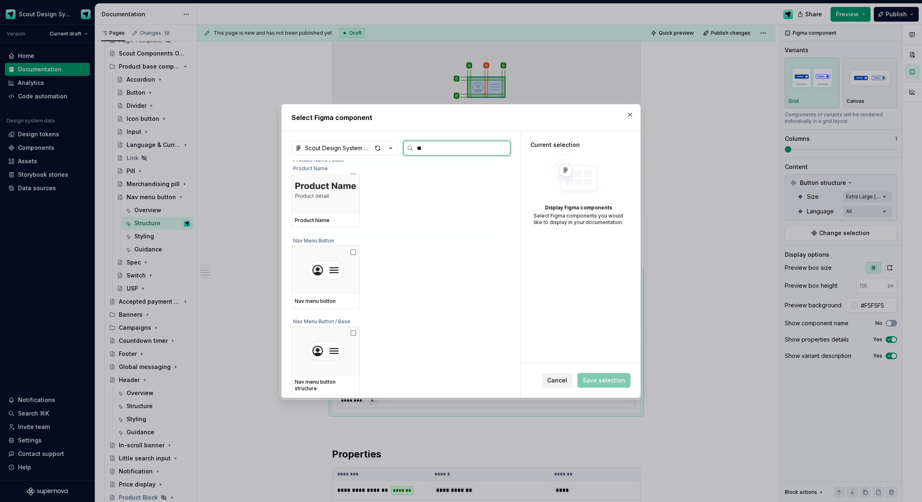
scroll to position [0, 0]
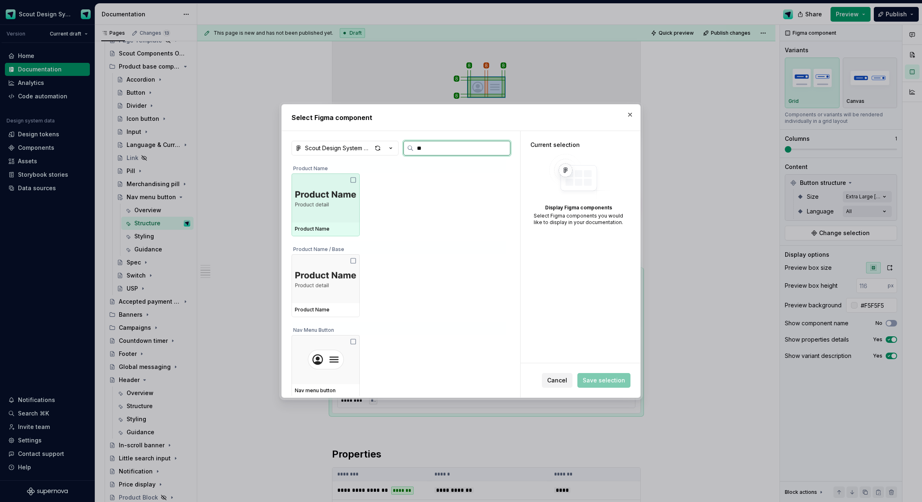
type input "***"
click at [330, 211] on div at bounding box center [326, 198] width 68 height 49
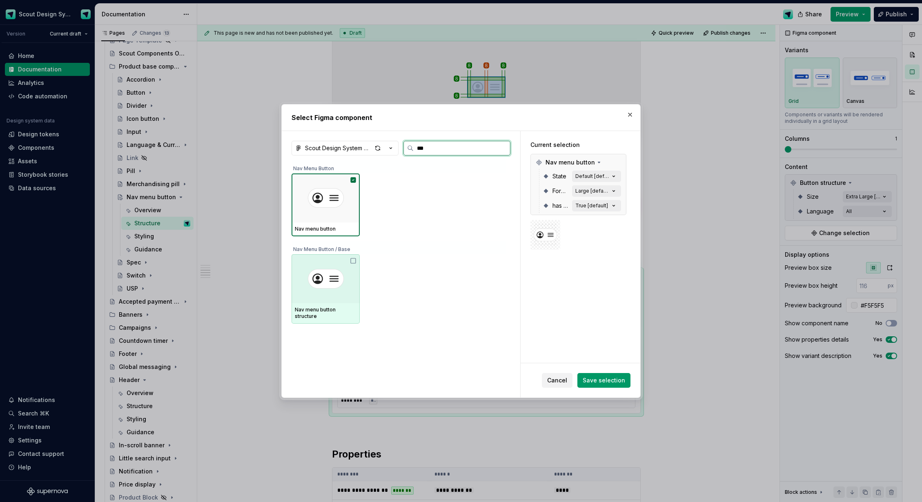
drag, startPoint x: 321, startPoint y: 269, endPoint x: 335, endPoint y: 220, distance: 50.9
click at [321, 268] on div at bounding box center [326, 278] width 68 height 49
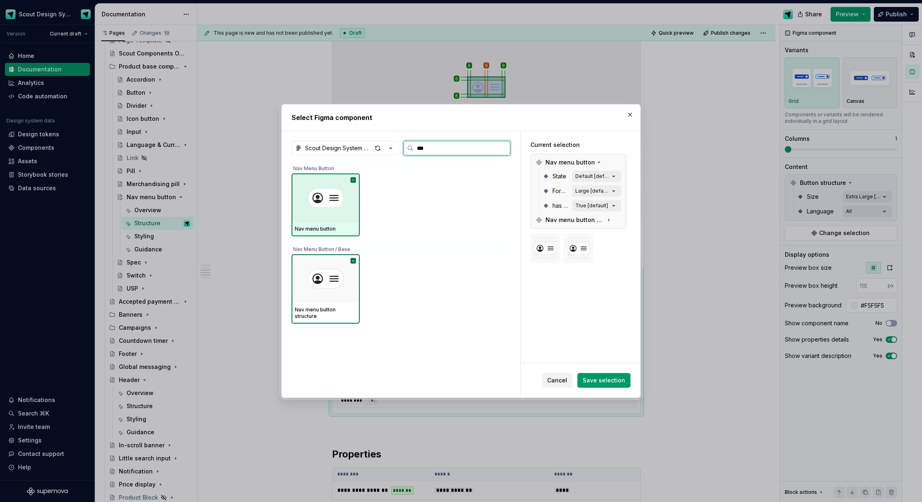
click at [338, 205] on img at bounding box center [326, 198] width 36 height 20
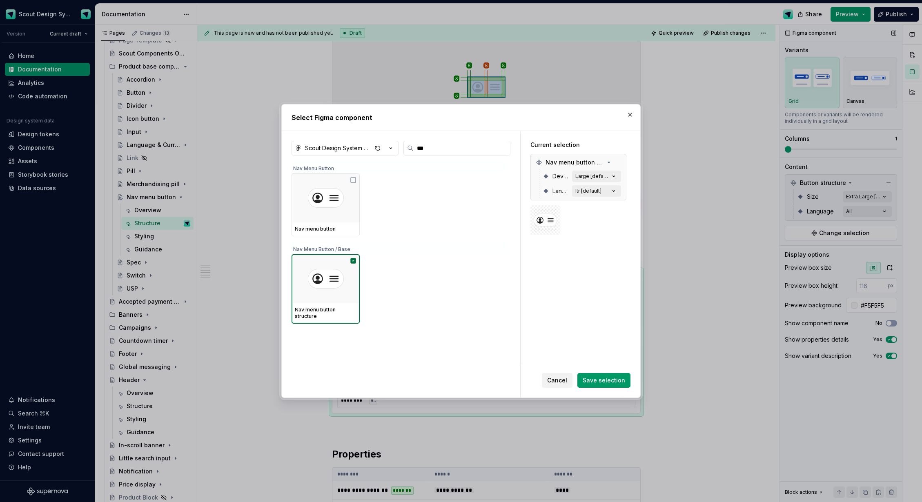
drag, startPoint x: 601, startPoint y: 377, endPoint x: 804, endPoint y: 259, distance: 234.4
click at [601, 377] on span "Save selection" at bounding box center [604, 380] width 42 height 8
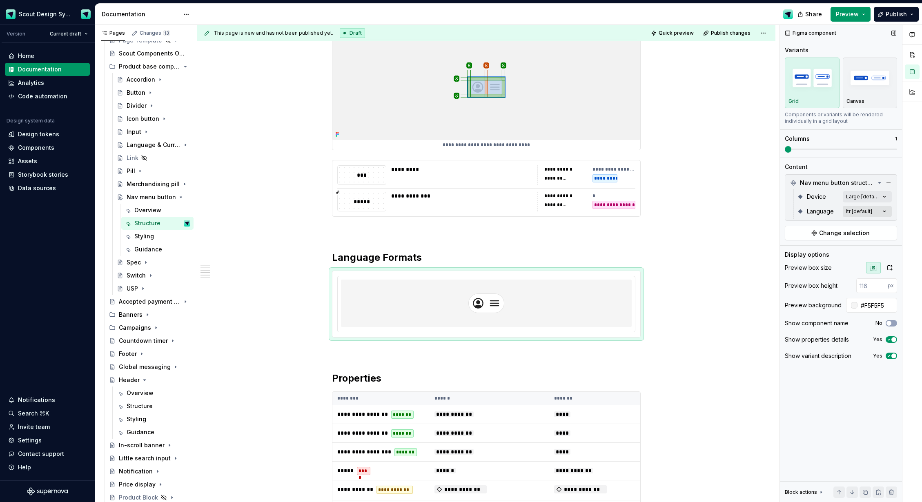
click at [877, 211] on div "Comments Open comments No comments yet Select ‘Comment’ from the block context …" at bounding box center [851, 264] width 142 height 478
click at [876, 225] on span "button" at bounding box center [878, 225] width 5 height 5
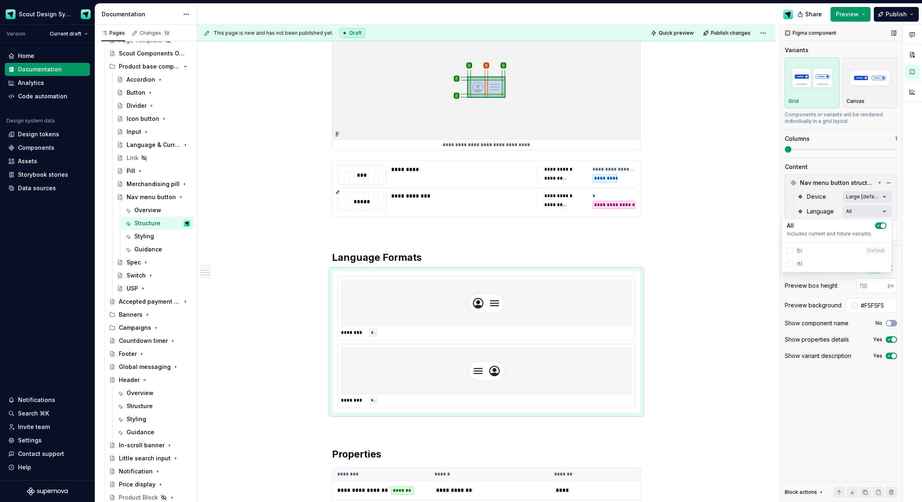
click at [787, 148] on div "Comments Open comments No comments yet Select ‘Comment’ from the block context …" at bounding box center [851, 264] width 142 height 478
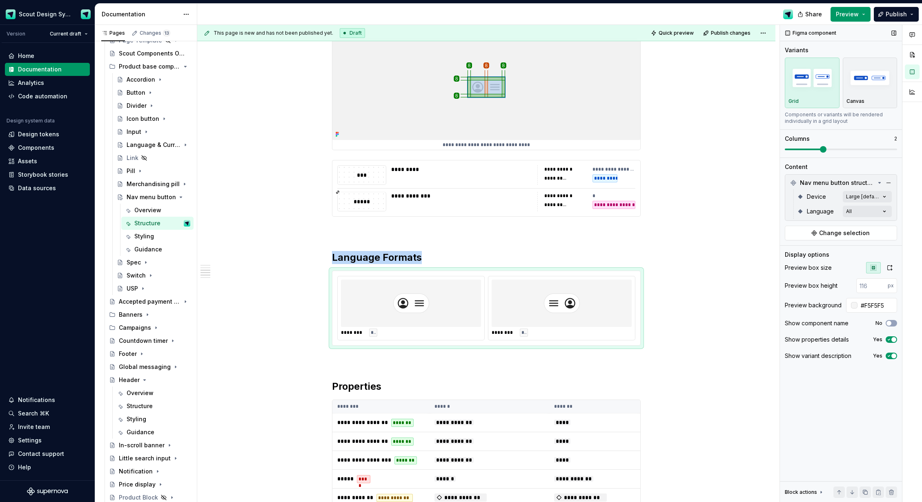
click at [820, 149] on span at bounding box center [823, 149] width 7 height 7
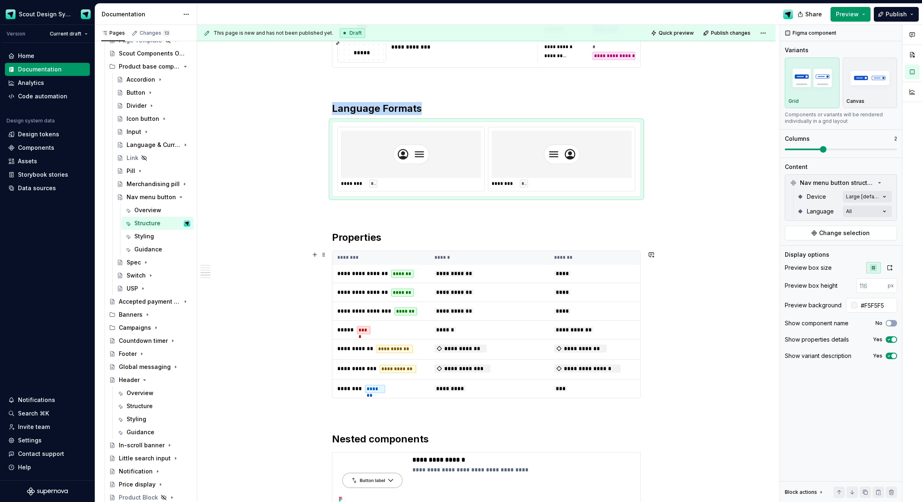
scroll to position [823, 0]
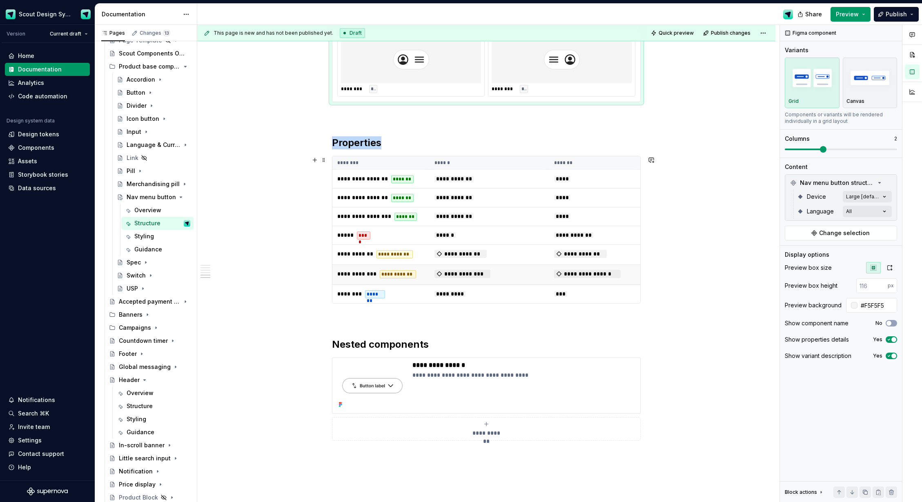
click at [548, 280] on td "**********" at bounding box center [490, 275] width 120 height 20
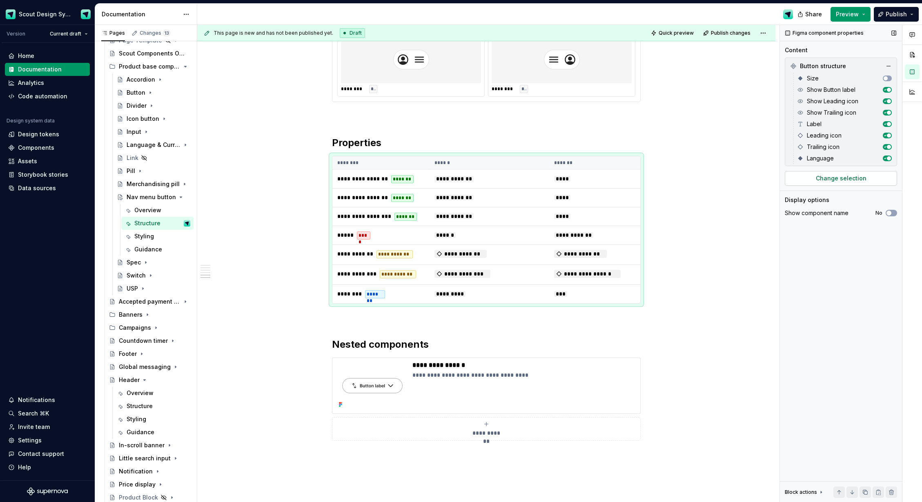
click at [839, 180] on span "Change selection" at bounding box center [841, 178] width 51 height 8
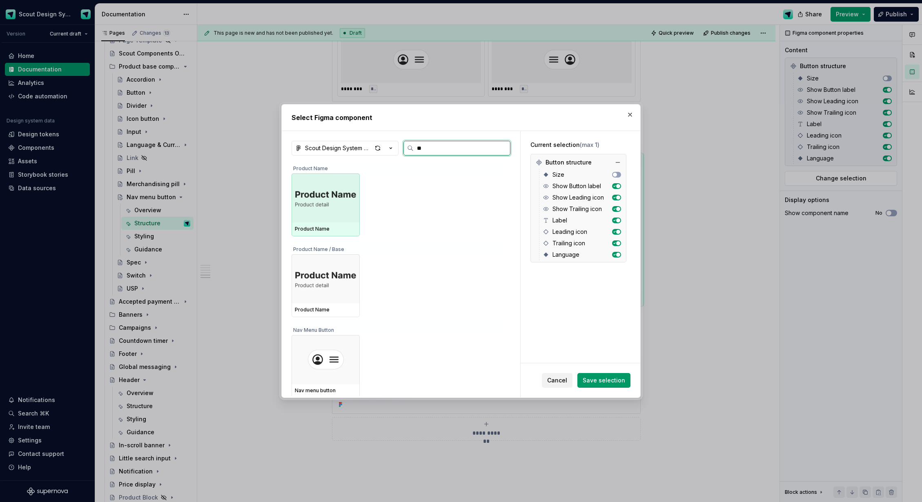
type input "***"
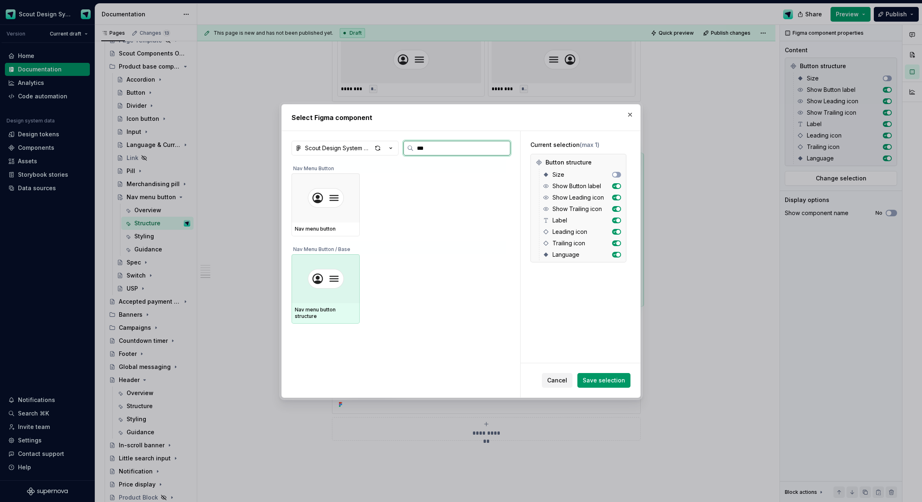
click at [327, 280] on img at bounding box center [326, 279] width 36 height 20
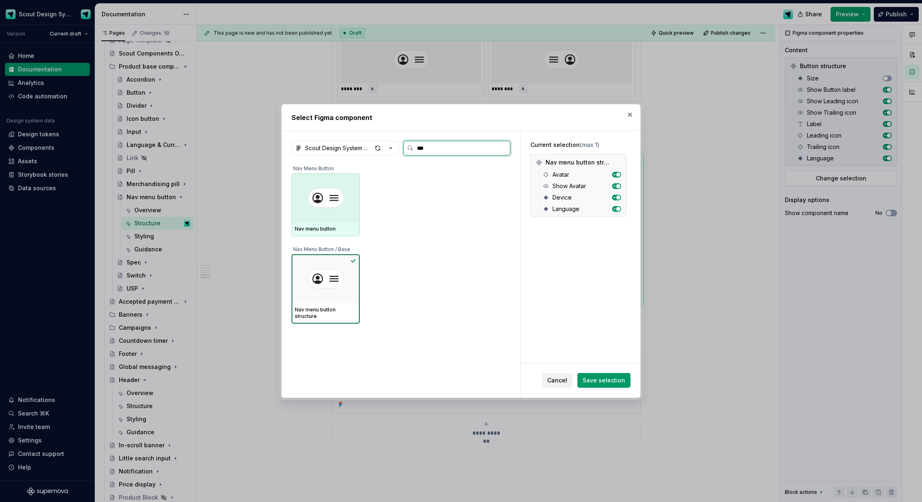
click at [328, 208] on div at bounding box center [326, 198] width 68 height 49
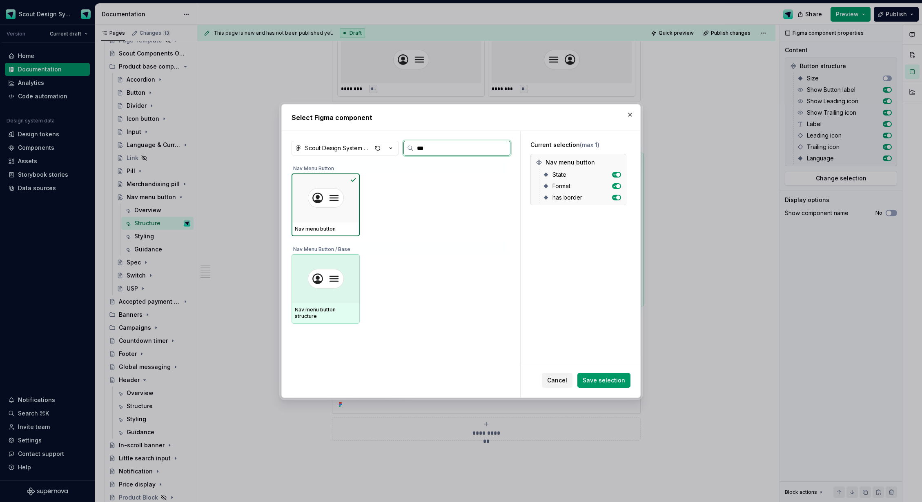
click at [327, 278] on img at bounding box center [326, 279] width 36 height 20
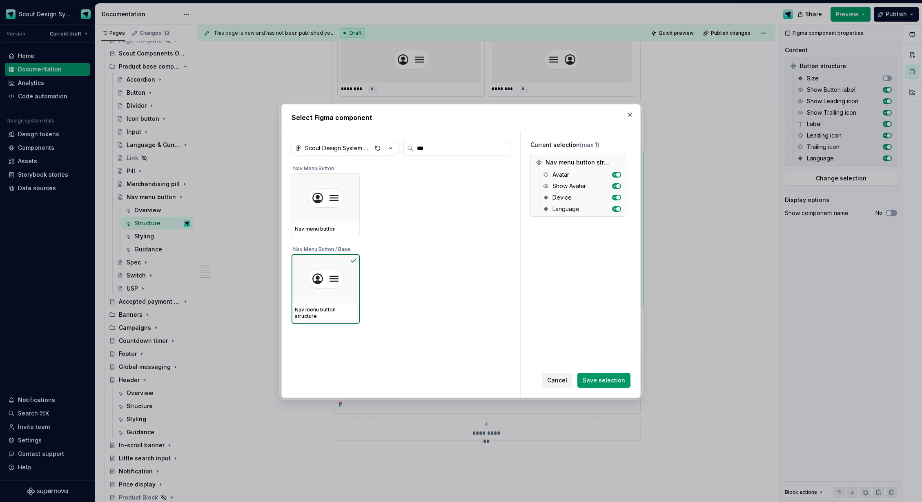
drag, startPoint x: 599, startPoint y: 379, endPoint x: 592, endPoint y: 376, distance: 7.5
click at [599, 379] on span "Save selection" at bounding box center [604, 380] width 42 height 8
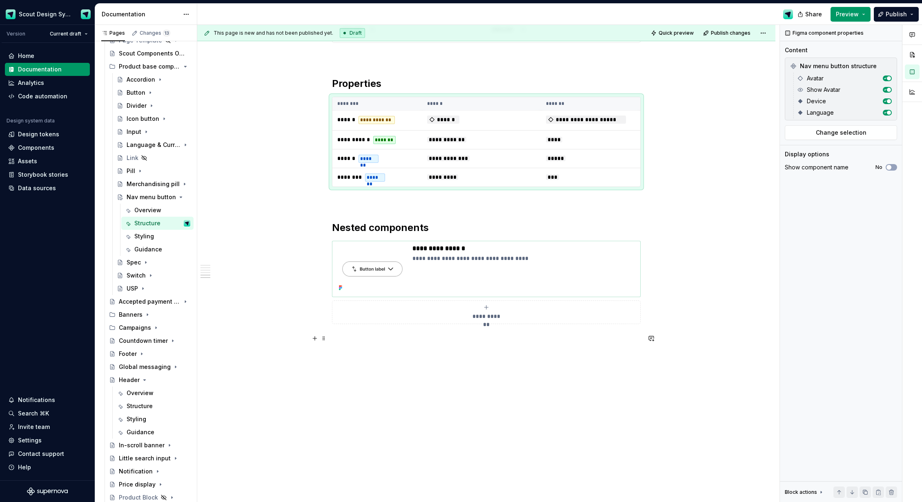
scroll to position [884, 0]
drag, startPoint x: 358, startPoint y: 175, endPoint x: 399, endPoint y: 190, distance: 43.5
click at [399, 190] on div "**********" at bounding box center [488, 264] width 582 height 478
copy h2 "Properties"
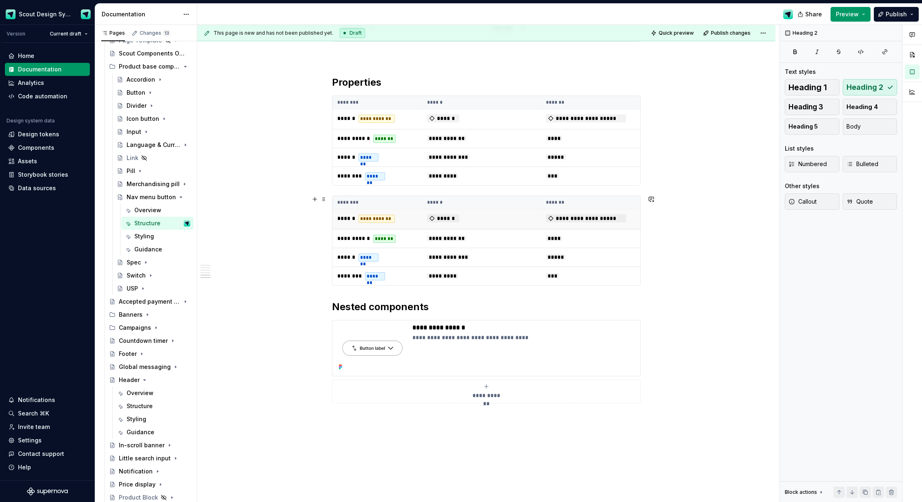
click at [398, 213] on td "**********" at bounding box center [377, 219] width 90 height 20
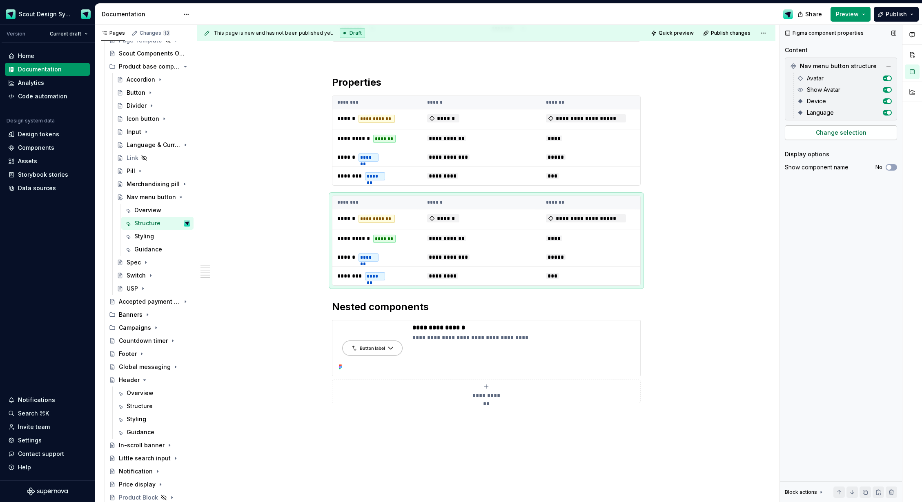
click at [861, 134] on span "Change selection" at bounding box center [841, 133] width 51 height 8
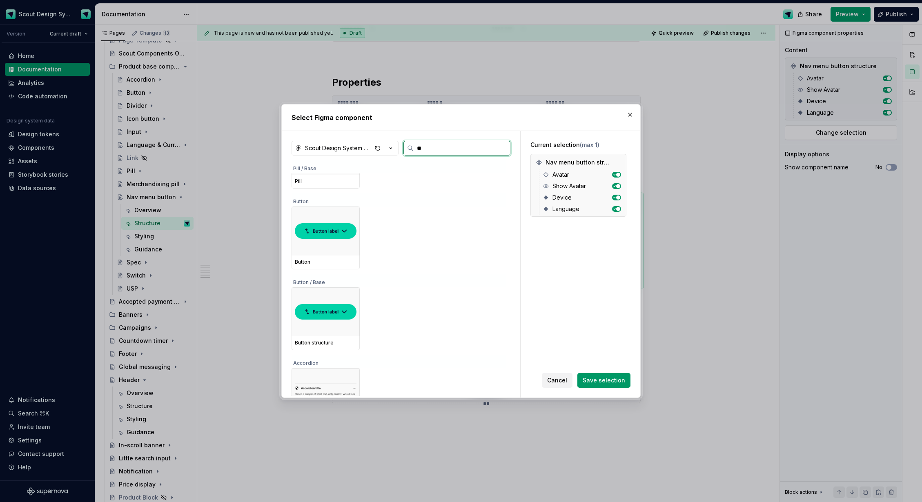
scroll to position [0, 0]
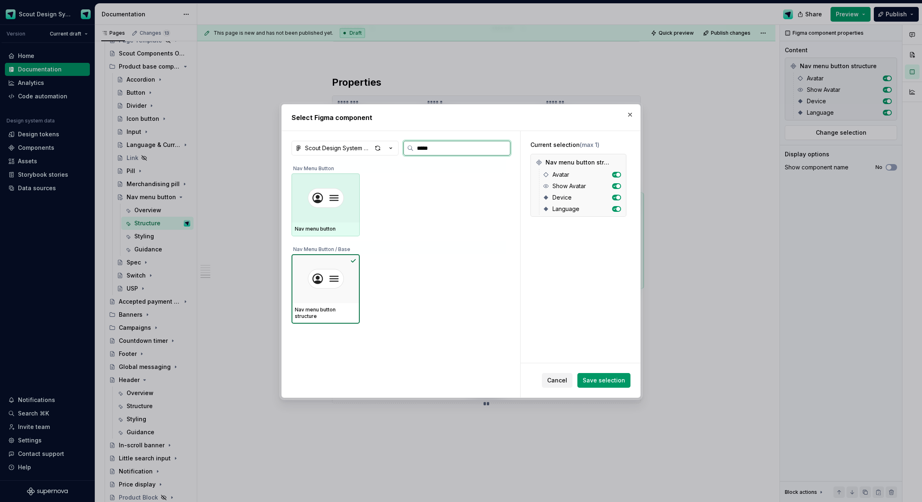
type input "******"
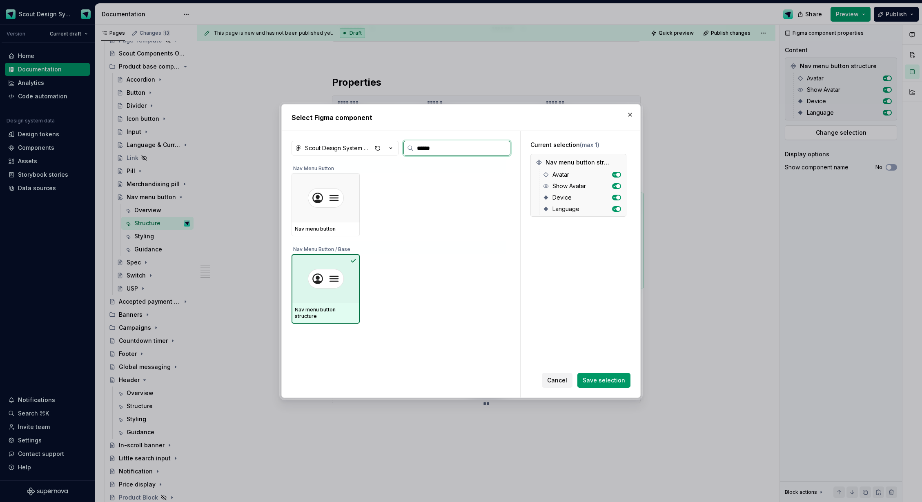
click at [337, 258] on div at bounding box center [326, 278] width 68 height 49
click at [344, 180] on div at bounding box center [326, 198] width 68 height 49
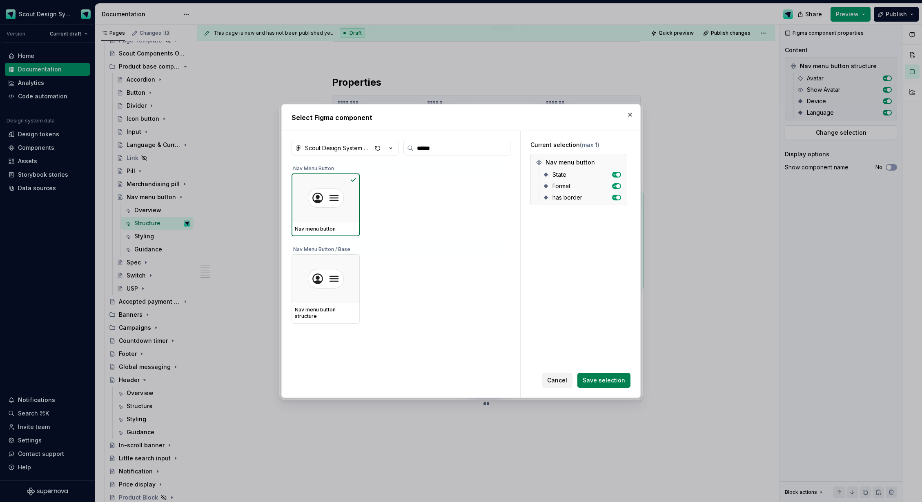
click at [624, 381] on span "Save selection" at bounding box center [604, 380] width 42 height 8
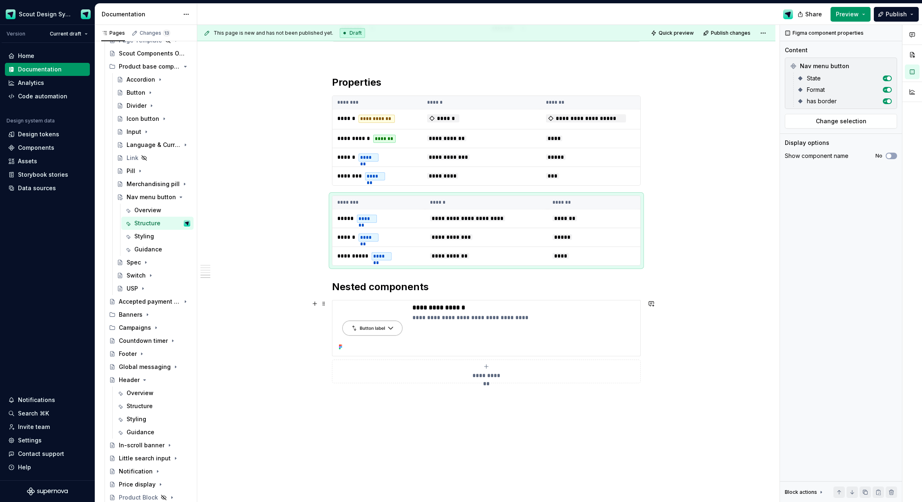
click at [305, 304] on div "**********" at bounding box center [488, 264] width 582 height 478
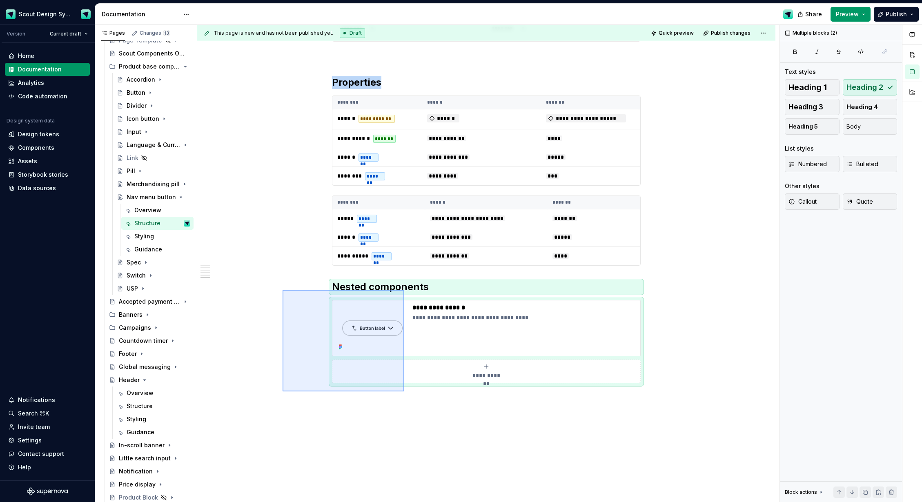
drag, startPoint x: 309, startPoint y: 313, endPoint x: 404, endPoint y: 392, distance: 123.0
click at [404, 392] on div "**********" at bounding box center [488, 264] width 582 height 478
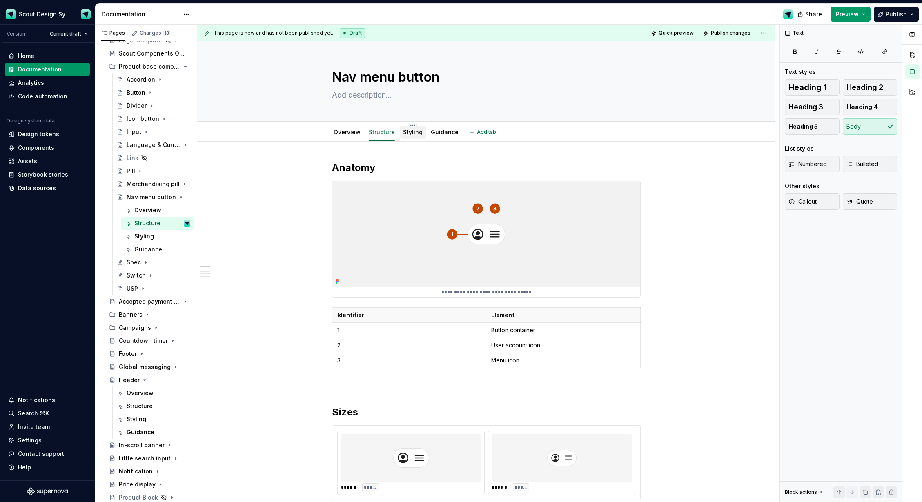
click at [410, 136] on div "Styling" at bounding box center [413, 132] width 20 height 8
click at [517, 233] on img at bounding box center [486, 234] width 308 height 106
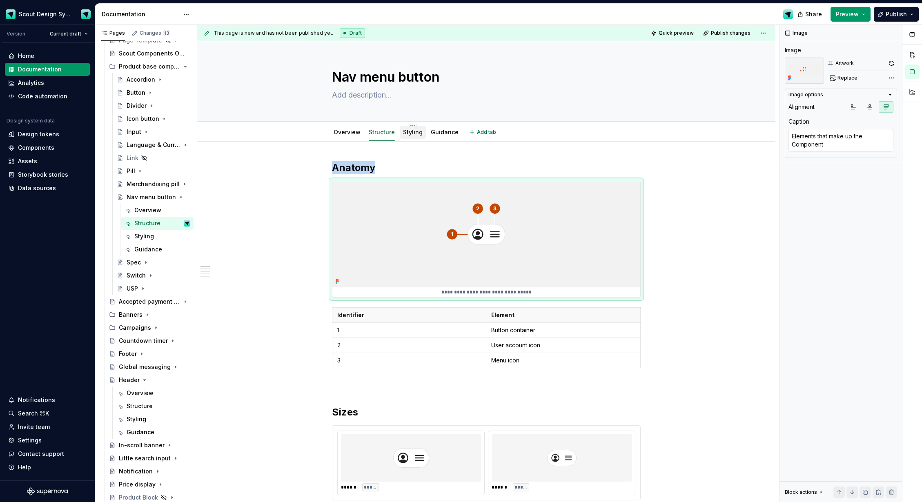
click at [407, 134] on link "Styling" at bounding box center [413, 132] width 20 height 7
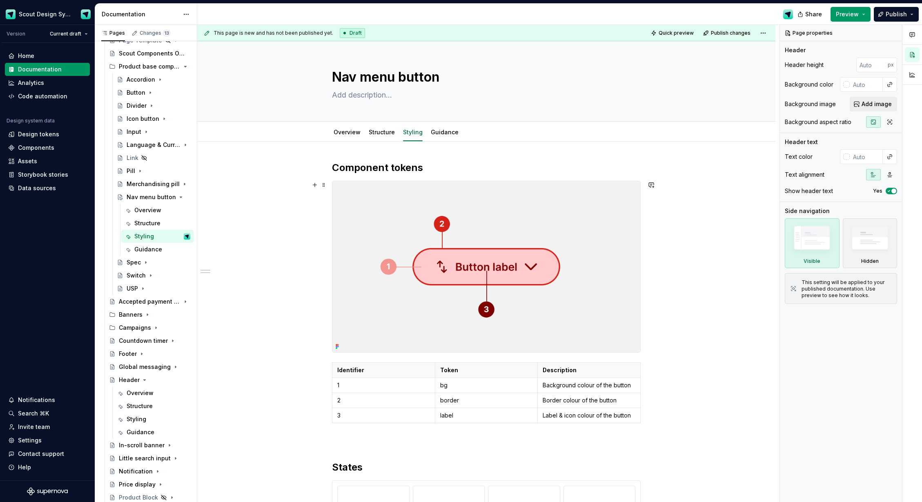
drag, startPoint x: 554, startPoint y: 214, endPoint x: 585, endPoint y: 206, distance: 32.9
click at [554, 214] on img at bounding box center [486, 266] width 308 height 171
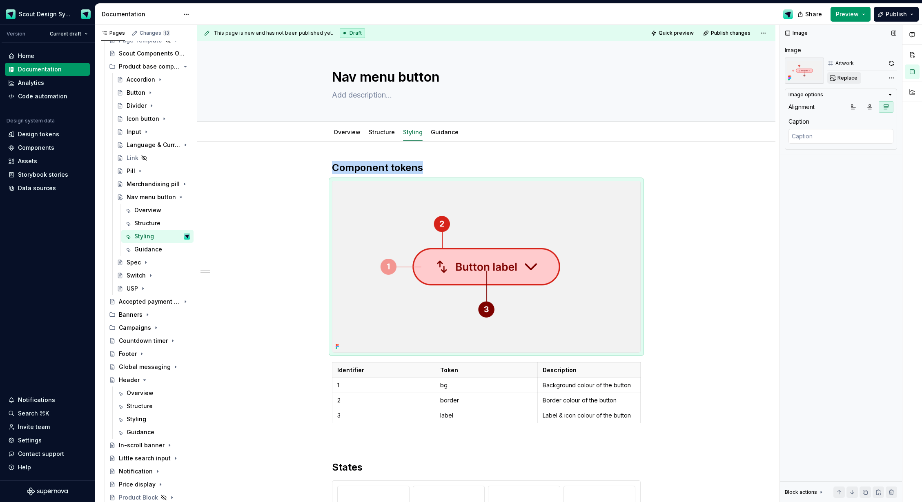
click at [855, 78] on span "Replace" at bounding box center [847, 78] width 20 height 7
type textarea "*"
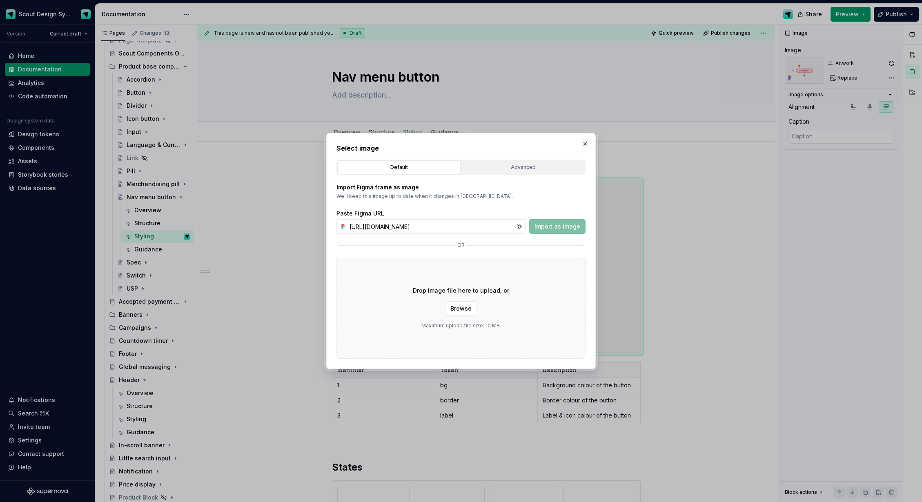
scroll to position [0, 234]
type input "[URL][DOMAIN_NAME]"
click at [551, 228] on span "Import as image" at bounding box center [557, 227] width 46 height 8
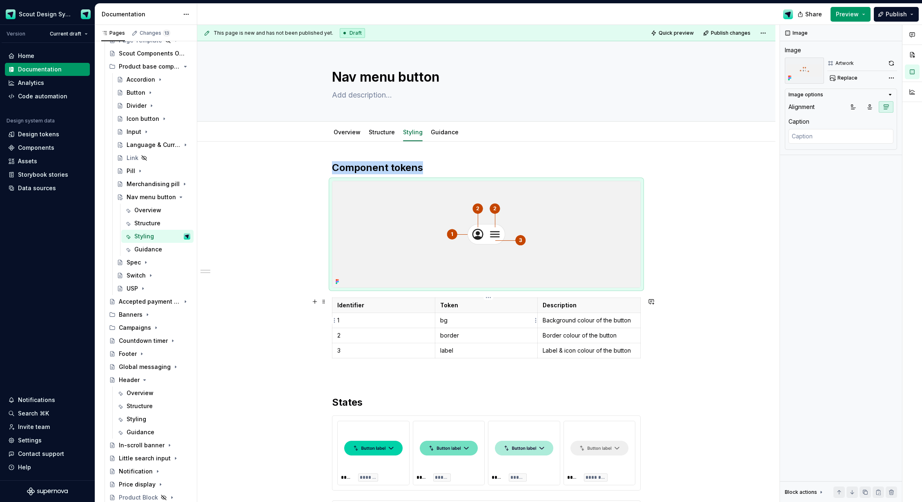
type textarea "*"
click at [451, 322] on p "bg" at bounding box center [486, 320] width 93 height 8
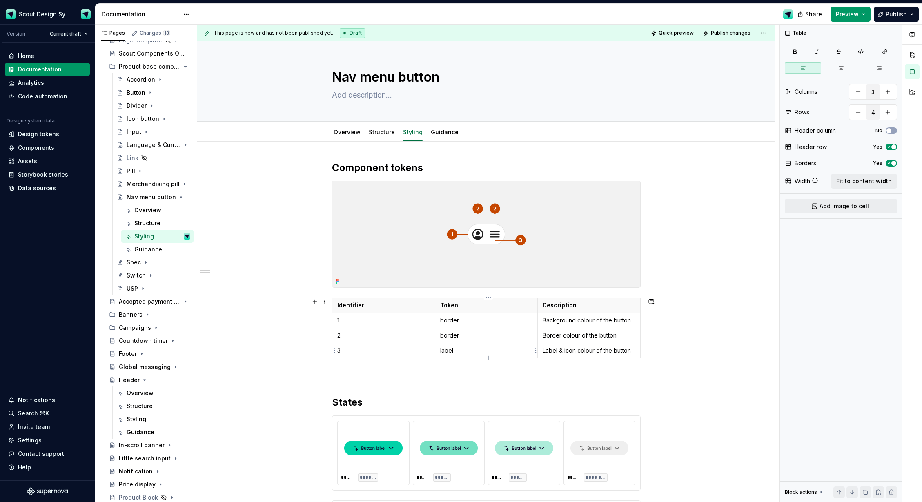
click at [456, 344] on td "label" at bounding box center [486, 350] width 103 height 15
click at [456, 337] on p "border" at bounding box center [486, 336] width 93 height 8
click at [492, 326] on td "border" at bounding box center [486, 320] width 103 height 15
click at [447, 321] on p "border colour" at bounding box center [486, 320] width 93 height 8
click at [445, 336] on p "object colour" at bounding box center [486, 336] width 93 height 8
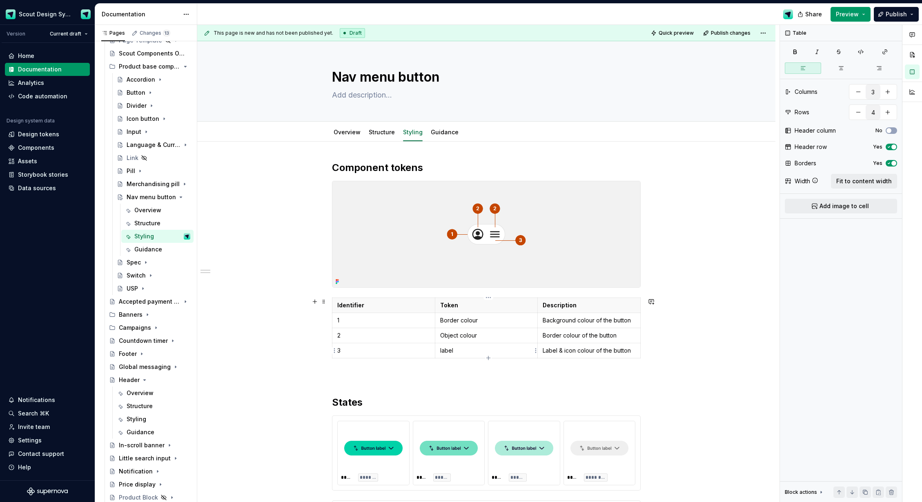
click at [458, 352] on p "label" at bounding box center [486, 351] width 93 height 8
click at [566, 320] on p "Background colour of the button" at bounding box center [589, 320] width 93 height 8
click at [554, 337] on p "Border colour of the button" at bounding box center [589, 336] width 93 height 8
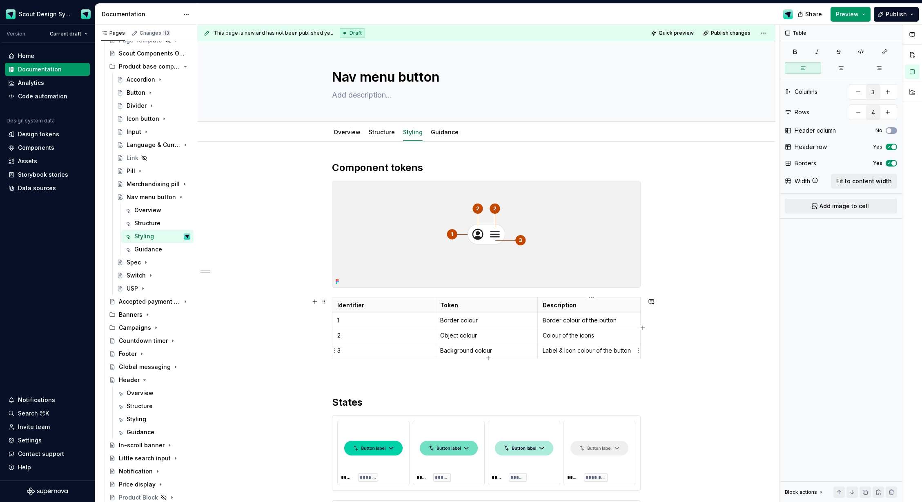
click at [555, 352] on p "Label & icon colour of the button" at bounding box center [589, 351] width 93 height 8
click at [592, 297] on html "Scout Design System Version Current draft Home Documentation Analytics Code aut…" at bounding box center [461, 251] width 922 height 502
click at [614, 334] on div "Move column left" at bounding box center [627, 336] width 53 height 8
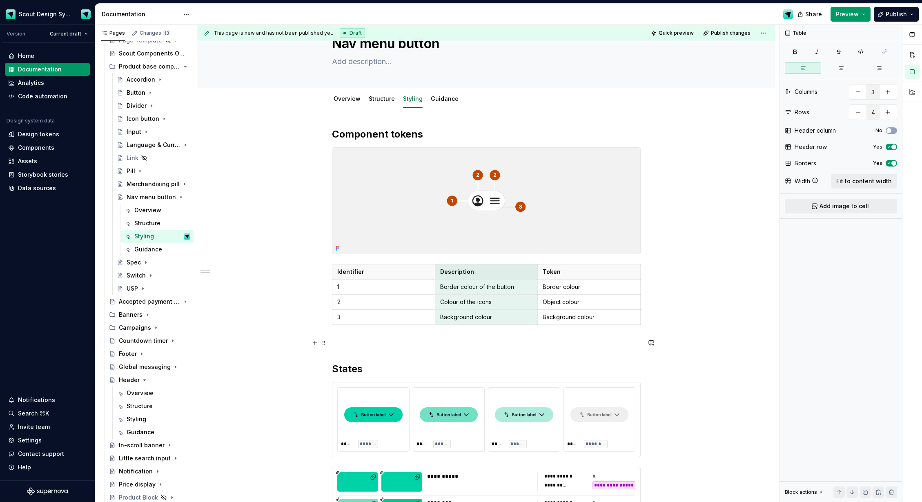
scroll to position [36, 0]
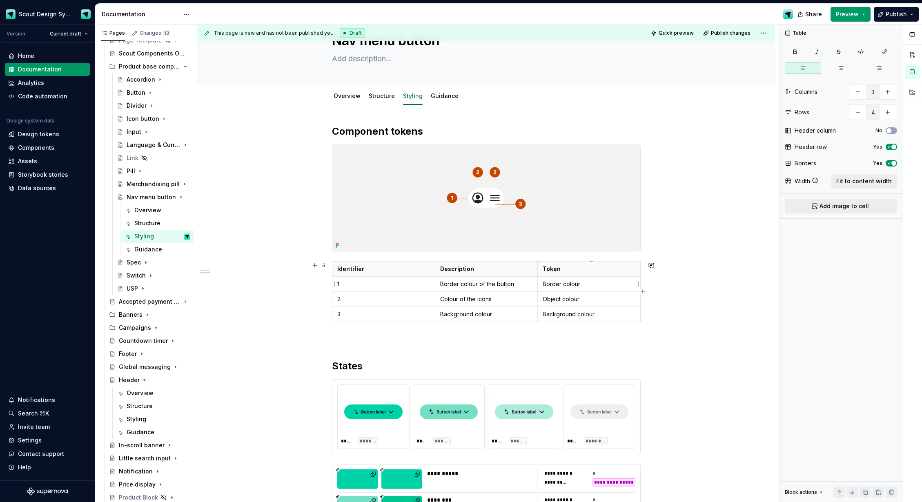
click at [557, 285] on p "Border colour" at bounding box center [589, 284] width 93 height 8
click at [565, 301] on p "Object colour" at bounding box center [589, 299] width 93 height 8
click at [576, 313] on p "Background colour" at bounding box center [589, 314] width 93 height 8
click at [345, 327] on div "**********" at bounding box center [486, 465] width 309 height 681
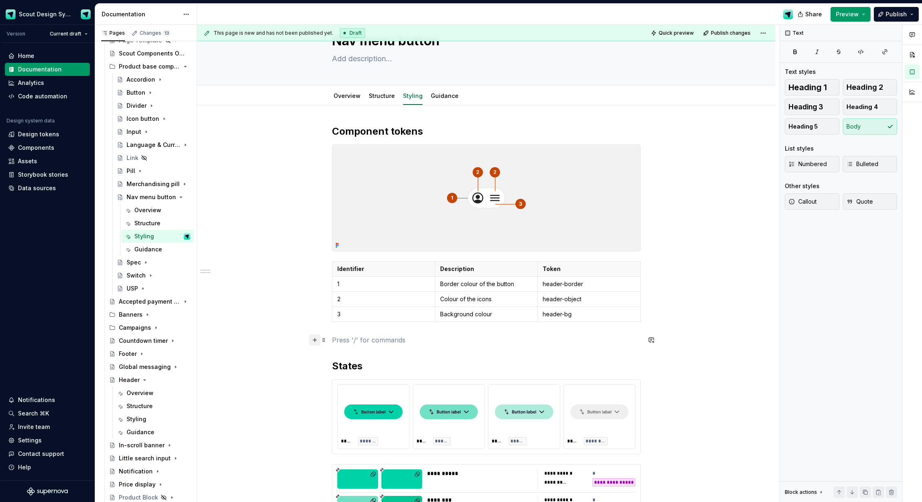
click at [318, 341] on button "button" at bounding box center [314, 339] width 11 height 11
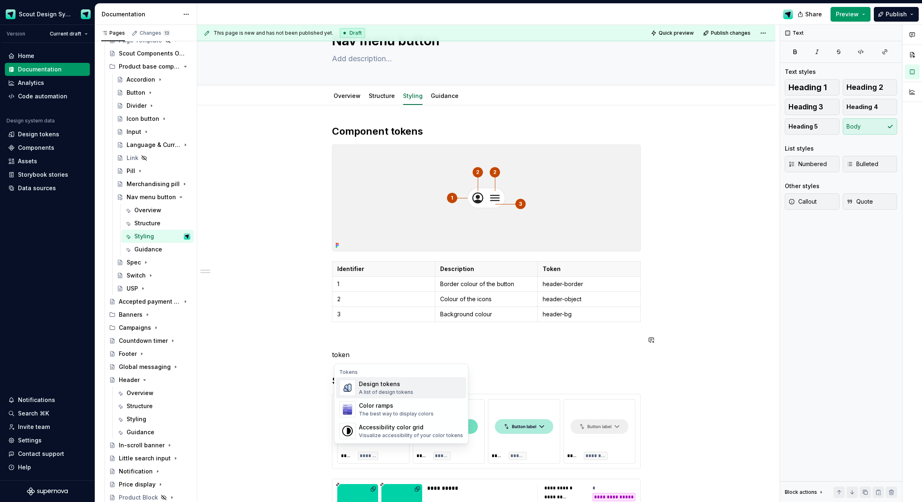
click at [376, 390] on div "A list of design tokens" at bounding box center [386, 392] width 54 height 7
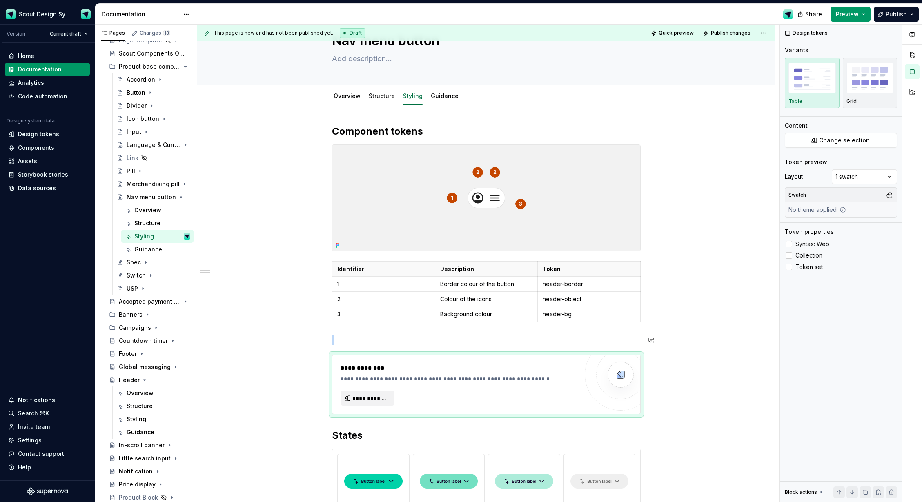
click at [340, 334] on div "**********" at bounding box center [486, 500] width 309 height 750
type textarea "*"
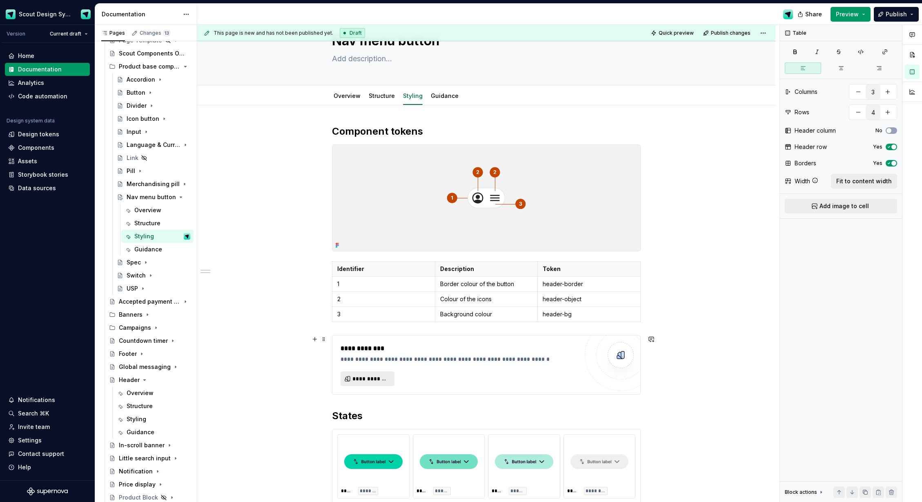
click at [379, 379] on span "**********" at bounding box center [370, 379] width 37 height 8
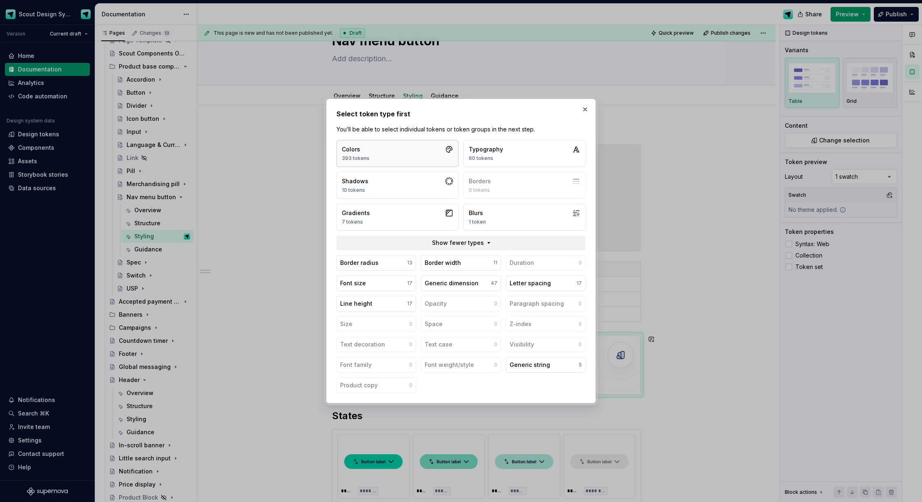
click at [411, 156] on button "Colors 393 tokens" at bounding box center [397, 153] width 122 height 27
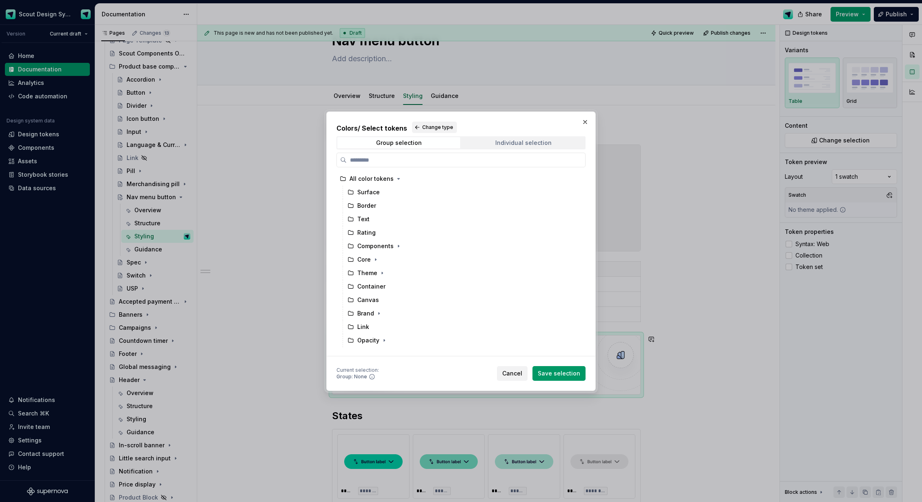
click at [491, 139] on span "Individual selection" at bounding box center [523, 142] width 123 height 11
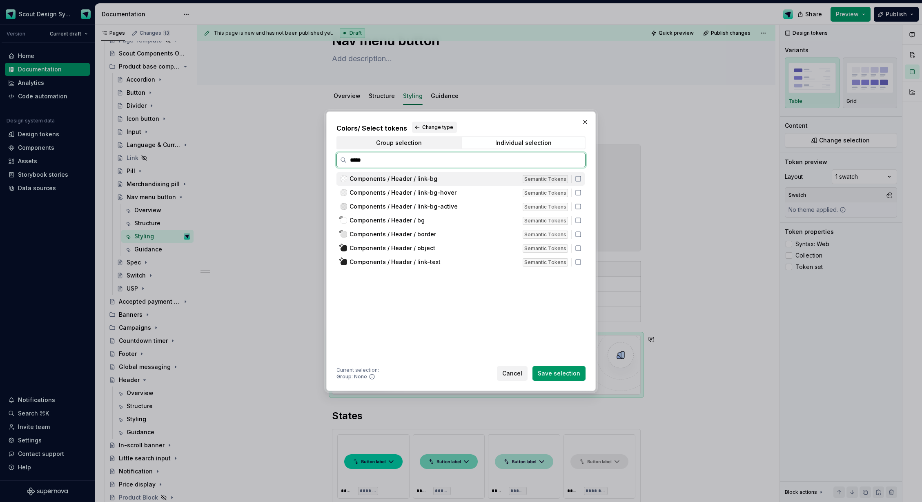
type input "******"
click at [581, 180] on icon at bounding box center [578, 179] width 7 height 7
click at [581, 194] on icon at bounding box center [578, 192] width 7 height 7
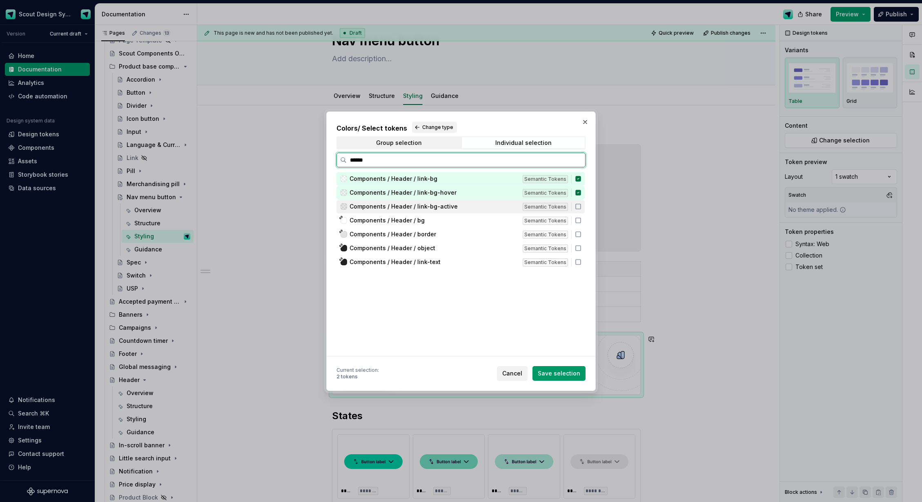
click at [581, 207] on icon at bounding box center [578, 206] width 7 height 7
drag, startPoint x: 582, startPoint y: 194, endPoint x: 582, endPoint y: 199, distance: 4.9
click at [581, 194] on icon at bounding box center [577, 192] width 5 height 5
click at [582, 210] on div "Components / Header / link-bg-active Semantic Tokens" at bounding box center [460, 206] width 248 height 13
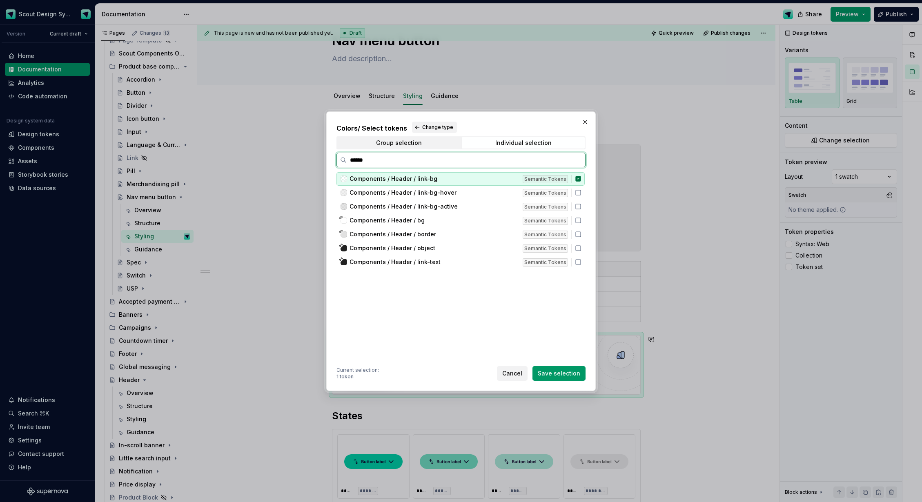
click at [583, 182] on div "Components / Header / link-bg Semantic Tokens" at bounding box center [460, 178] width 248 height 13
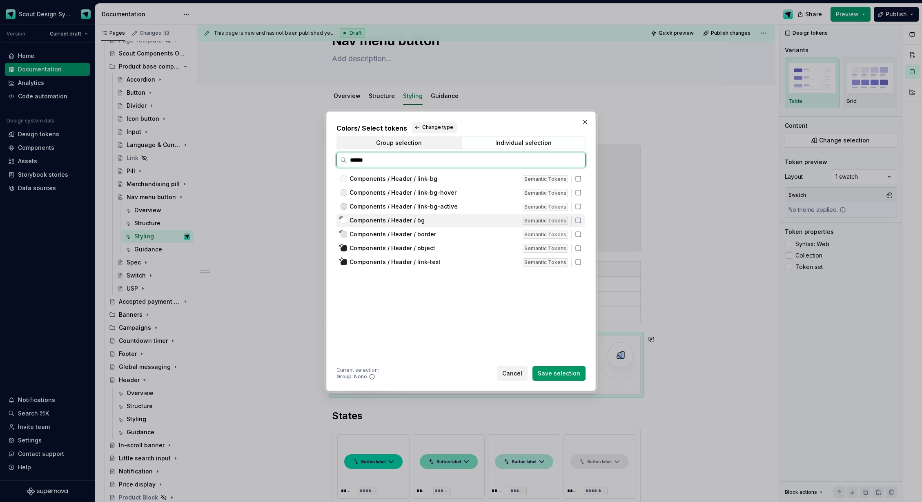
drag, startPoint x: 583, startPoint y: 220, endPoint x: 582, endPoint y: 192, distance: 27.8
click at [581, 218] on icon at bounding box center [578, 220] width 7 height 7
drag, startPoint x: 582, startPoint y: 249, endPoint x: 584, endPoint y: 217, distance: 31.9
click at [581, 249] on icon at bounding box center [578, 248] width 7 height 7
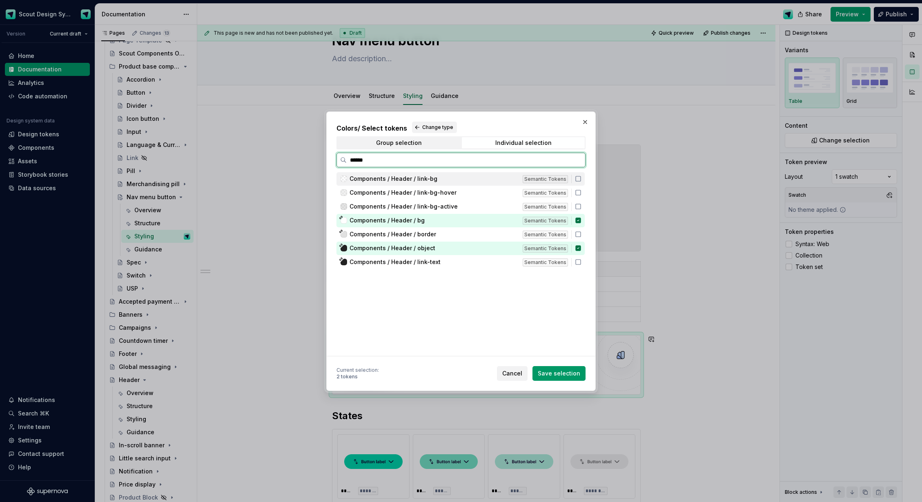
click at [581, 178] on icon at bounding box center [578, 179] width 7 height 7
click at [581, 180] on icon at bounding box center [577, 178] width 5 height 5
click at [581, 234] on icon at bounding box center [578, 234] width 7 height 7
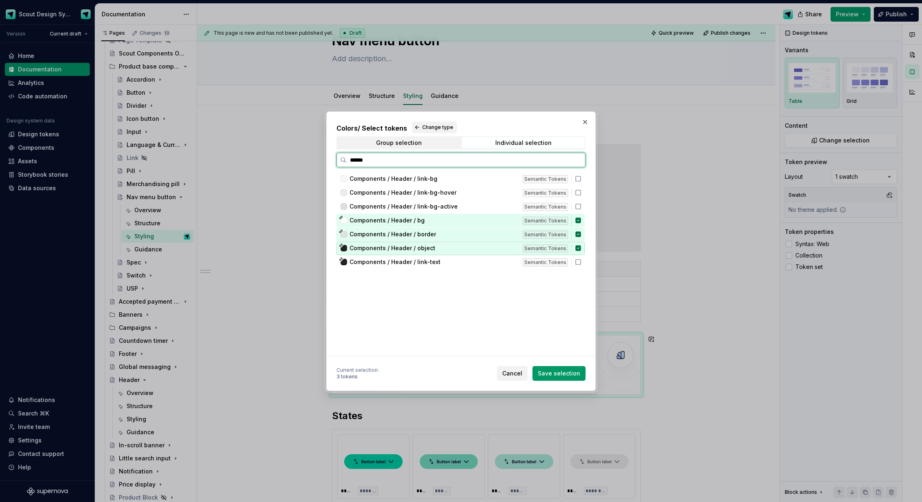
drag, startPoint x: 581, startPoint y: 247, endPoint x: 582, endPoint y: 239, distance: 8.2
click at [581, 246] on icon at bounding box center [577, 247] width 5 height 5
click at [581, 237] on icon at bounding box center [577, 234] width 5 height 5
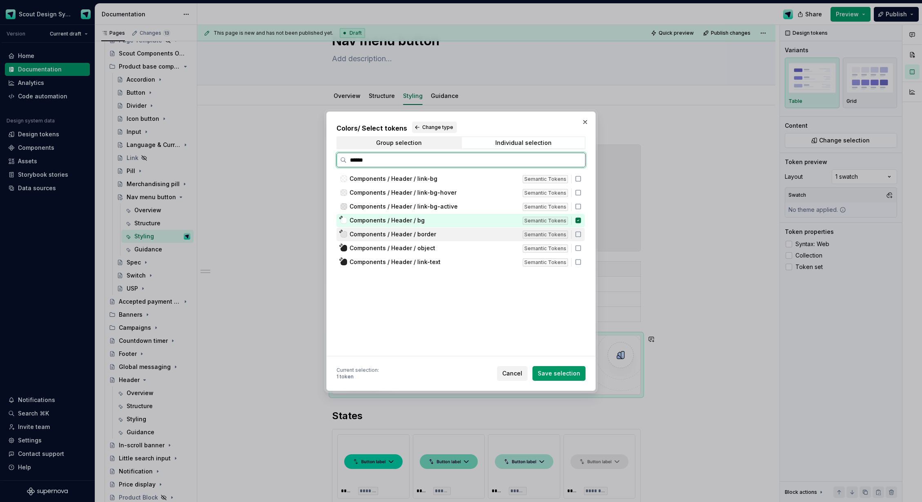
drag, startPoint x: 583, startPoint y: 234, endPoint x: 582, endPoint y: 247, distance: 12.3
click at [581, 235] on icon at bounding box center [578, 234] width 7 height 7
click at [581, 248] on icon at bounding box center [578, 248] width 7 height 7
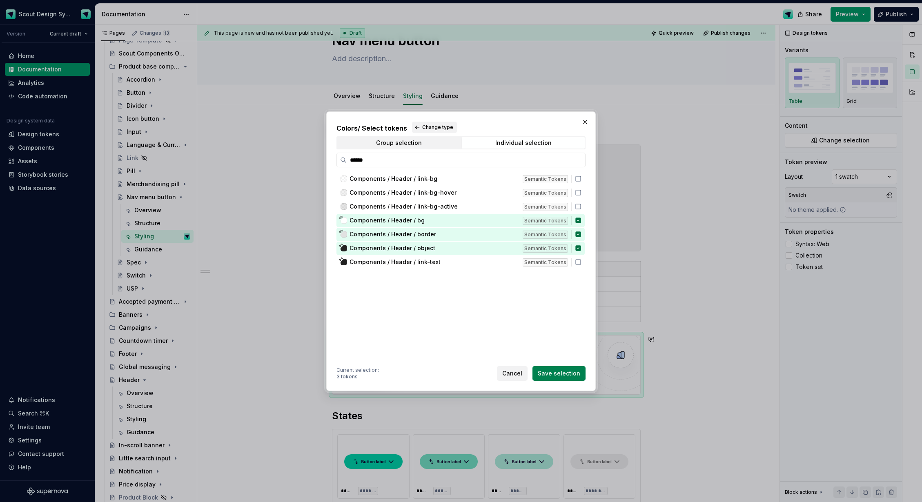
click at [576, 372] on span "Save selection" at bounding box center [559, 374] width 42 height 8
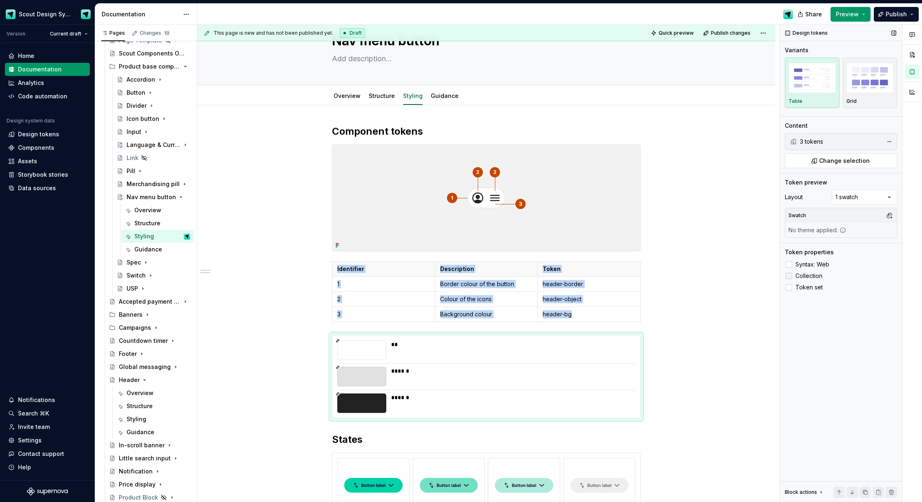
drag, startPoint x: 788, startPoint y: 265, endPoint x: 790, endPoint y: 272, distance: 7.0
click at [788, 265] on div at bounding box center [789, 264] width 7 height 7
click at [791, 277] on div at bounding box center [789, 276] width 7 height 7
drag, startPoint x: 789, startPoint y: 260, endPoint x: 791, endPoint y: 265, distance: 5.3
click at [789, 260] on label "Syntax: Web" at bounding box center [841, 265] width 112 height 10
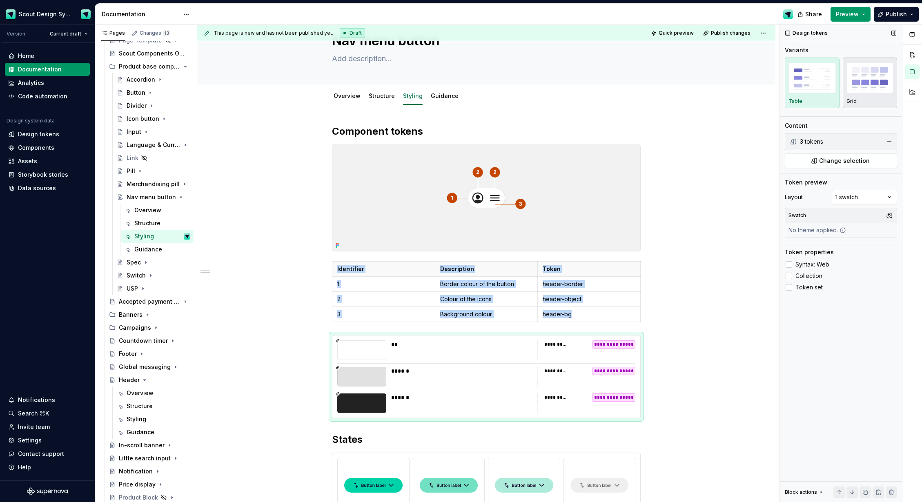
click at [873, 81] on img "button" at bounding box center [869, 78] width 47 height 30
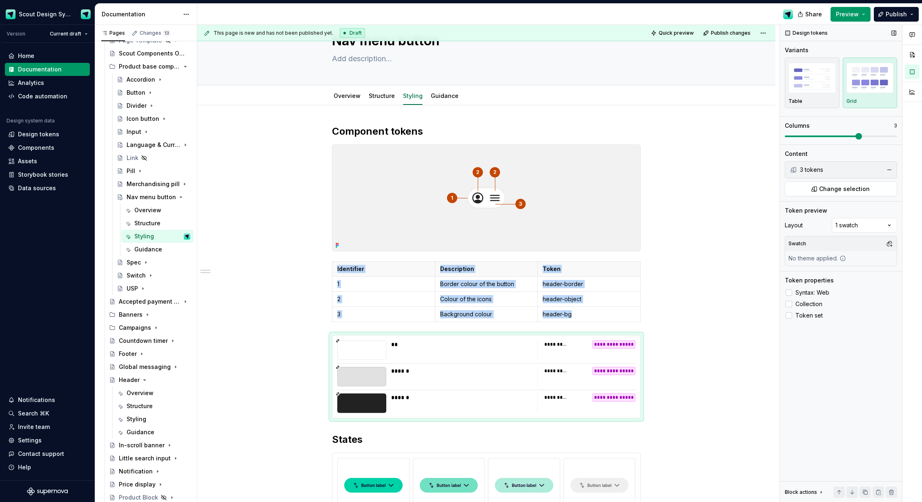
click at [854, 140] on div "Variants Table Grid Columns 3" at bounding box center [841, 95] width 112 height 98
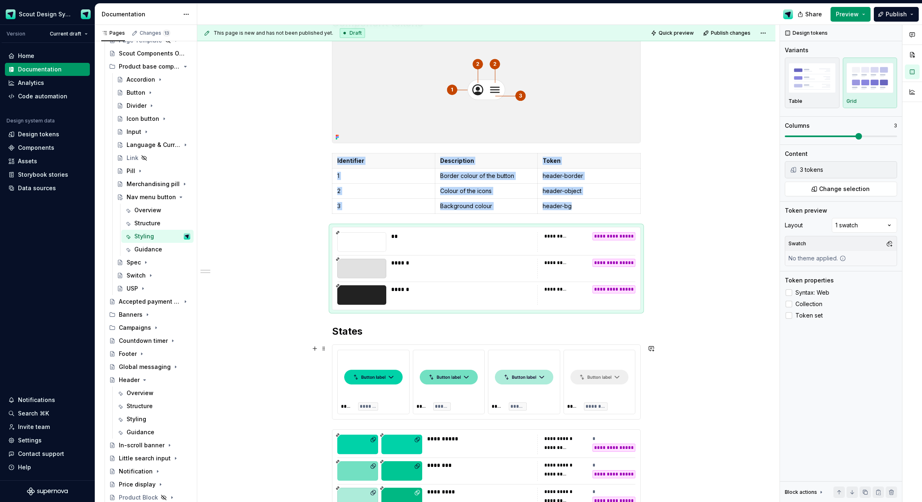
scroll to position [155, 0]
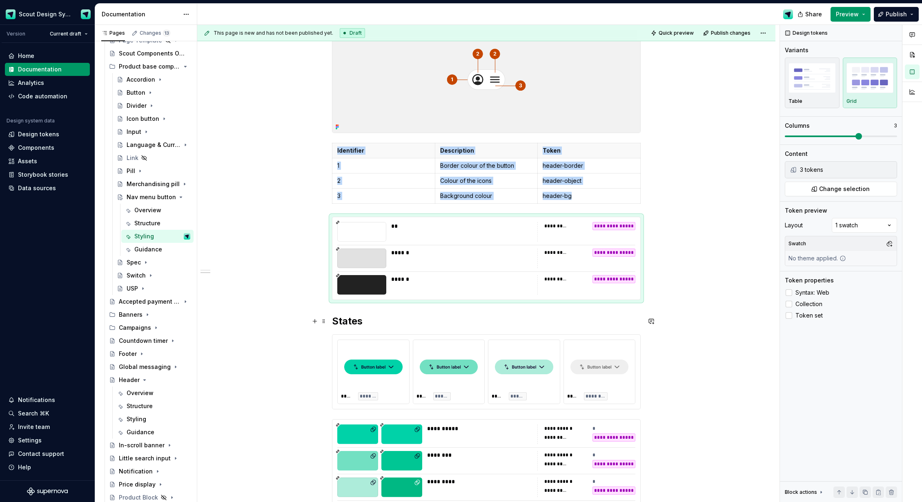
click at [335, 320] on h2 "States" at bounding box center [486, 321] width 309 height 13
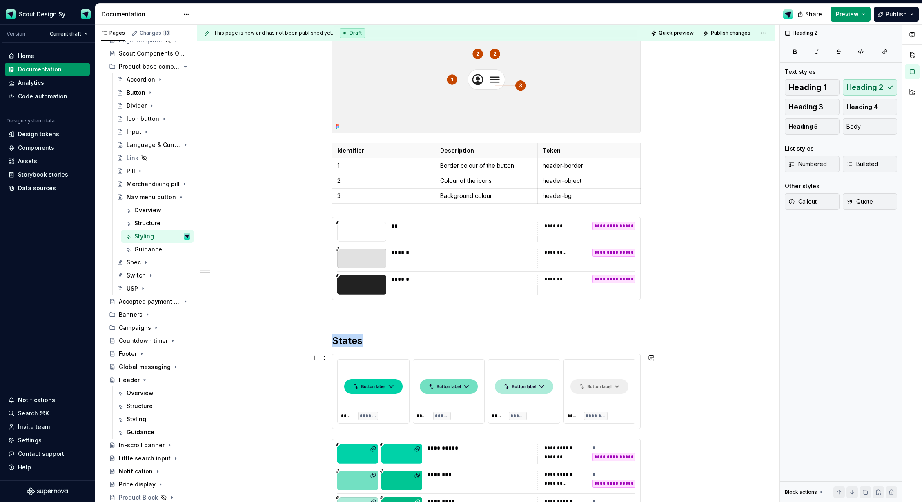
drag, startPoint x: 363, startPoint y: 416, endPoint x: 392, endPoint y: 403, distance: 31.8
click at [363, 416] on span "*******" at bounding box center [368, 416] width 17 height 7
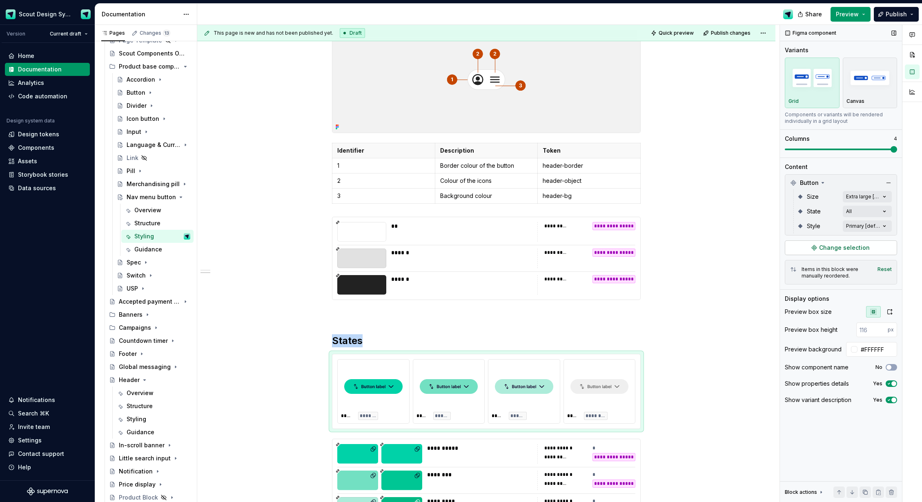
click at [841, 248] on span "Change selection" at bounding box center [844, 248] width 51 height 8
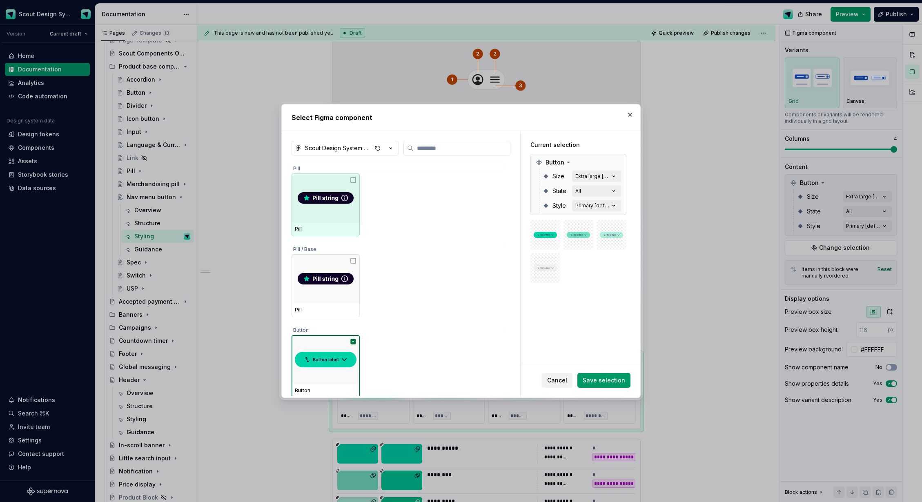
type textarea "*"
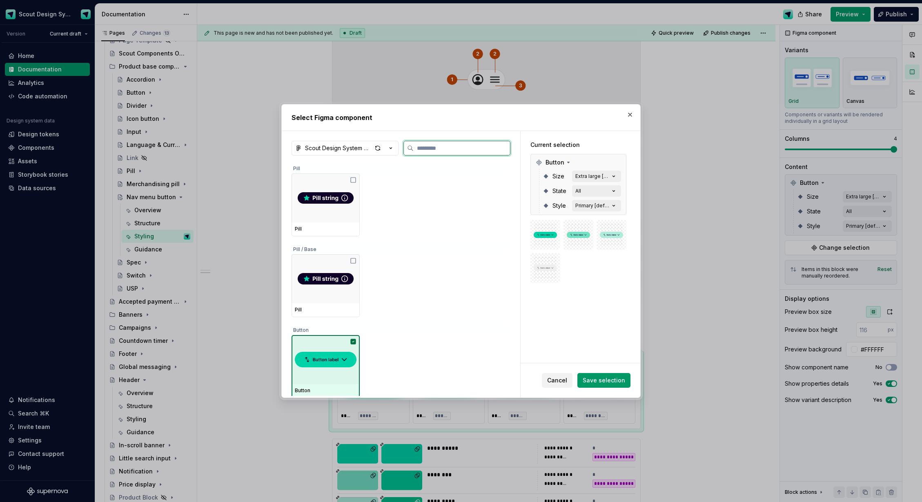
click at [327, 345] on div at bounding box center [326, 359] width 68 height 49
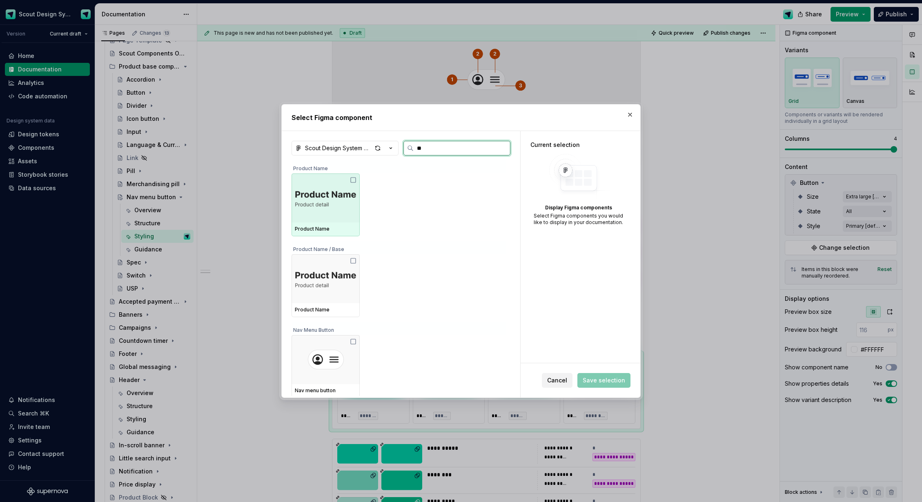
type input "***"
click at [325, 224] on div "Nav menu button" at bounding box center [326, 230] width 68 height 14
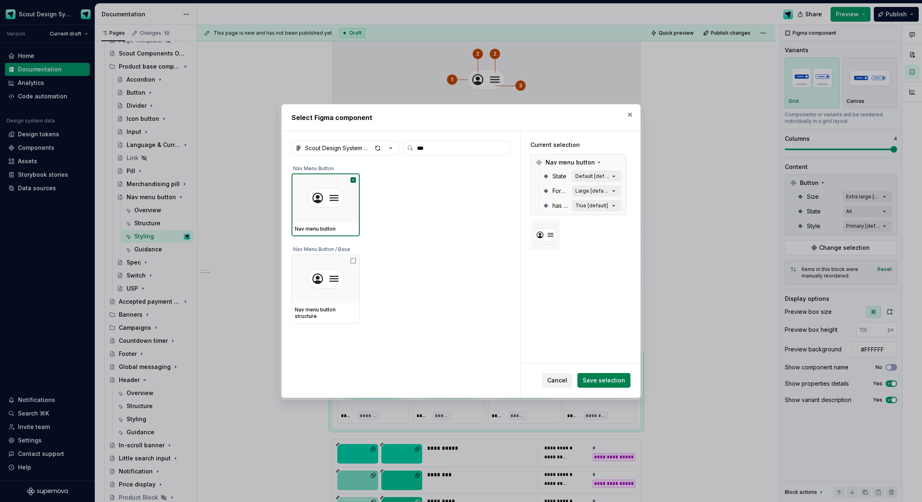
click at [606, 380] on span "Save selection" at bounding box center [604, 380] width 42 height 8
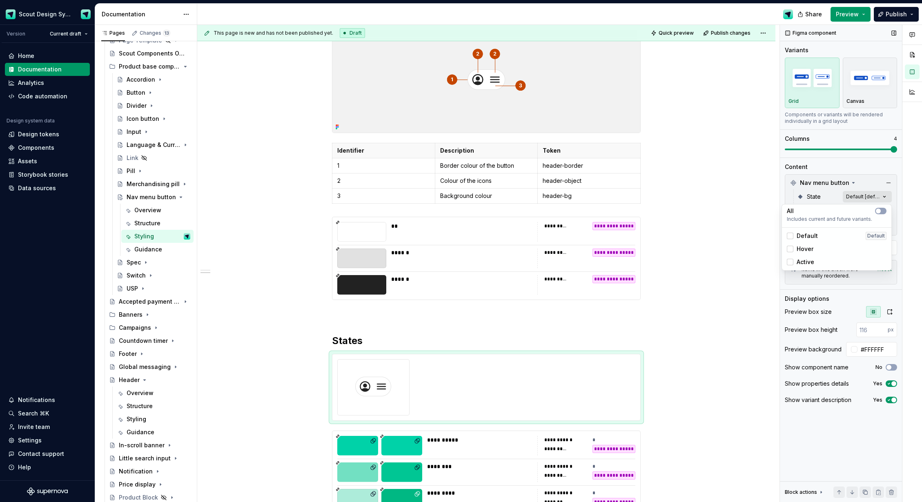
click at [885, 198] on div "Comments Open comments No comments yet Select ‘Comment’ from the block context …" at bounding box center [851, 264] width 142 height 478
click at [878, 213] on span "button" at bounding box center [878, 211] width 5 height 5
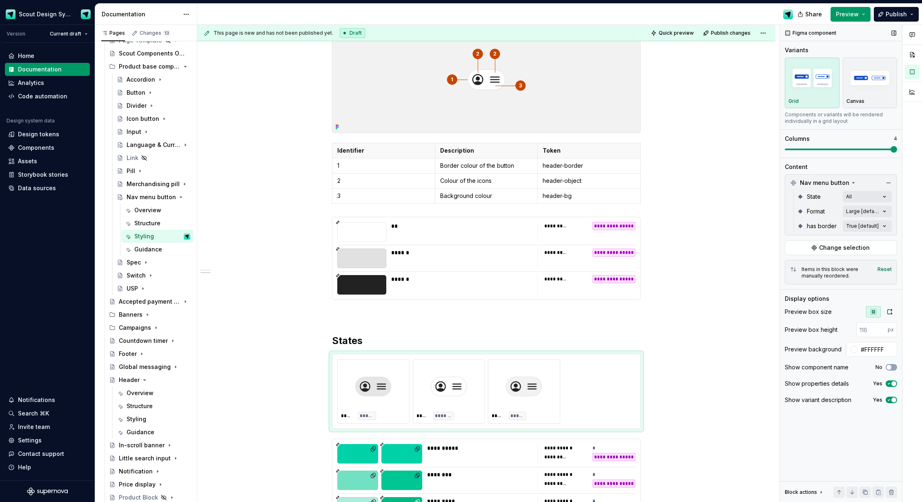
drag, startPoint x: 893, startPoint y: 149, endPoint x: 848, endPoint y: 148, distance: 45.3
click at [836, 149] on div "Comments Open comments No comments yet Select ‘Comment’ from the block context …" at bounding box center [851, 264] width 142 height 478
click at [849, 149] on span at bounding box center [822, 150] width 75 height 2
drag, startPoint x: 491, startPoint y: 397, endPoint x: 465, endPoint y: 400, distance: 26.7
click at [405, 399] on body "Scout Design System Version Current draft Home Documentation Analytics Code aut…" at bounding box center [461, 251] width 922 height 502
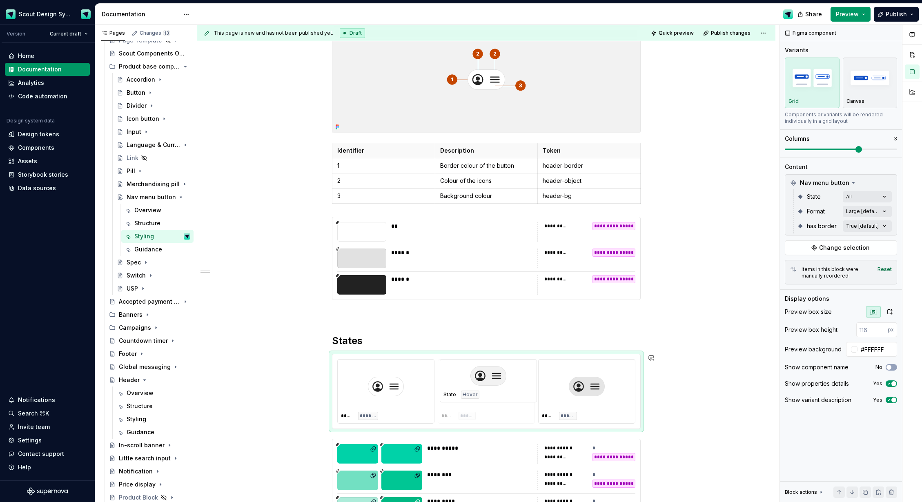
drag, startPoint x: 609, startPoint y: 397, endPoint x: 515, endPoint y: 395, distance: 94.3
click at [515, 395] on body "Scout Design System Version Current draft Home Documentation Analytics Code aut…" at bounding box center [461, 251] width 922 height 502
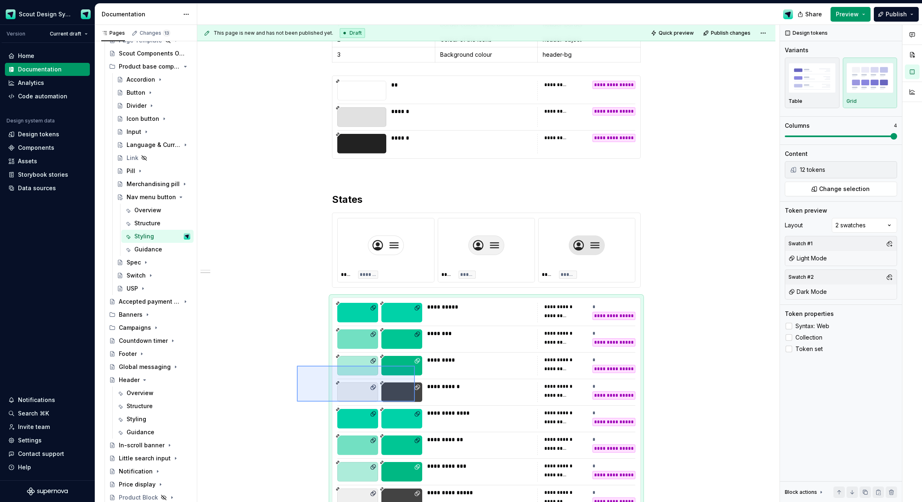
click at [415, 402] on div "**********" at bounding box center [488, 264] width 582 height 478
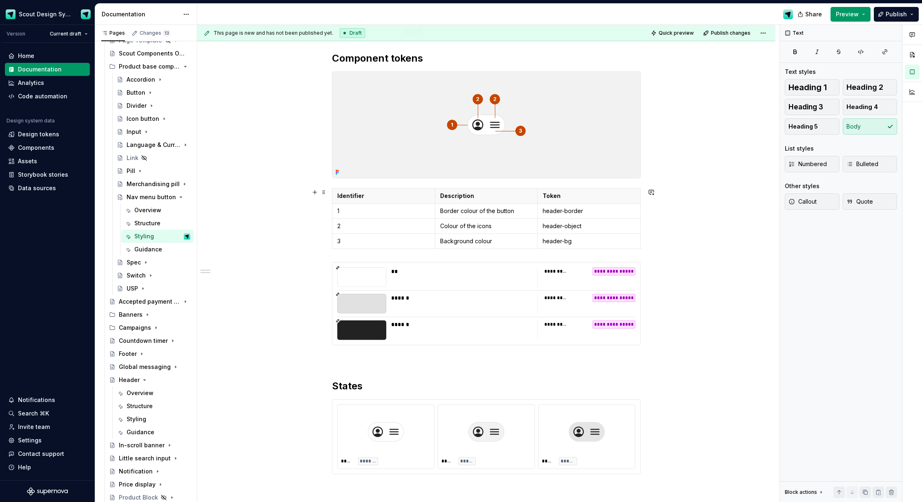
scroll to position [134, 0]
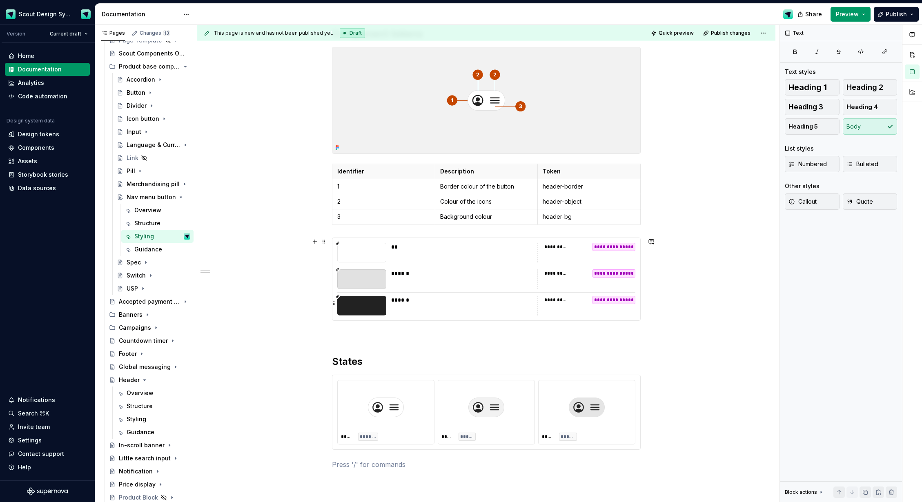
click at [444, 307] on div "******" at bounding box center [461, 306] width 141 height 20
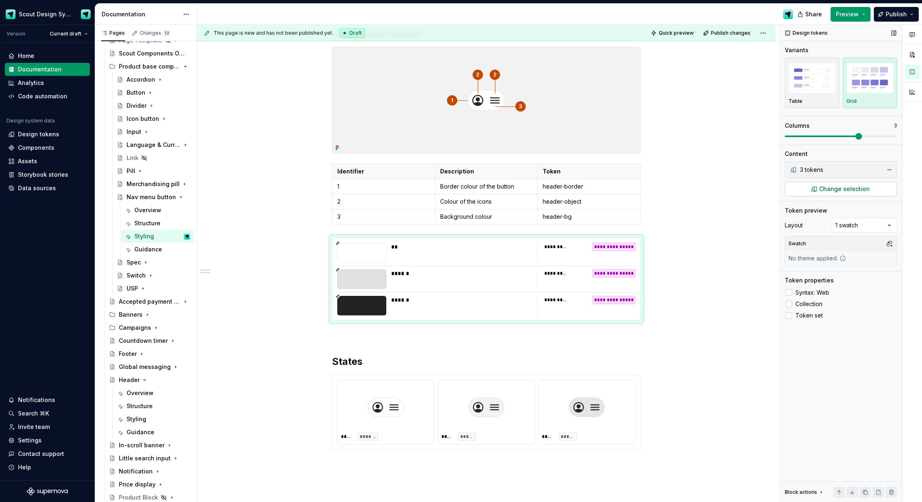
type textarea "*"
click at [848, 185] on span "Change selection" at bounding box center [844, 189] width 51 height 8
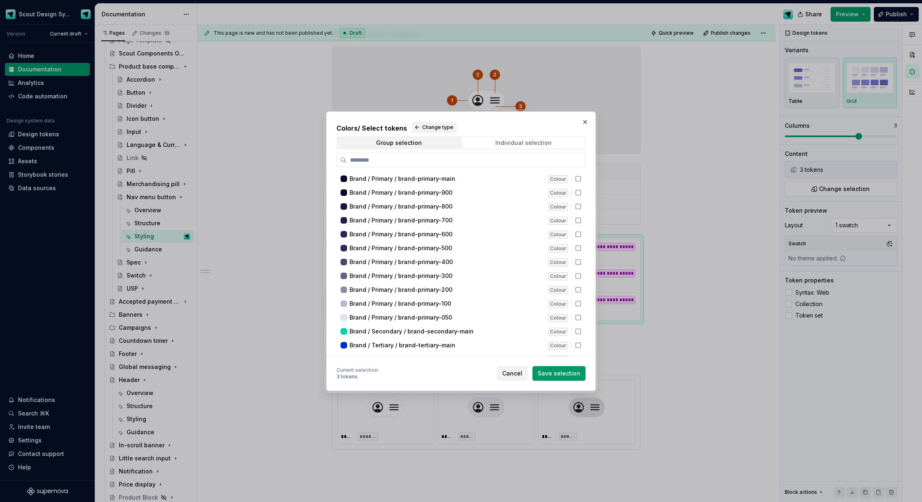
click at [511, 145] on div "Individual selection" at bounding box center [523, 143] width 56 height 7
click at [484, 161] on input "search" at bounding box center [466, 160] width 238 height 8
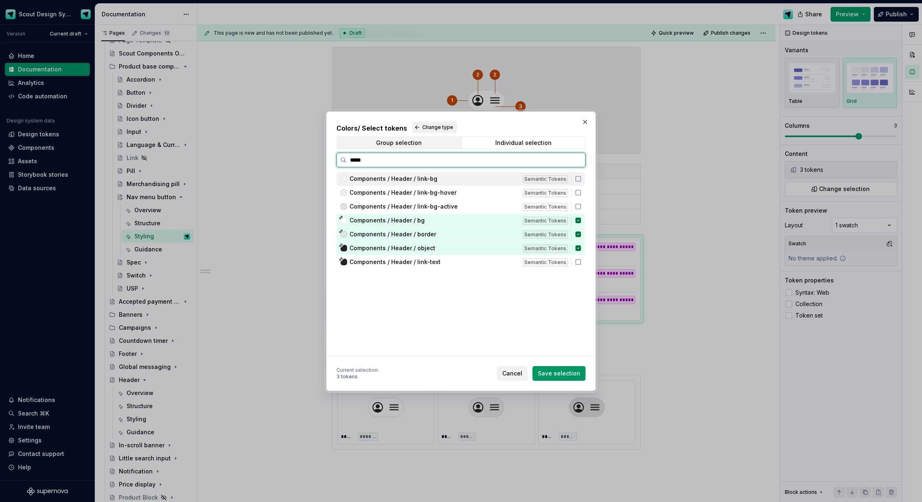
type input "******"
click at [581, 224] on div "Components / Header / bg Semantic Tokens" at bounding box center [460, 220] width 248 height 13
click at [582, 183] on div "Components / Header / link-bg Semantic Tokens" at bounding box center [460, 178] width 248 height 13
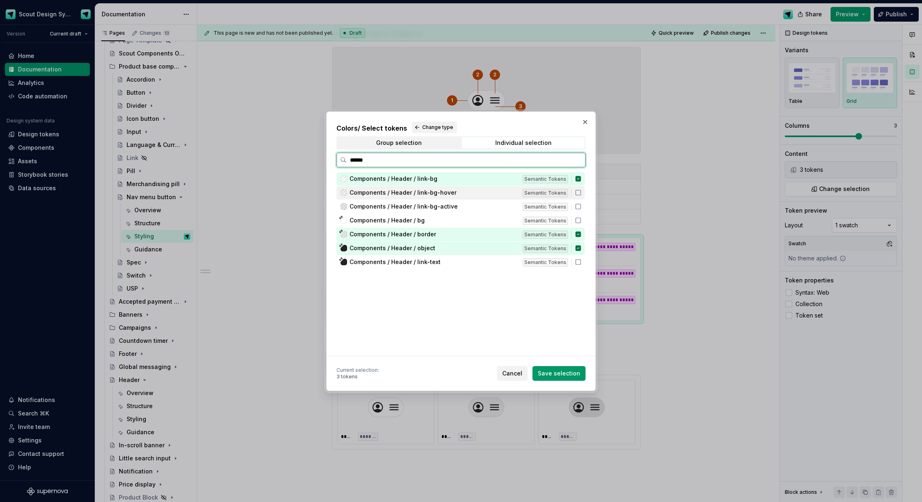
click at [581, 192] on icon at bounding box center [578, 192] width 7 height 7
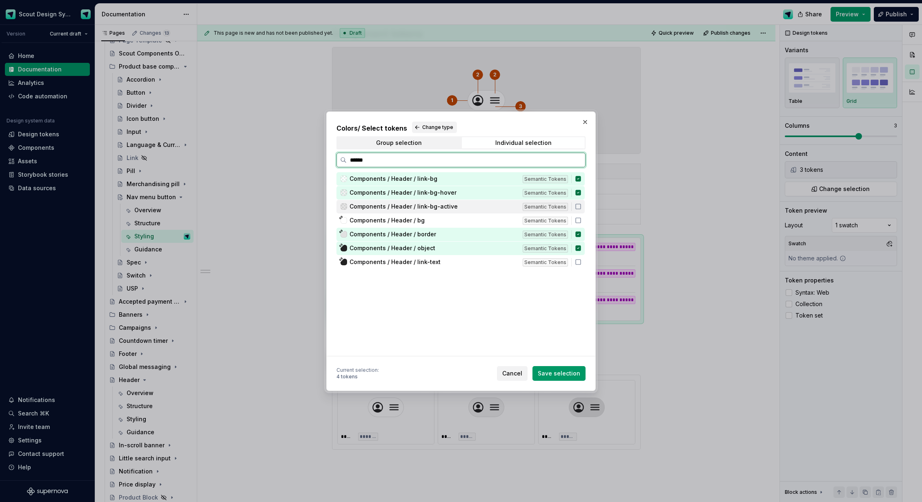
click at [581, 207] on icon at bounding box center [578, 206] width 7 height 7
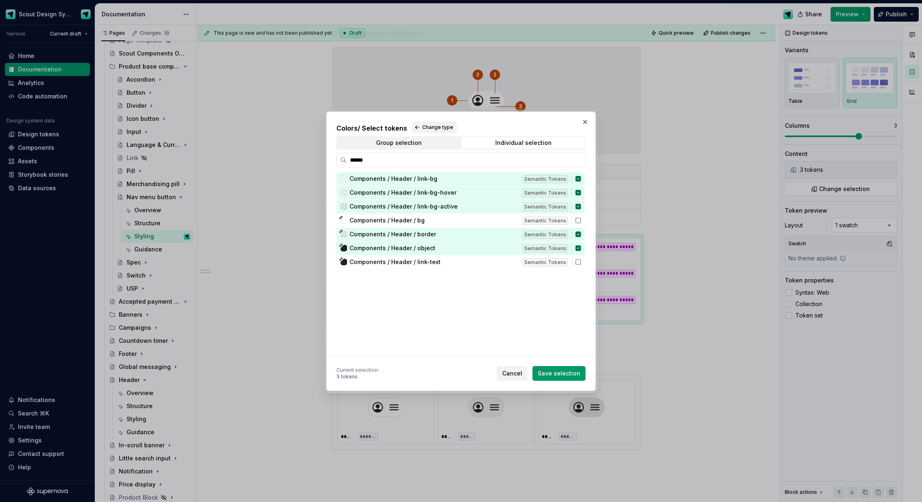
click at [557, 373] on span "Save selection" at bounding box center [559, 374] width 42 height 8
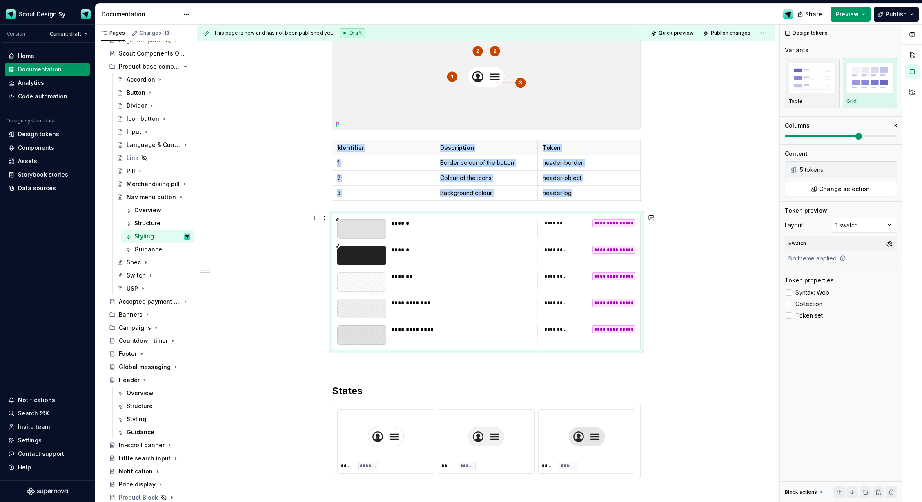
scroll to position [157, 0]
click at [569, 193] on p "header-bg" at bounding box center [589, 194] width 93 height 8
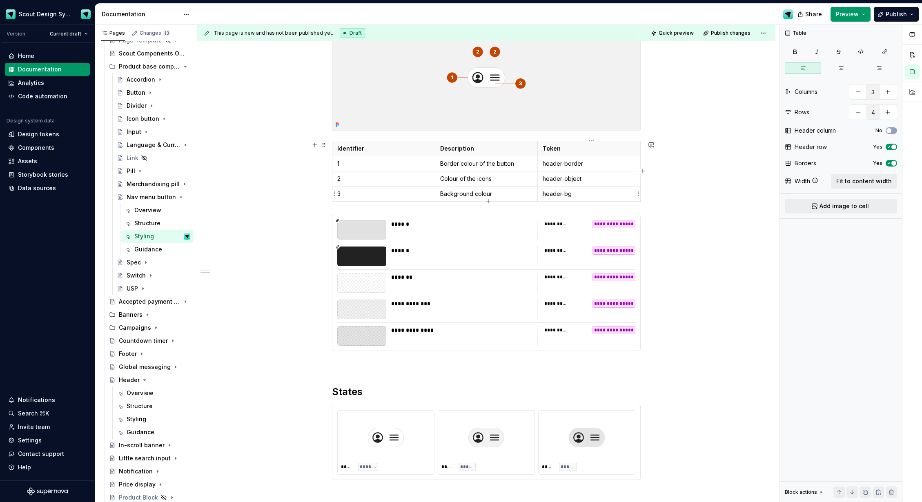
click at [567, 194] on p "header-bg" at bounding box center [589, 194] width 93 height 8
click at [715, 241] on div "**********" at bounding box center [486, 322] width 578 height 675
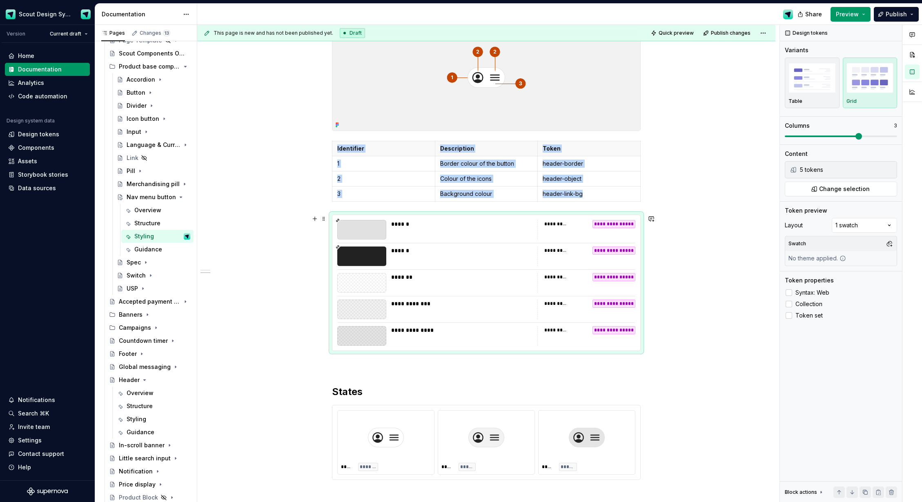
click at [278, 252] on div "**********" at bounding box center [486, 322] width 578 height 675
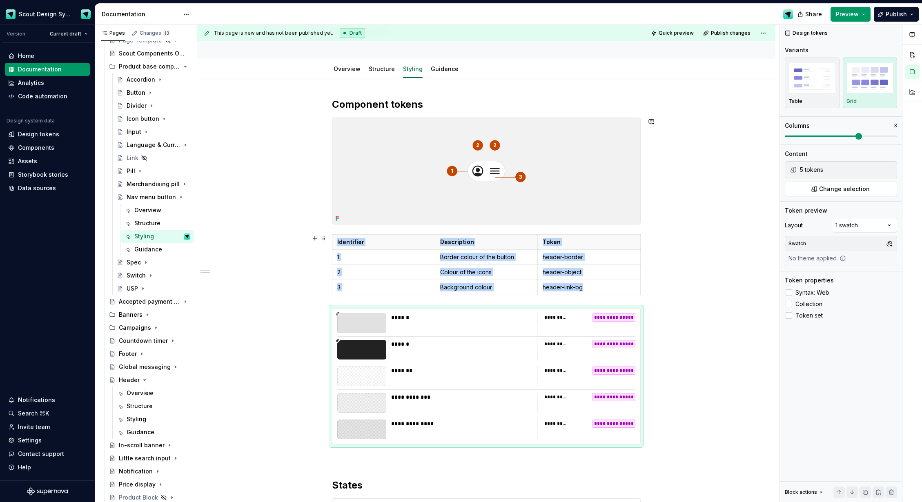
scroll to position [85, 0]
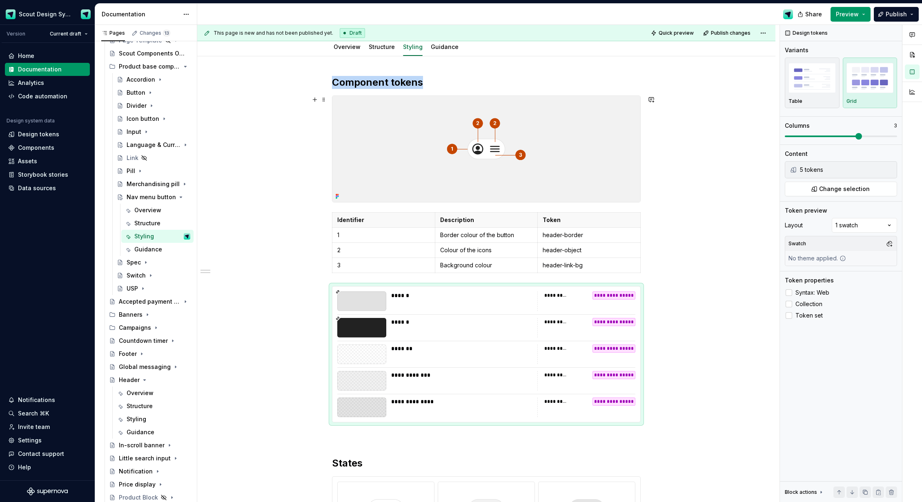
click at [427, 155] on img at bounding box center [486, 149] width 308 height 106
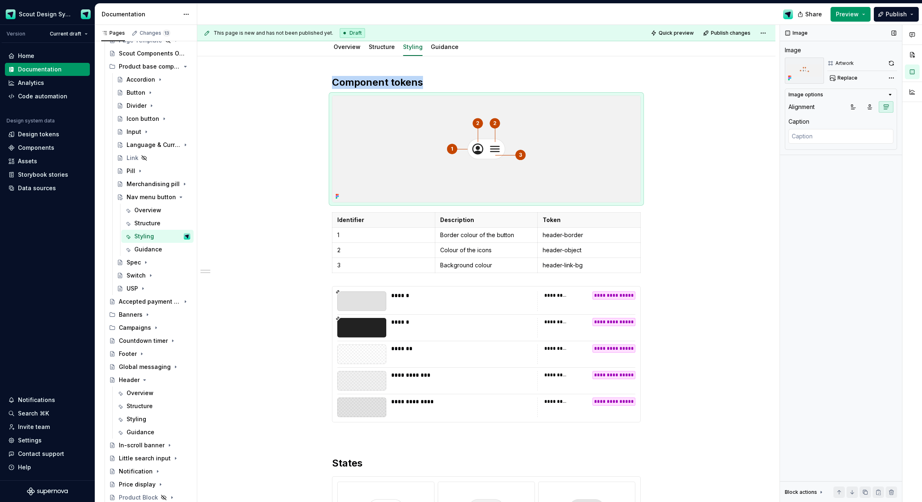
click at [891, 66] on button "button" at bounding box center [891, 63] width 11 height 11
click at [388, 50] on div "Structure" at bounding box center [382, 47] width 26 height 8
click at [388, 47] on link "Structure" at bounding box center [382, 46] width 26 height 7
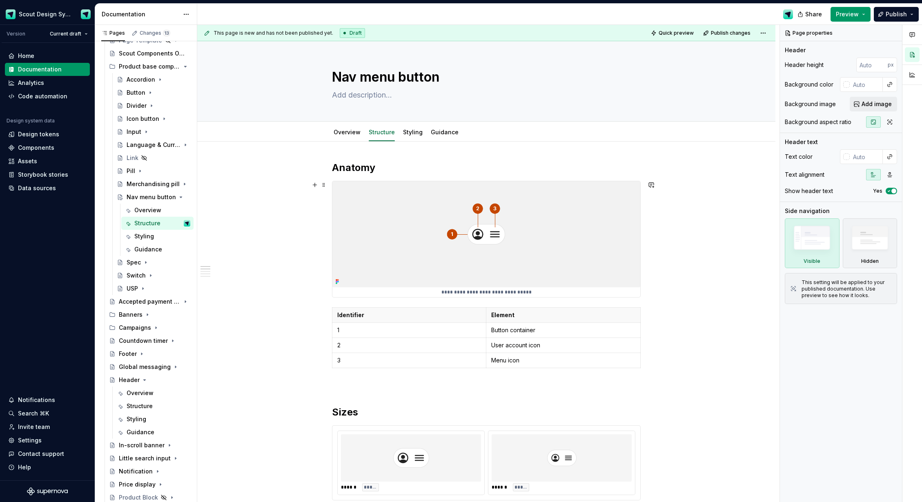
click at [505, 223] on img at bounding box center [486, 234] width 308 height 106
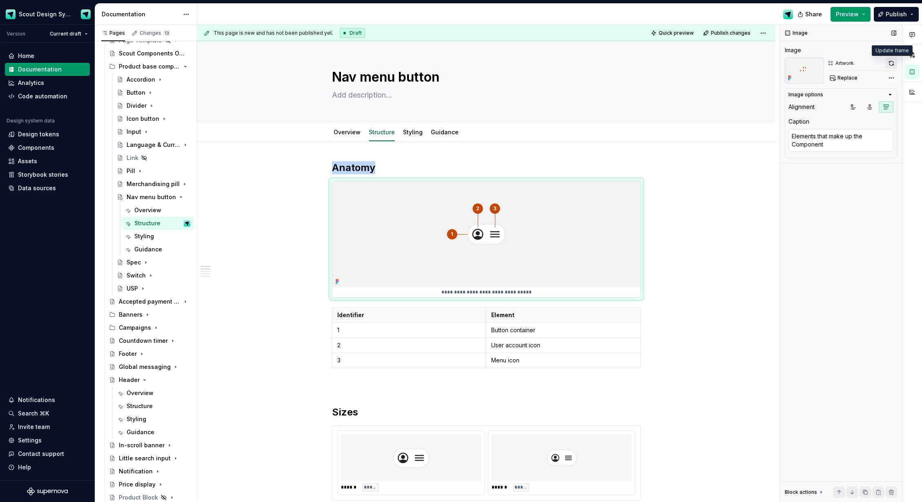
click at [894, 62] on button "button" at bounding box center [891, 63] width 11 height 11
click at [340, 133] on link "Overview" at bounding box center [347, 132] width 27 height 7
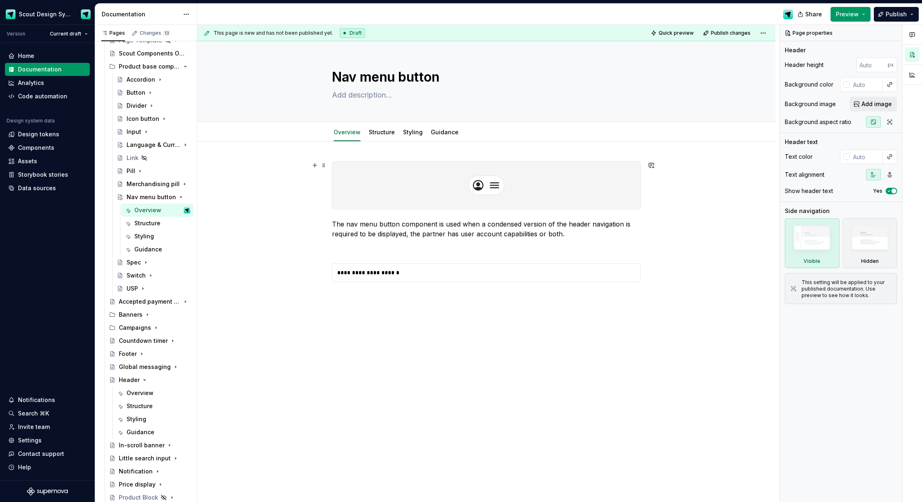
click at [546, 190] on div at bounding box center [486, 185] width 308 height 47
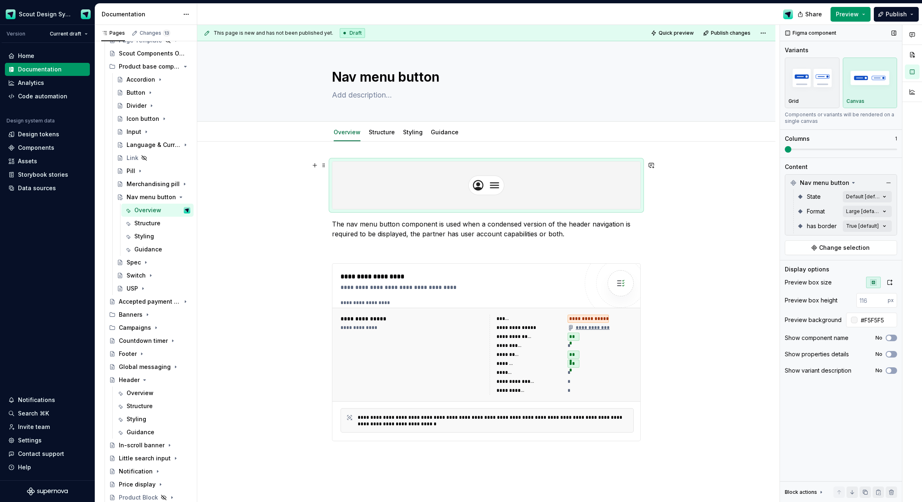
type textarea "*"
click at [882, 323] on input "#F5F5F5" at bounding box center [877, 320] width 40 height 15
click at [888, 323] on input "#F5F5F5" at bounding box center [877, 320] width 40 height 15
type input "#FFFFFF"
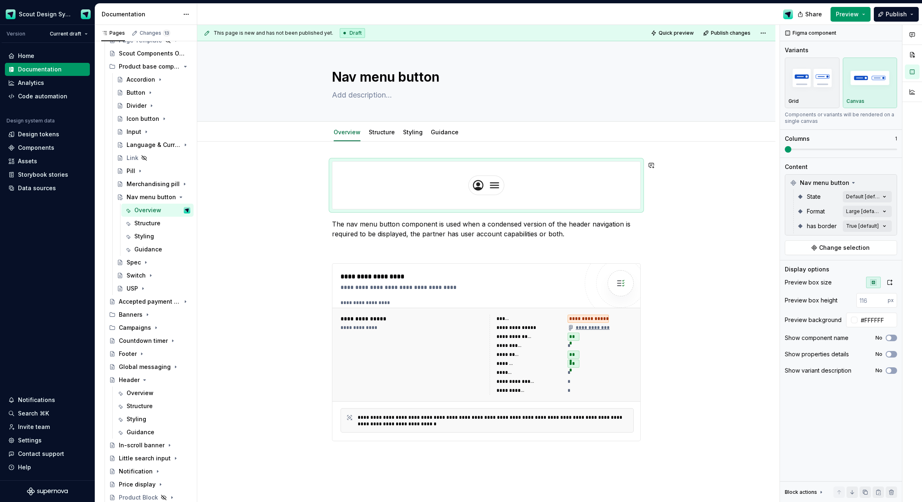
drag, startPoint x: 498, startPoint y: 214, endPoint x: 516, endPoint y: 209, distance: 18.1
click at [498, 214] on div "**********" at bounding box center [486, 311] width 309 height 300
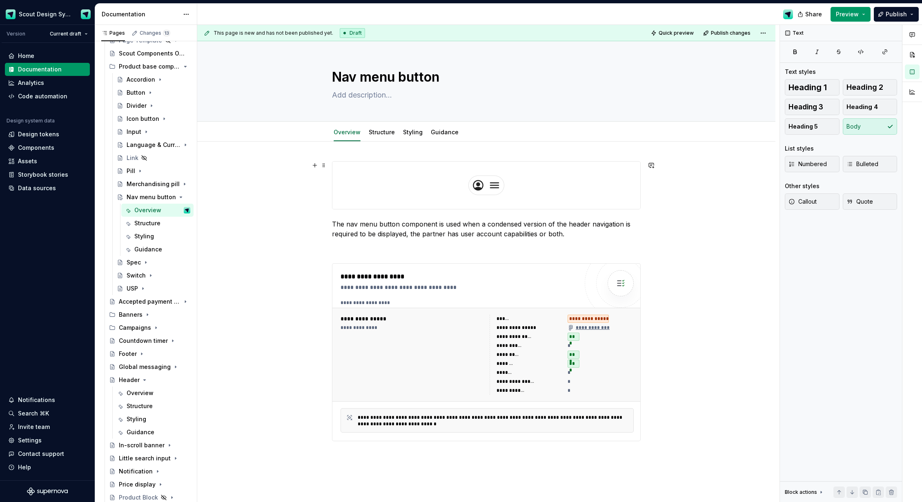
click at [552, 192] on div at bounding box center [486, 185] width 308 height 47
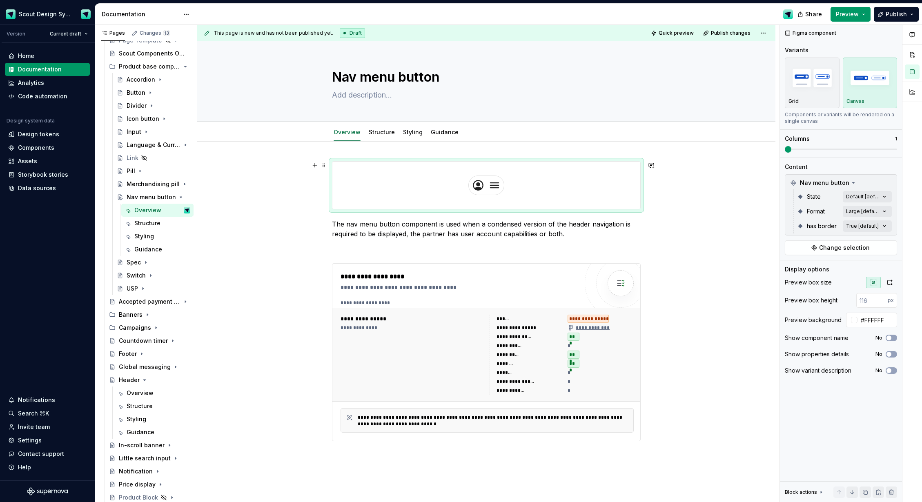
click at [715, 204] on div "**********" at bounding box center [486, 382] width 578 height 480
click at [414, 134] on link "Styling" at bounding box center [413, 132] width 20 height 7
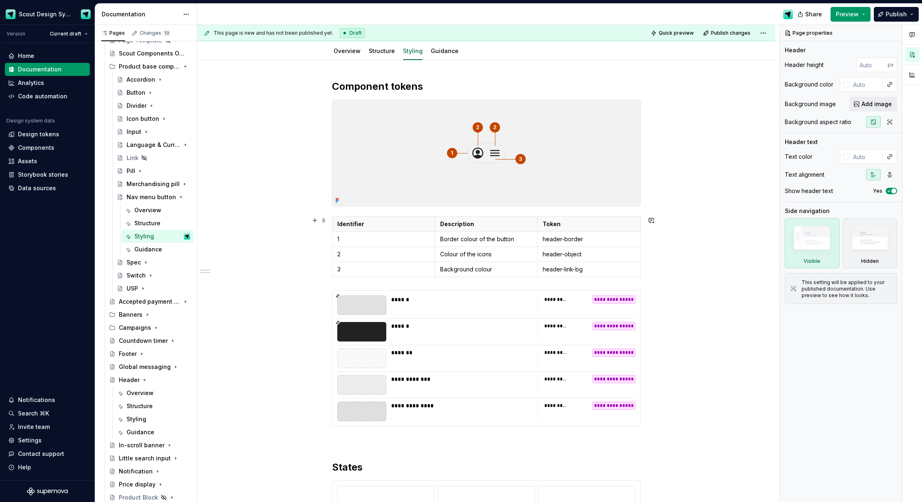
scroll to position [91, 0]
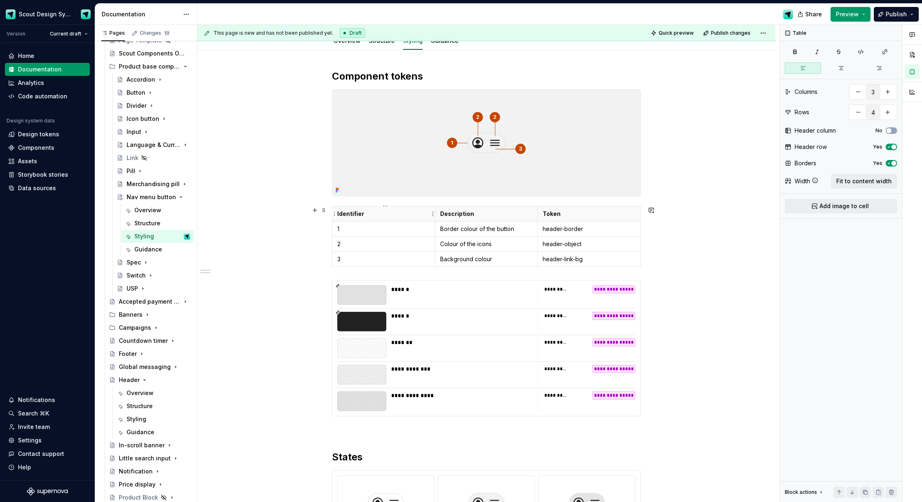
click at [399, 219] on th "Identifier" at bounding box center [383, 213] width 103 height 15
click at [404, 183] on img at bounding box center [486, 143] width 308 height 106
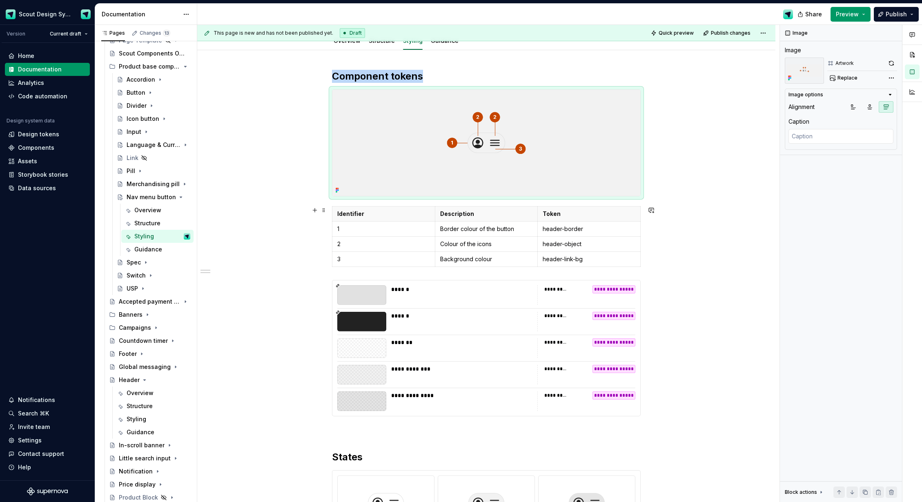
click at [675, 252] on div "**********" at bounding box center [486, 387] width 578 height 675
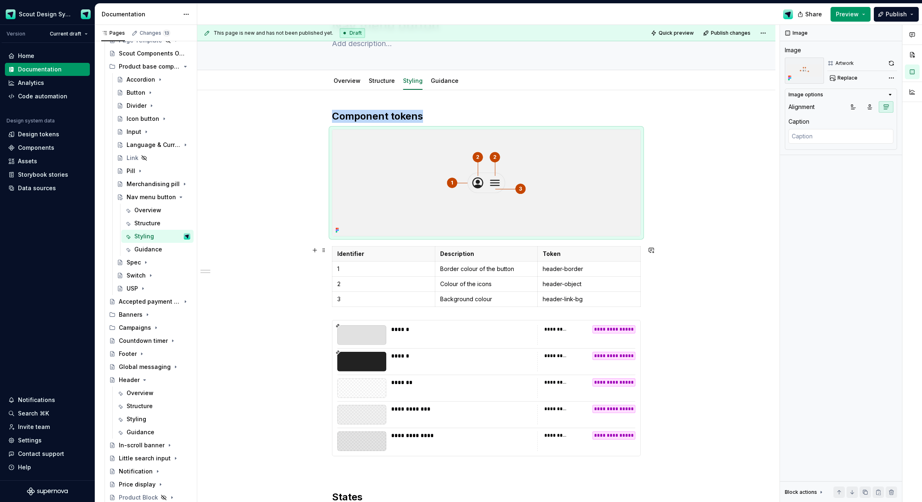
scroll to position [49, 0]
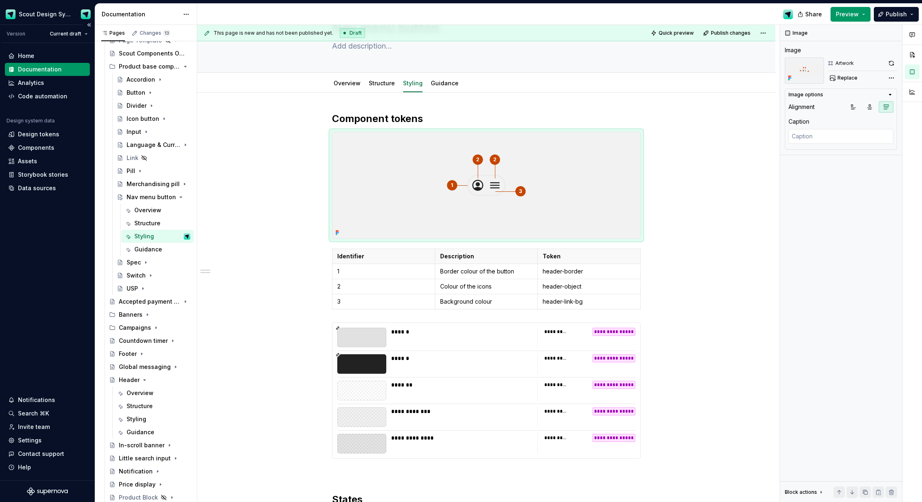
type textarea "*"
